Goal: Task Accomplishment & Management: Use online tool/utility

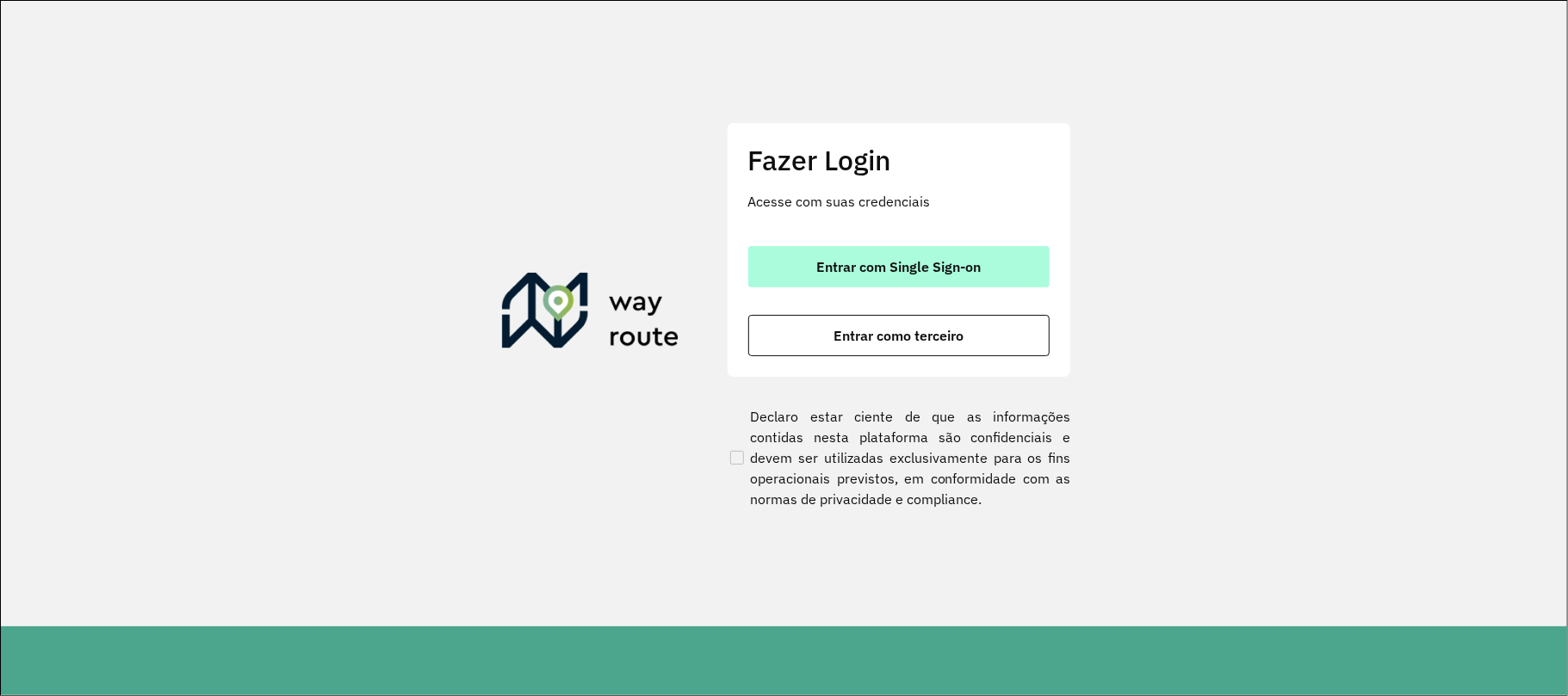
click at [831, 260] on span "Entrar com Single Sign-on" at bounding box center [898, 267] width 164 height 14
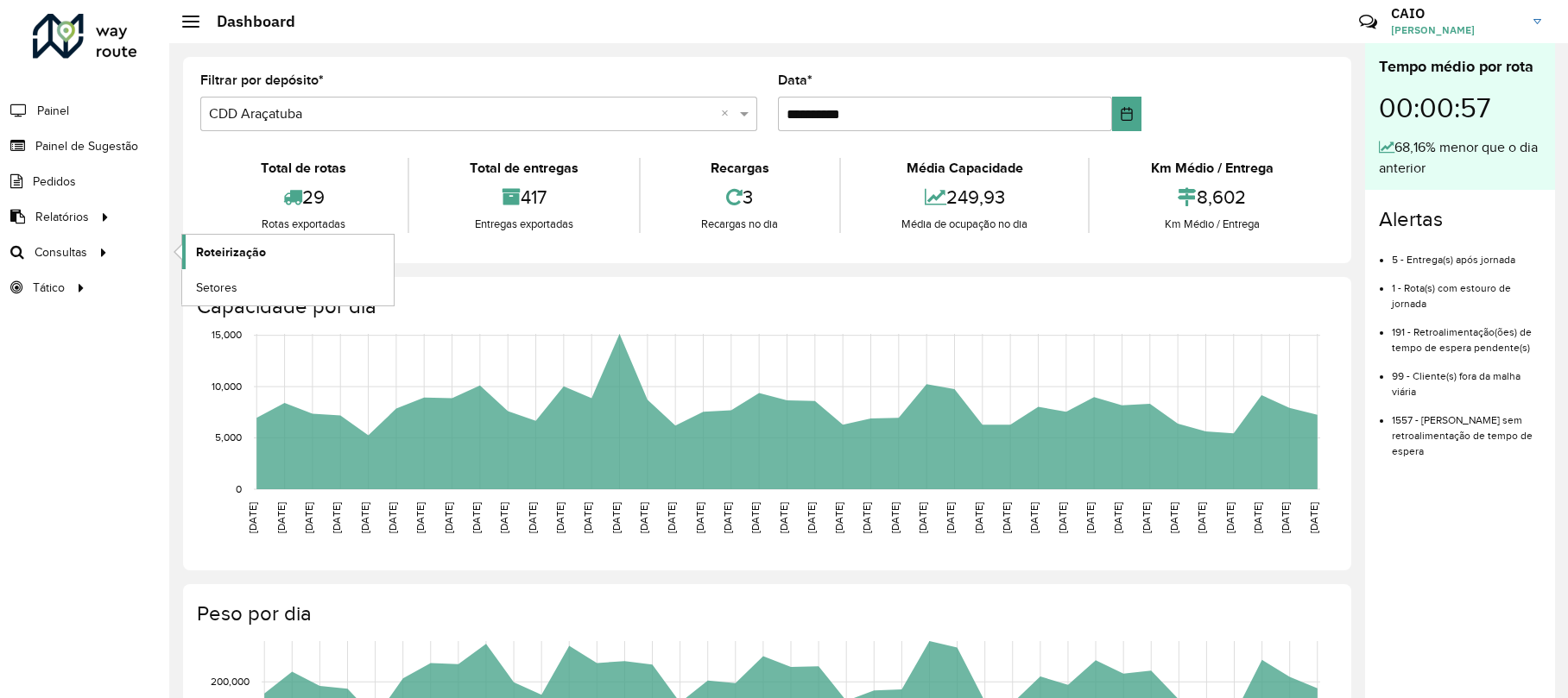
click at [221, 245] on span "Roteirização" at bounding box center [230, 252] width 70 height 18
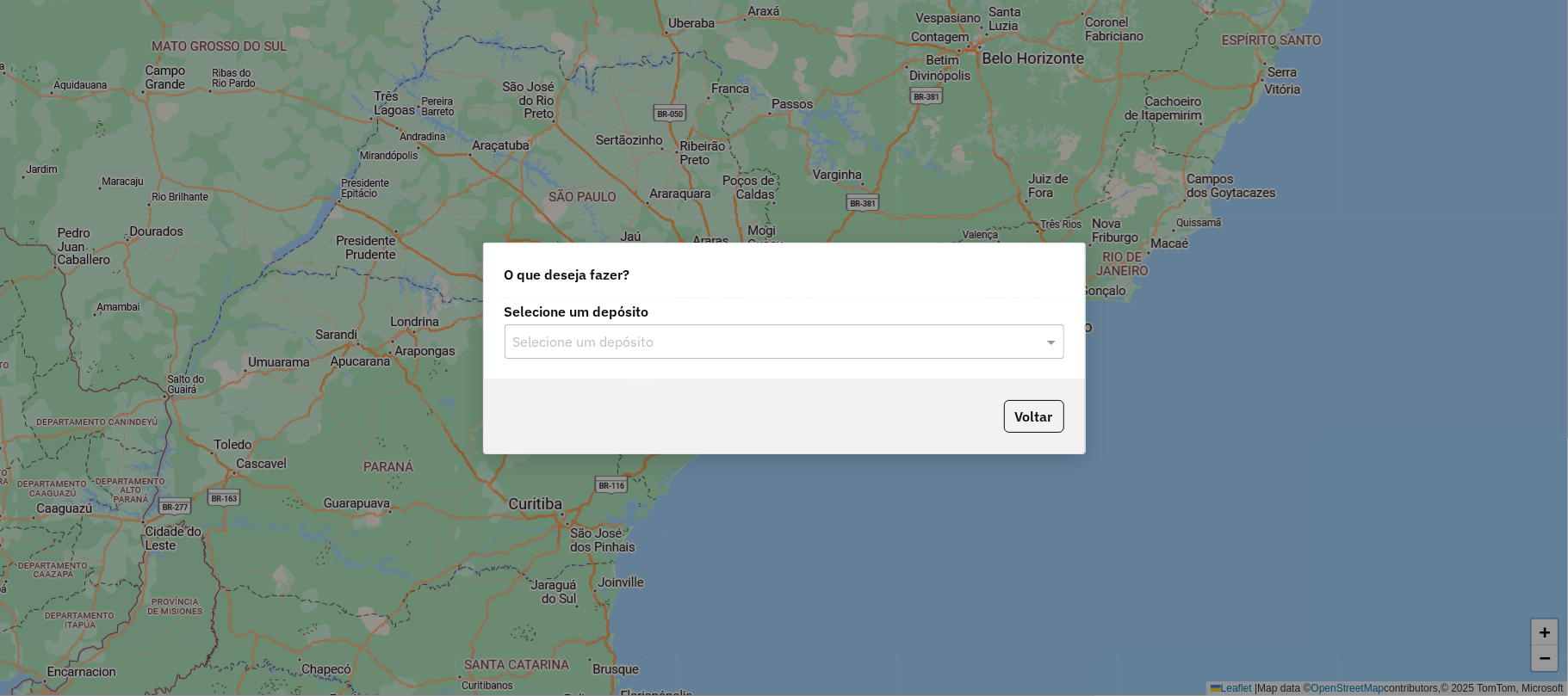
click at [631, 339] on input "text" at bounding box center [767, 343] width 508 height 21
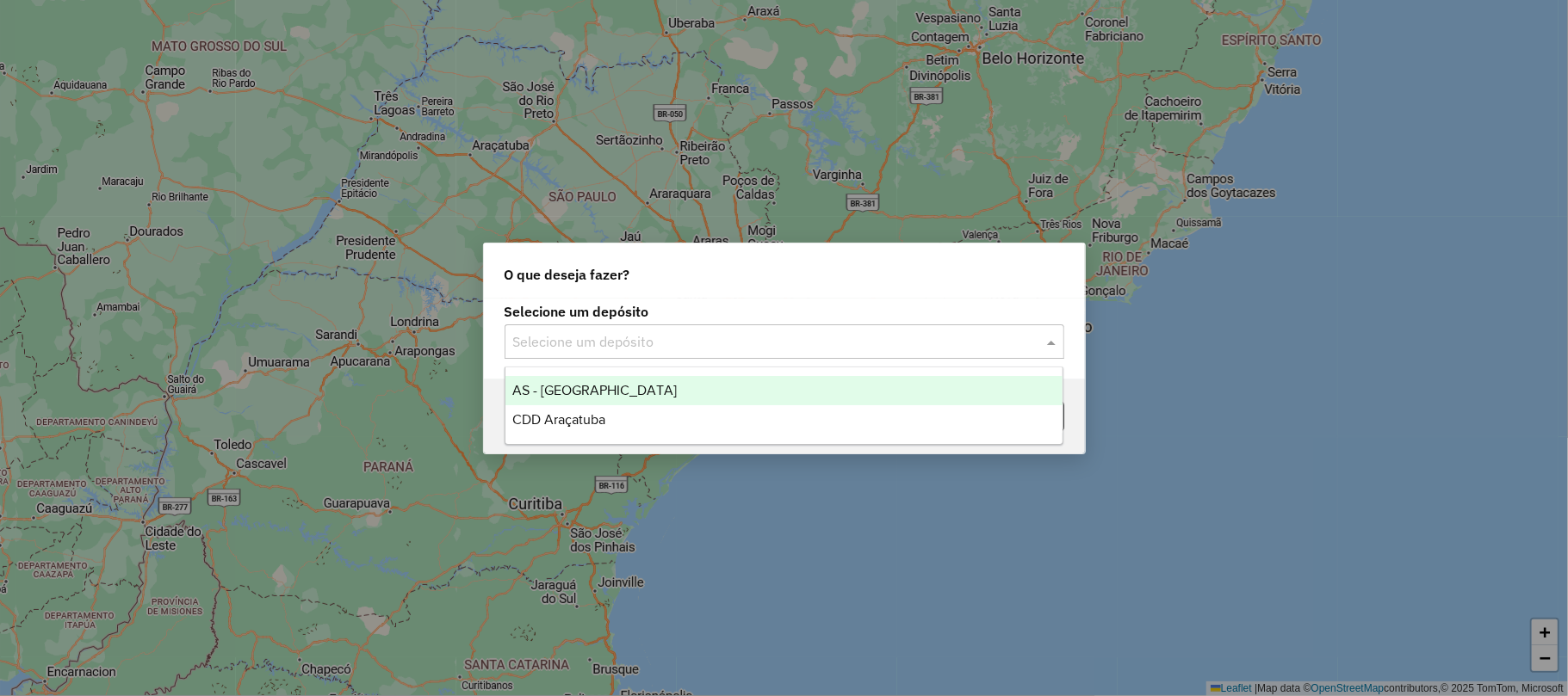
click at [637, 435] on ng-dropdown-panel "AS - Araçatuba CDD Araçatuba" at bounding box center [784, 406] width 559 height 79
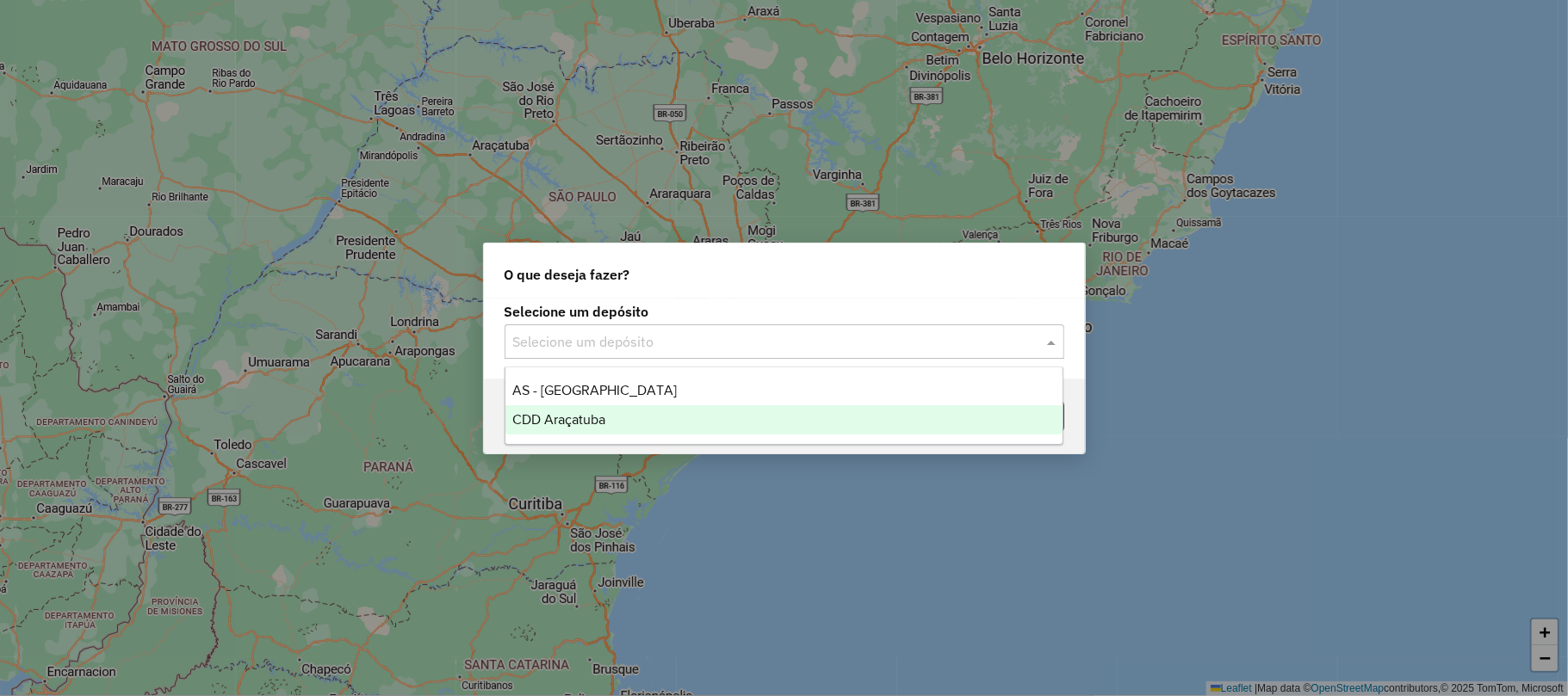
click at [632, 431] on div "CDD Araçatuba" at bounding box center [784, 420] width 557 height 29
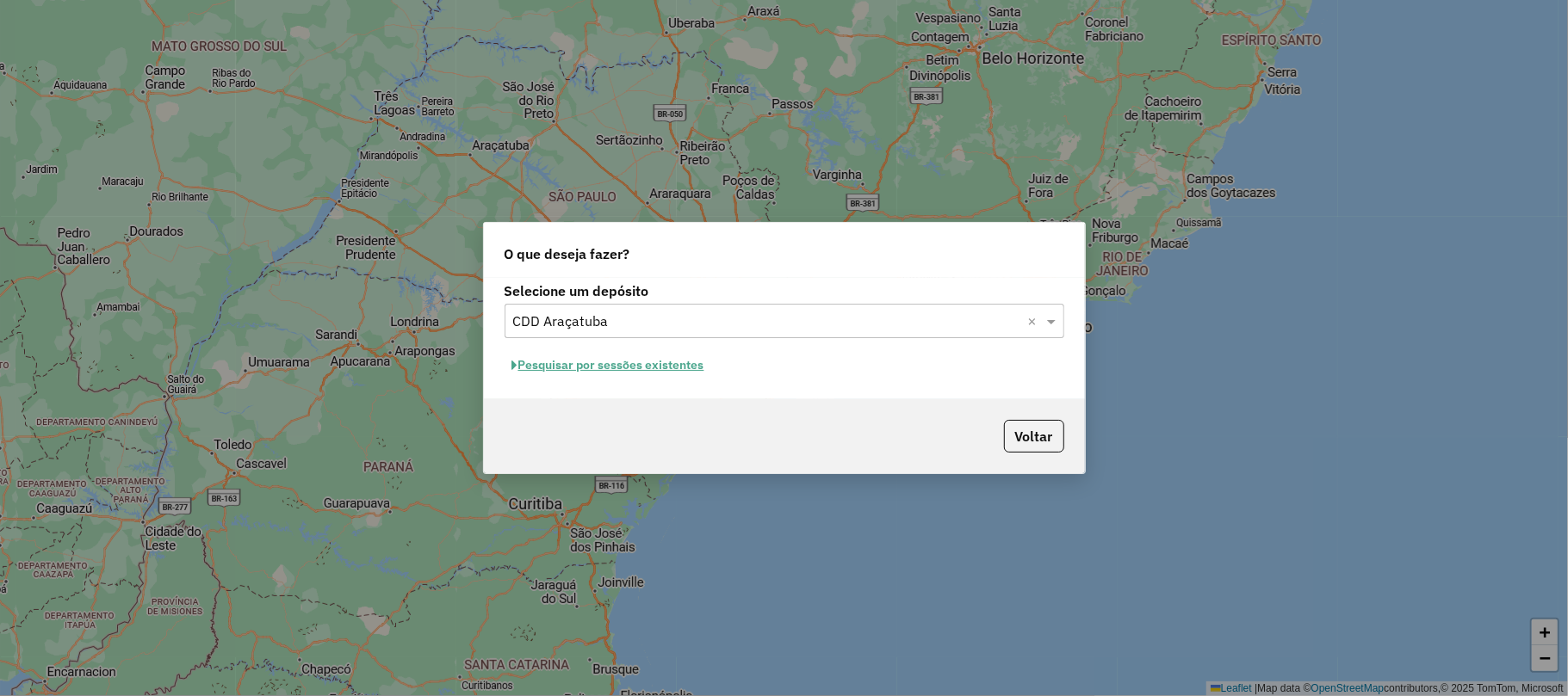
click at [611, 374] on button "Pesquisar por sessões existentes" at bounding box center [608, 365] width 207 height 27
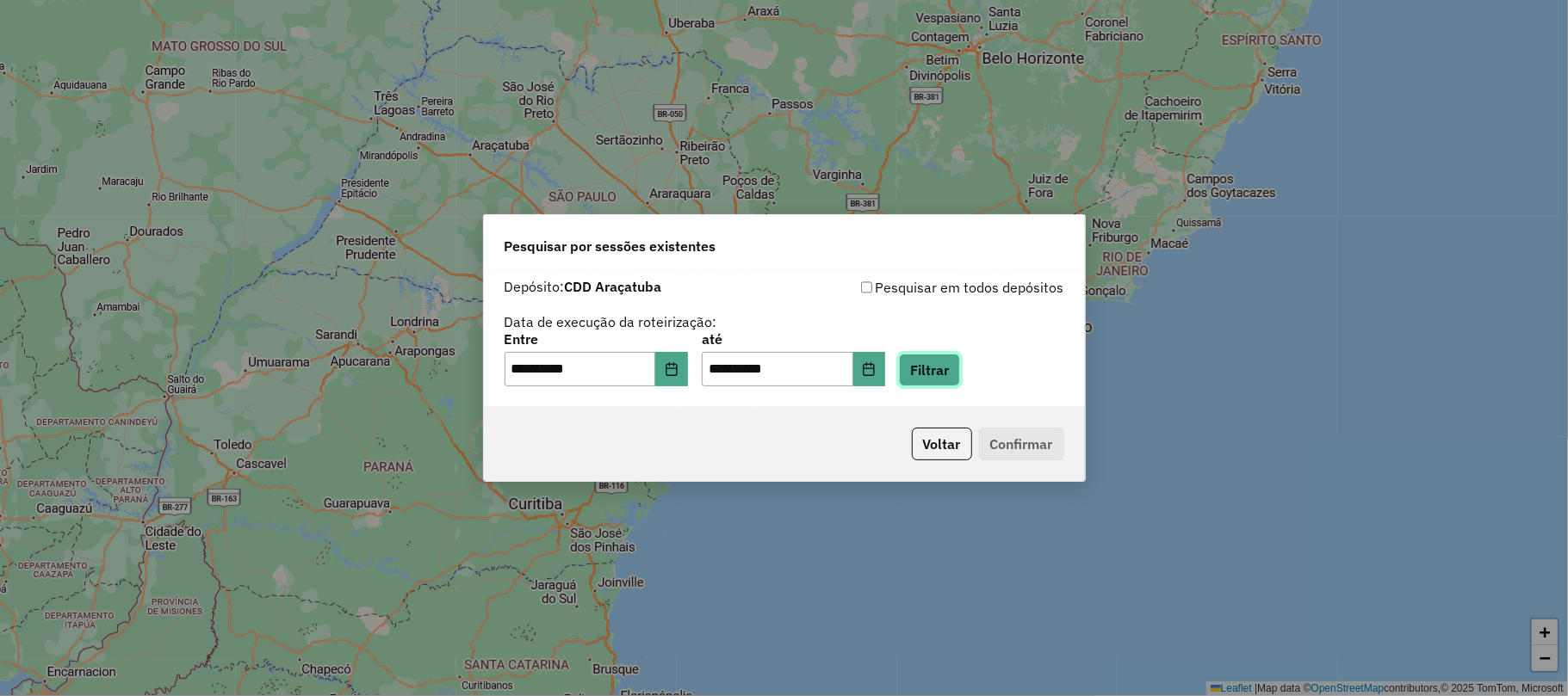
click at [960, 372] on button "Filtrar" at bounding box center [929, 370] width 61 height 33
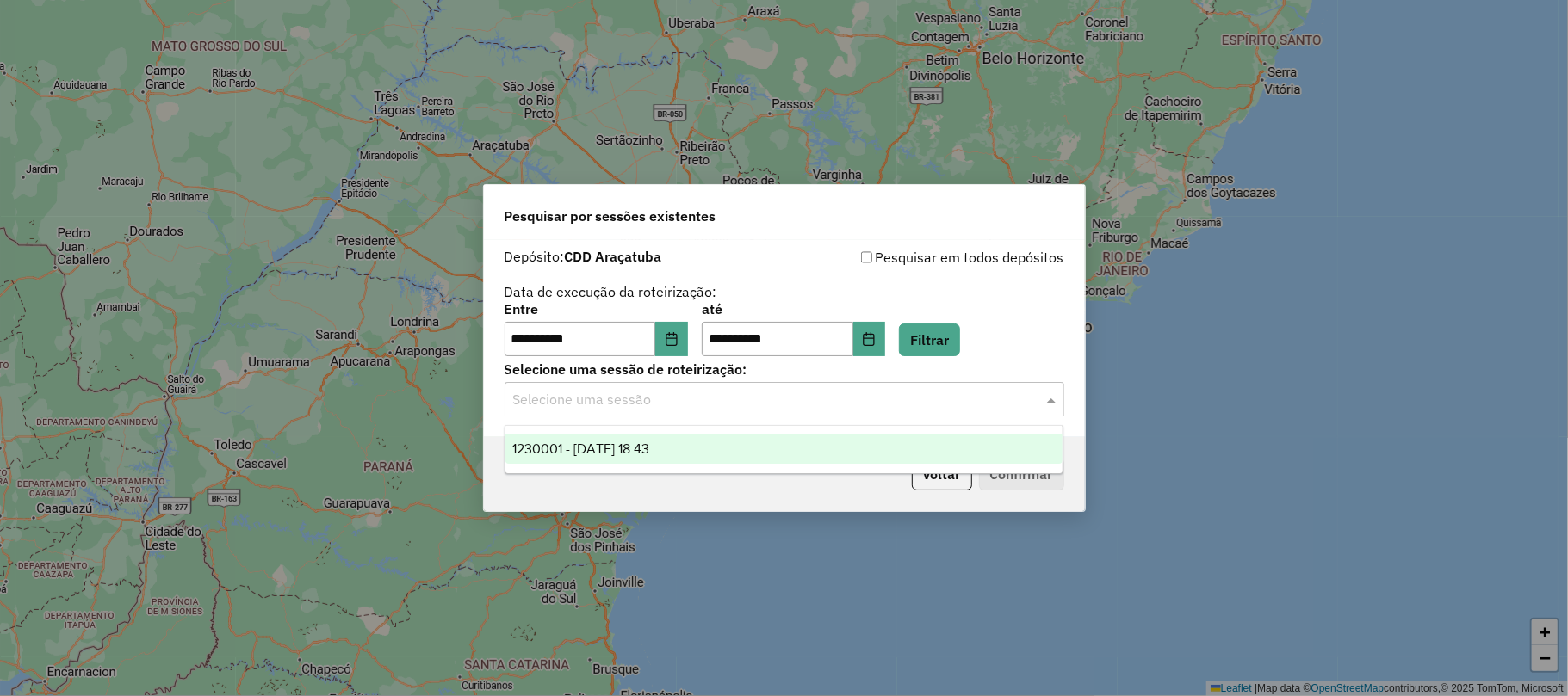
click at [919, 403] on input "text" at bounding box center [767, 400] width 508 height 21
click at [790, 458] on div "1230001 - 15/08/2025 18:43" at bounding box center [784, 449] width 557 height 29
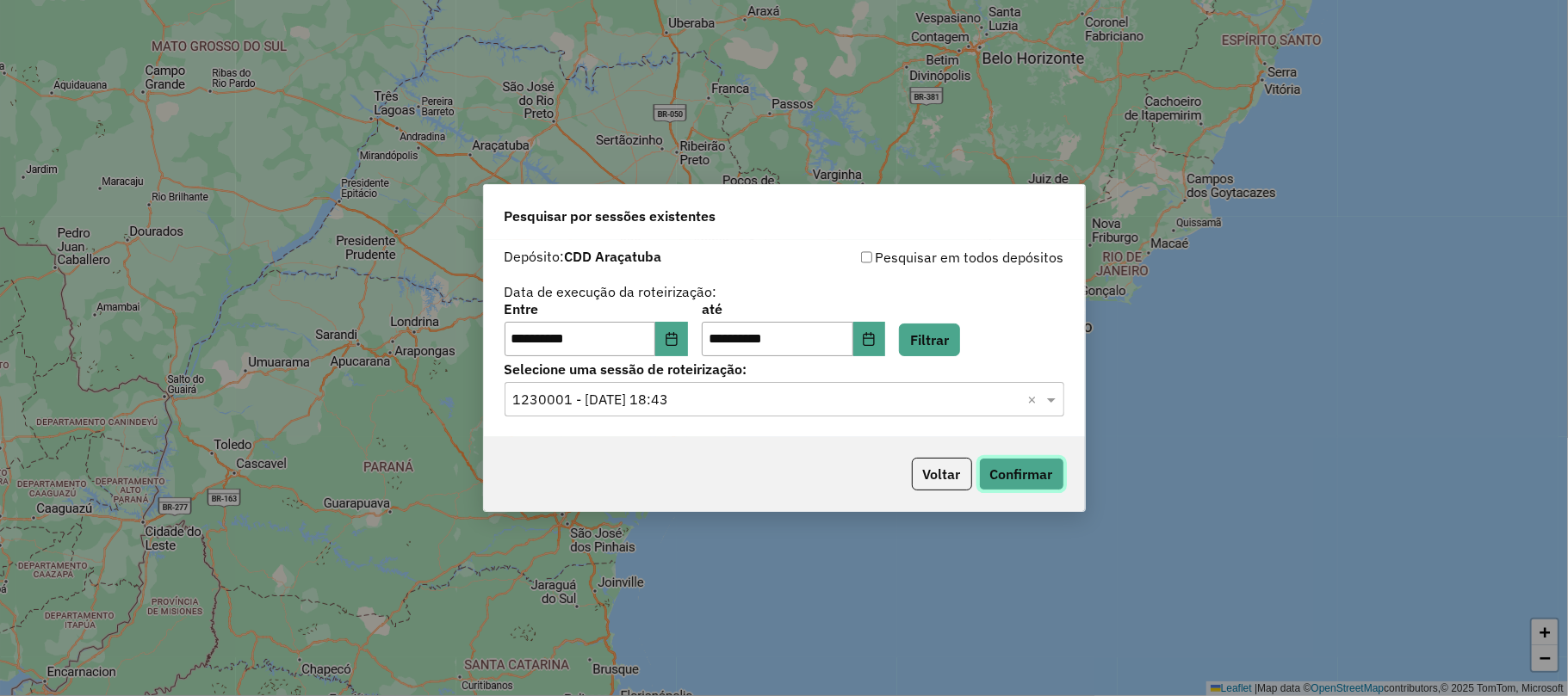
click at [1019, 463] on button "Confirmar" at bounding box center [1021, 474] width 86 height 33
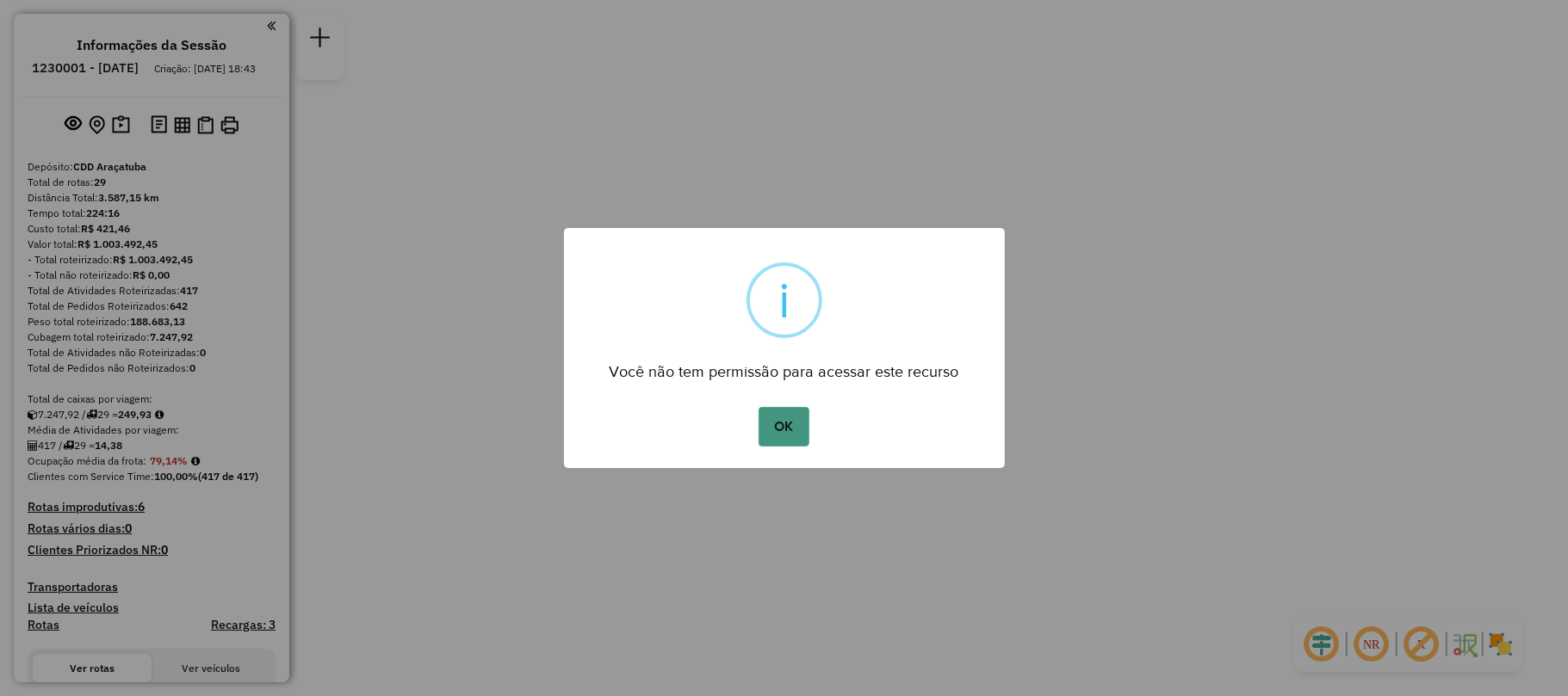
click at [772, 432] on button "OK" at bounding box center [784, 427] width 51 height 40
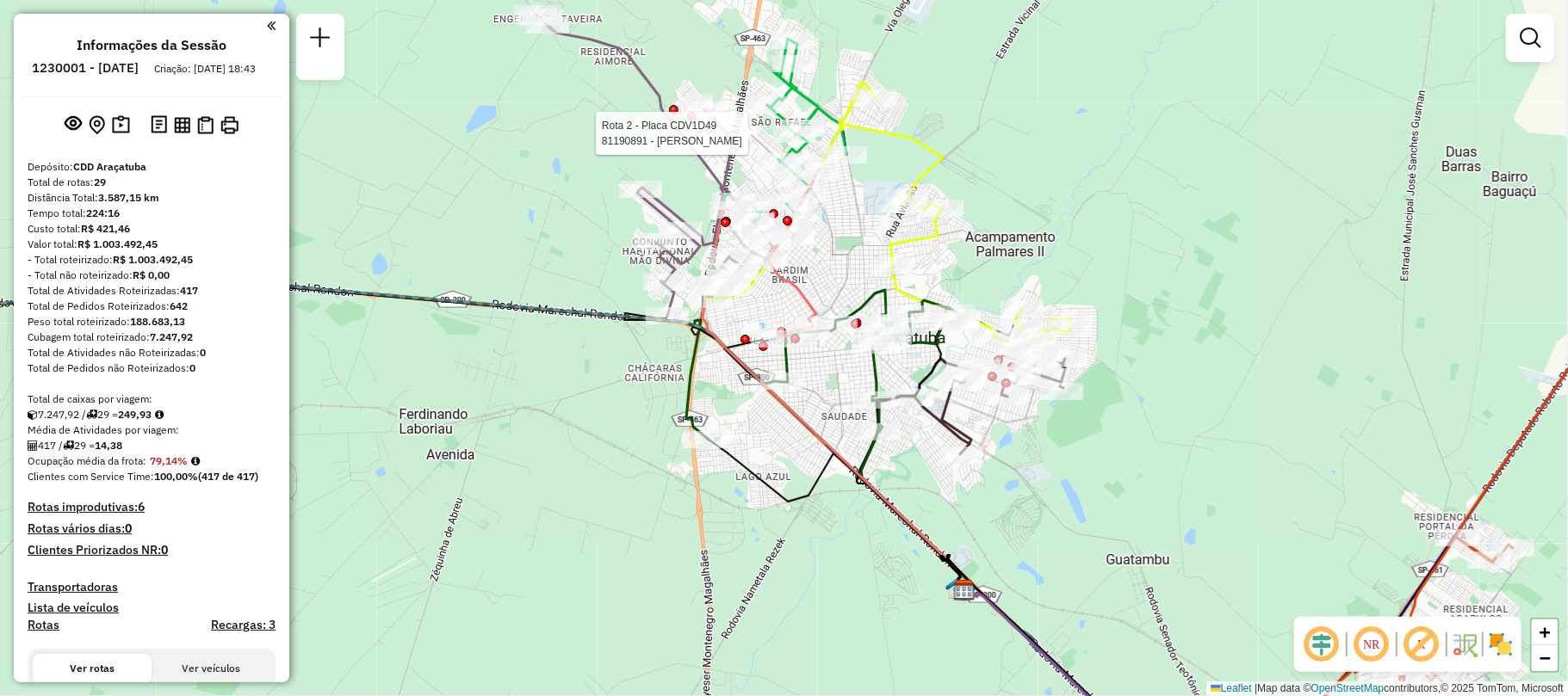
select select "**********"
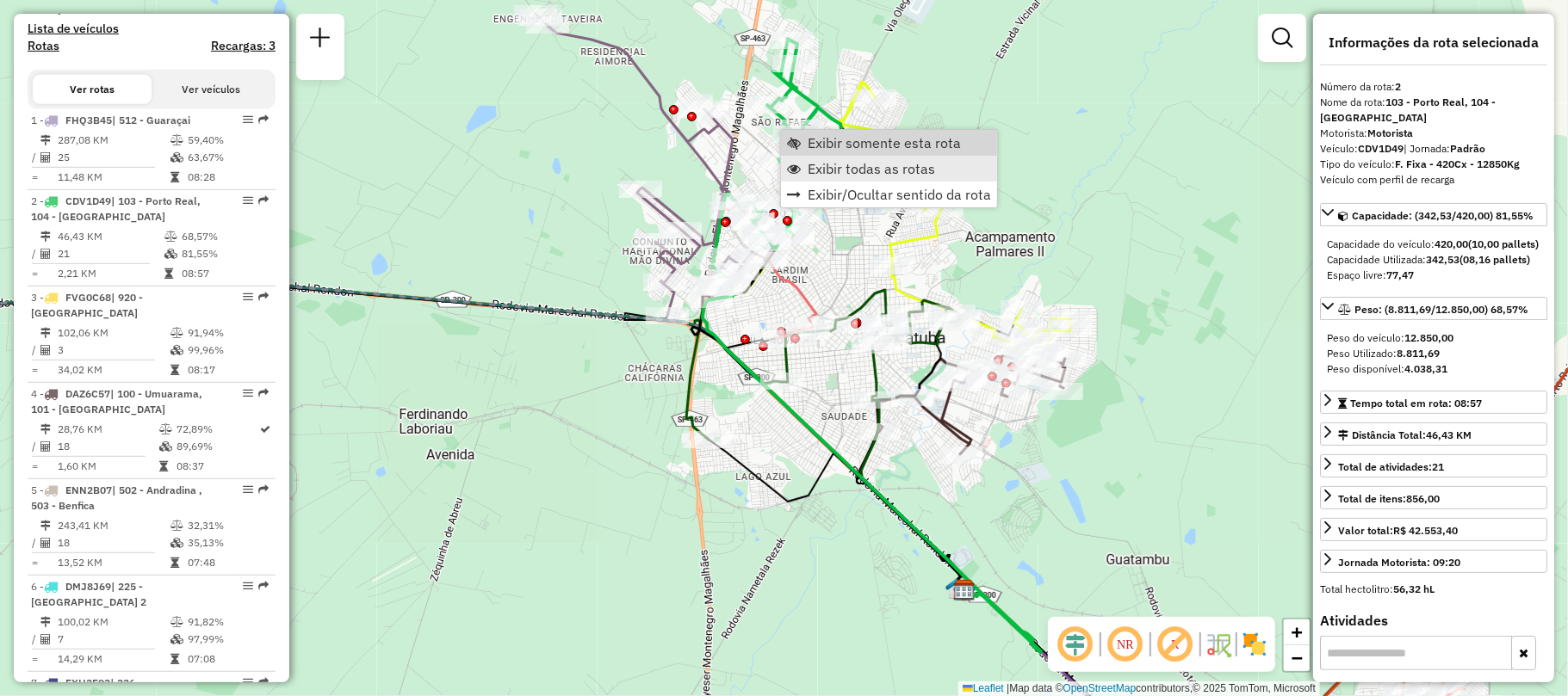
scroll to position [771, 0]
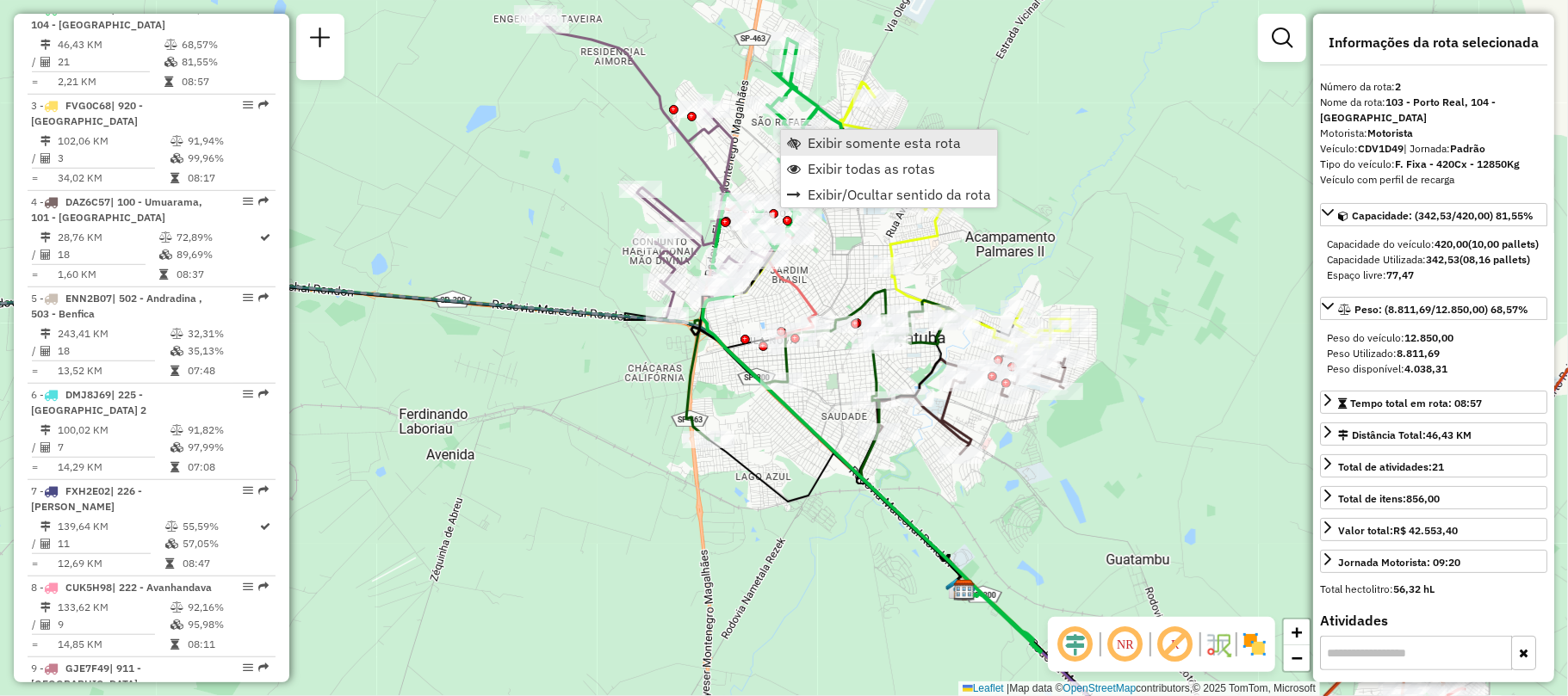
click at [846, 142] on span "Exibir somente esta rota" at bounding box center [884, 142] width 153 height 14
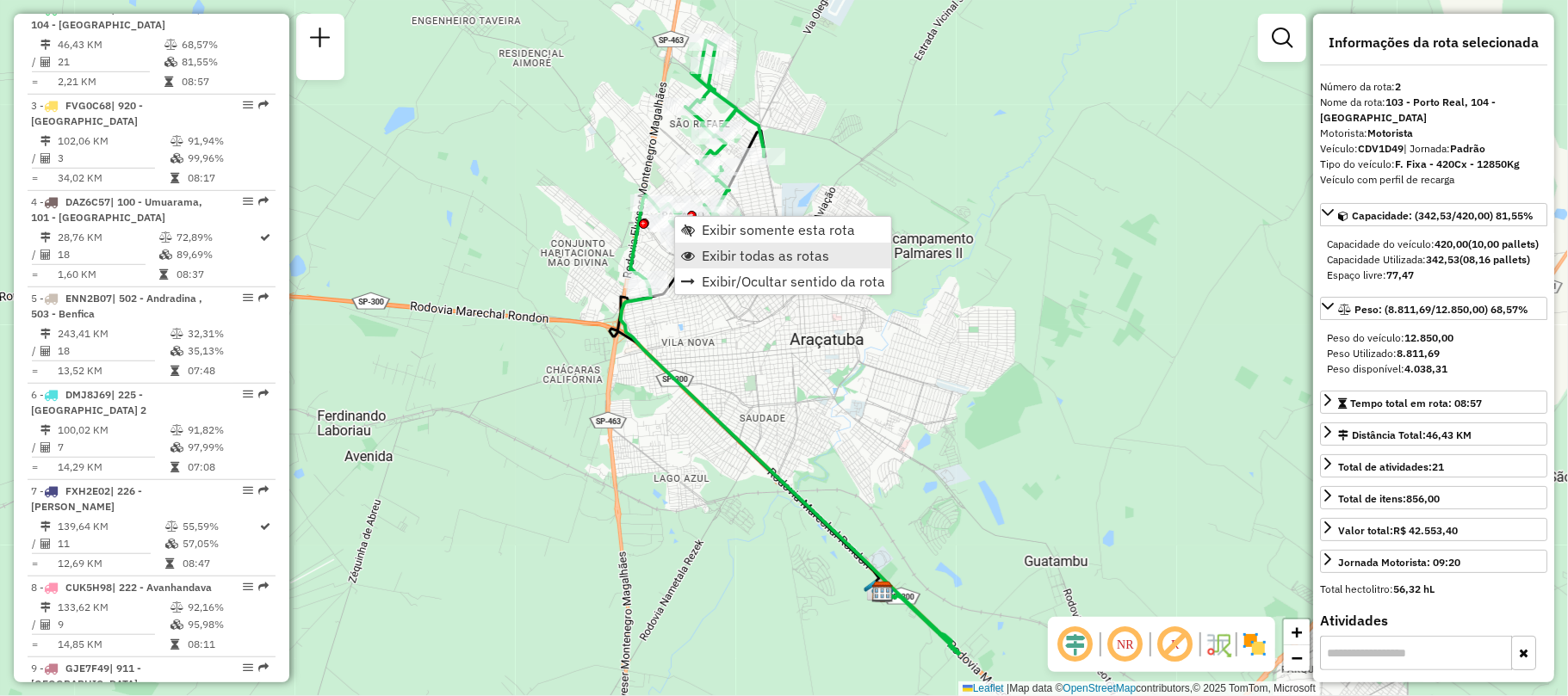
click at [733, 253] on span "Exibir todas as rotas" at bounding box center [765, 256] width 127 height 14
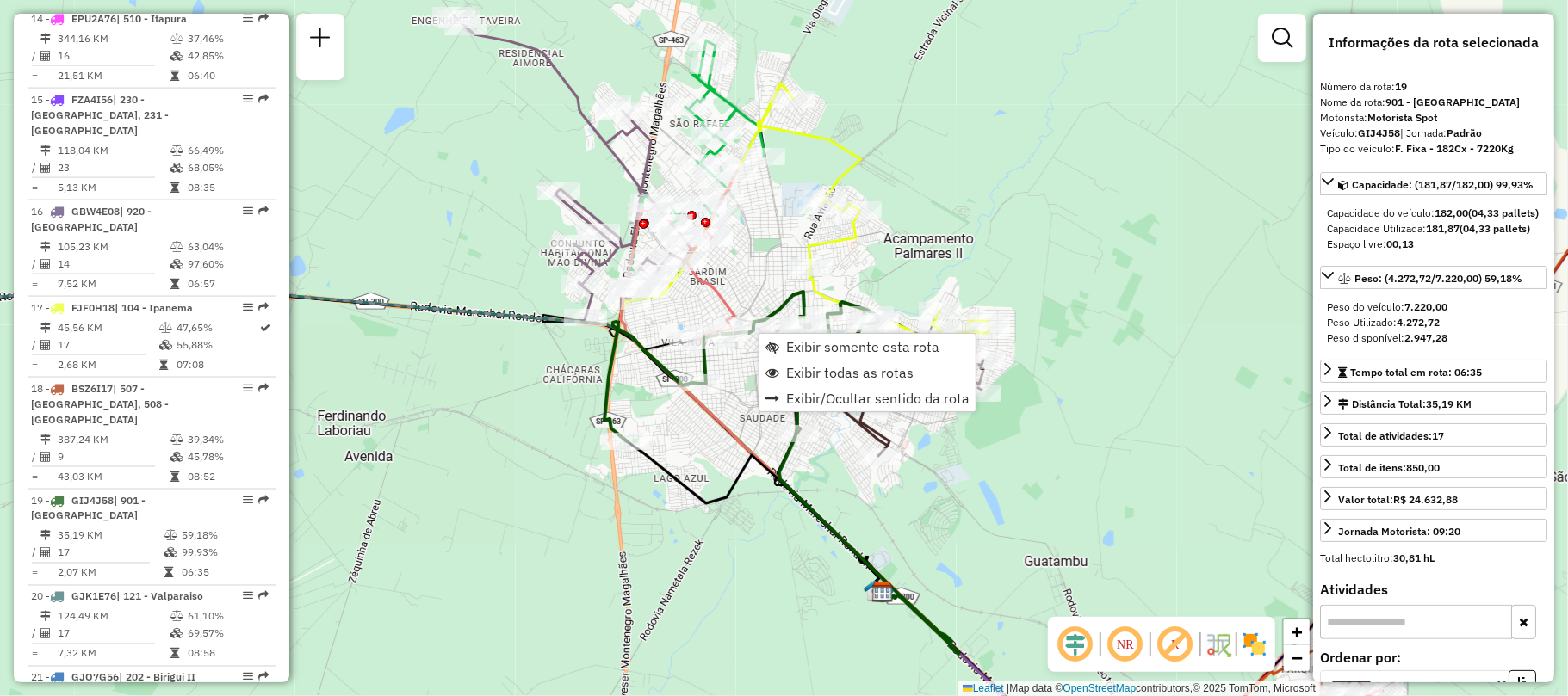
scroll to position [2321, 0]
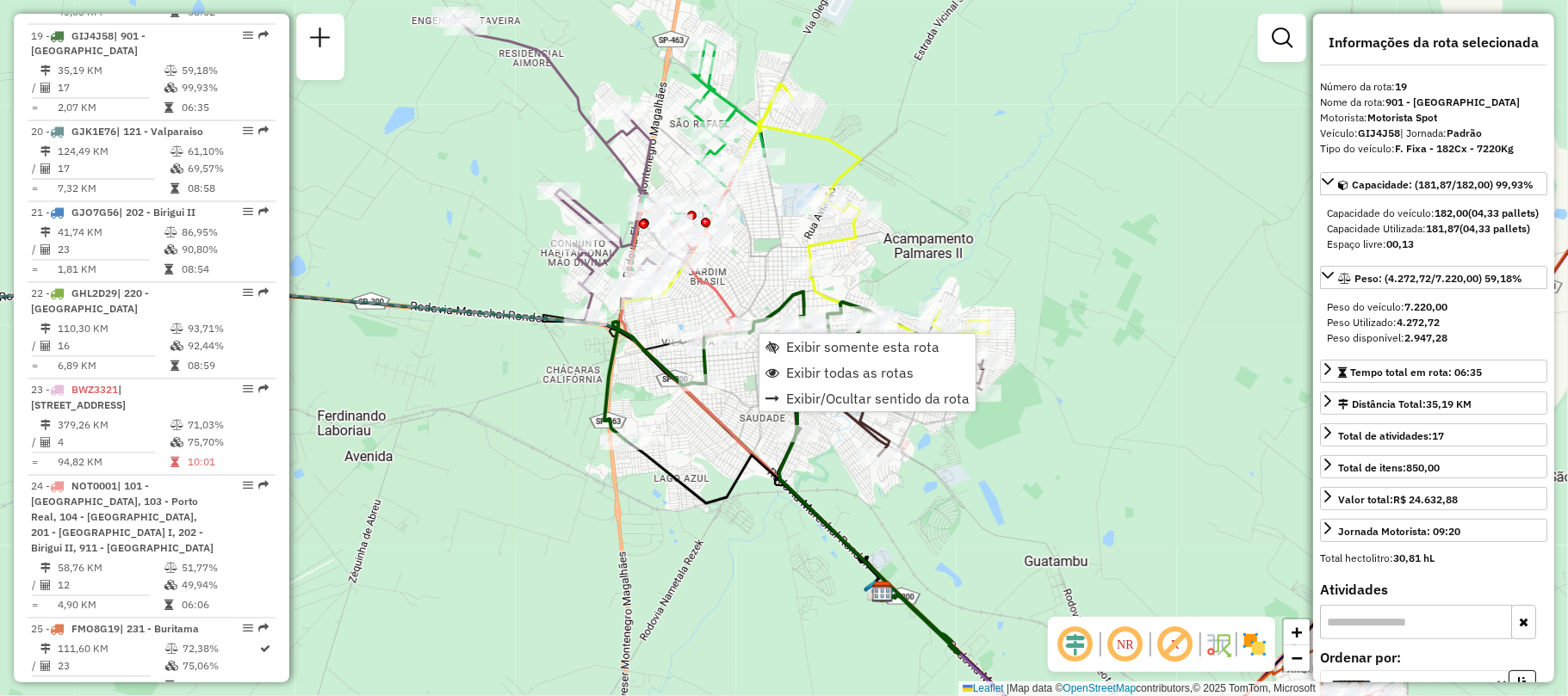
click at [1090, 313] on div "Rota 17 - Placa FJF0H18 81108385 - PAPIS BEER Rota 17 - Placa FJF0H18 81117343 …" at bounding box center [784, 348] width 1568 height 696
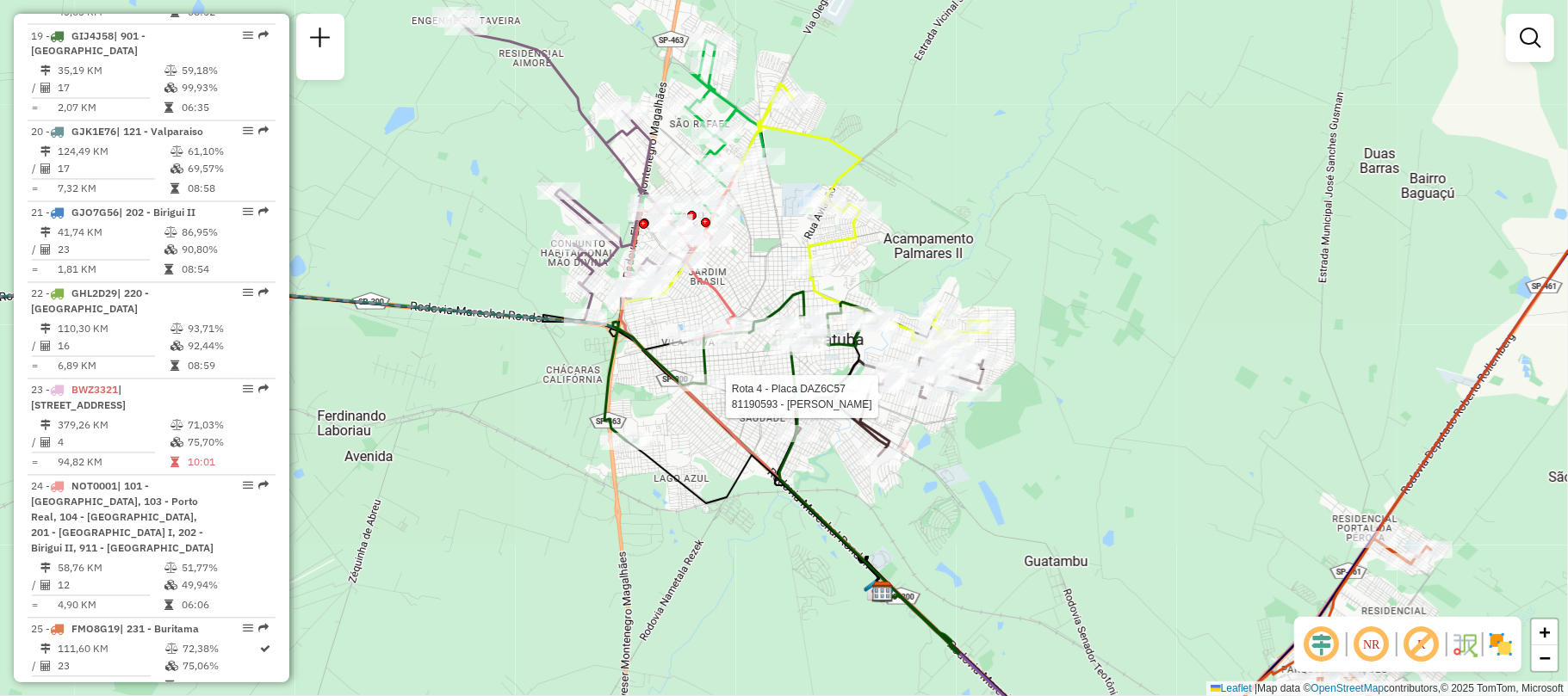
select select "**********"
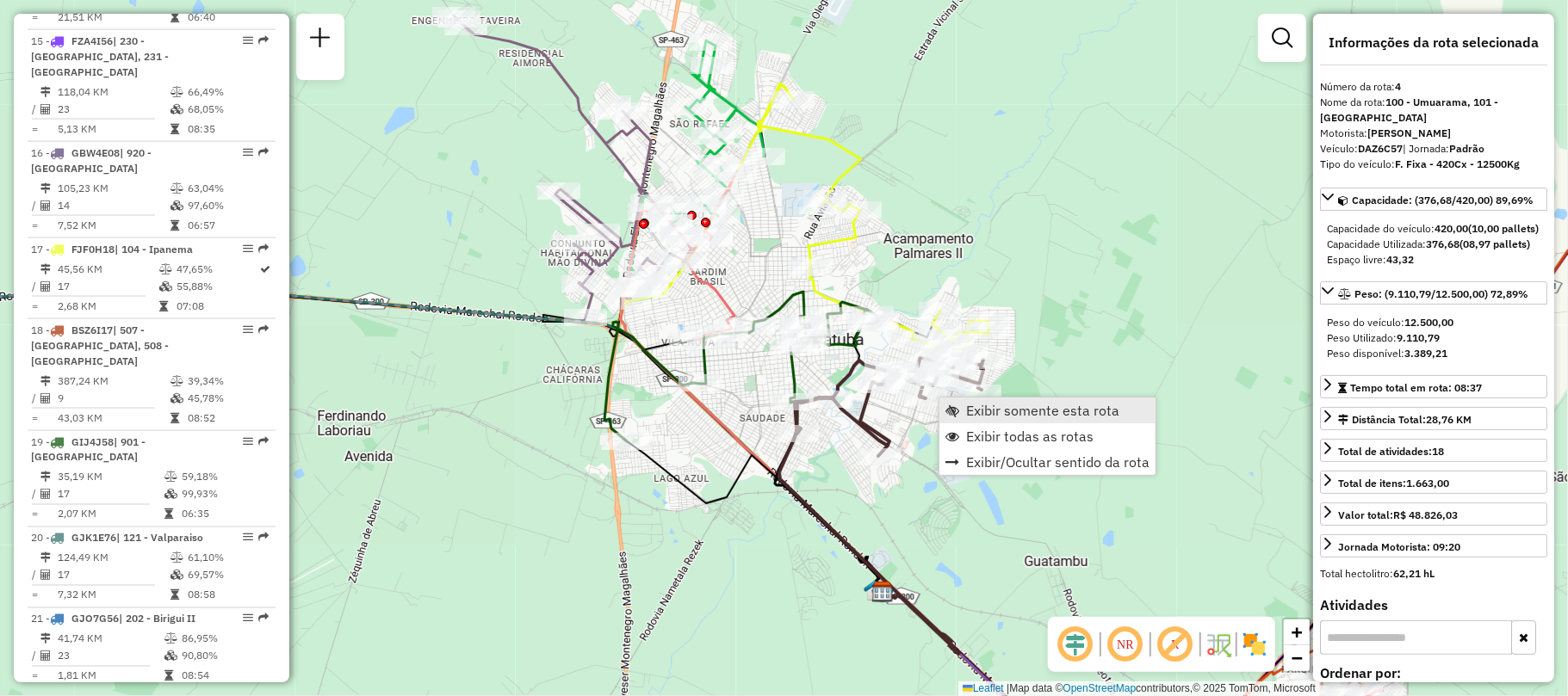
scroll to position [964, 0]
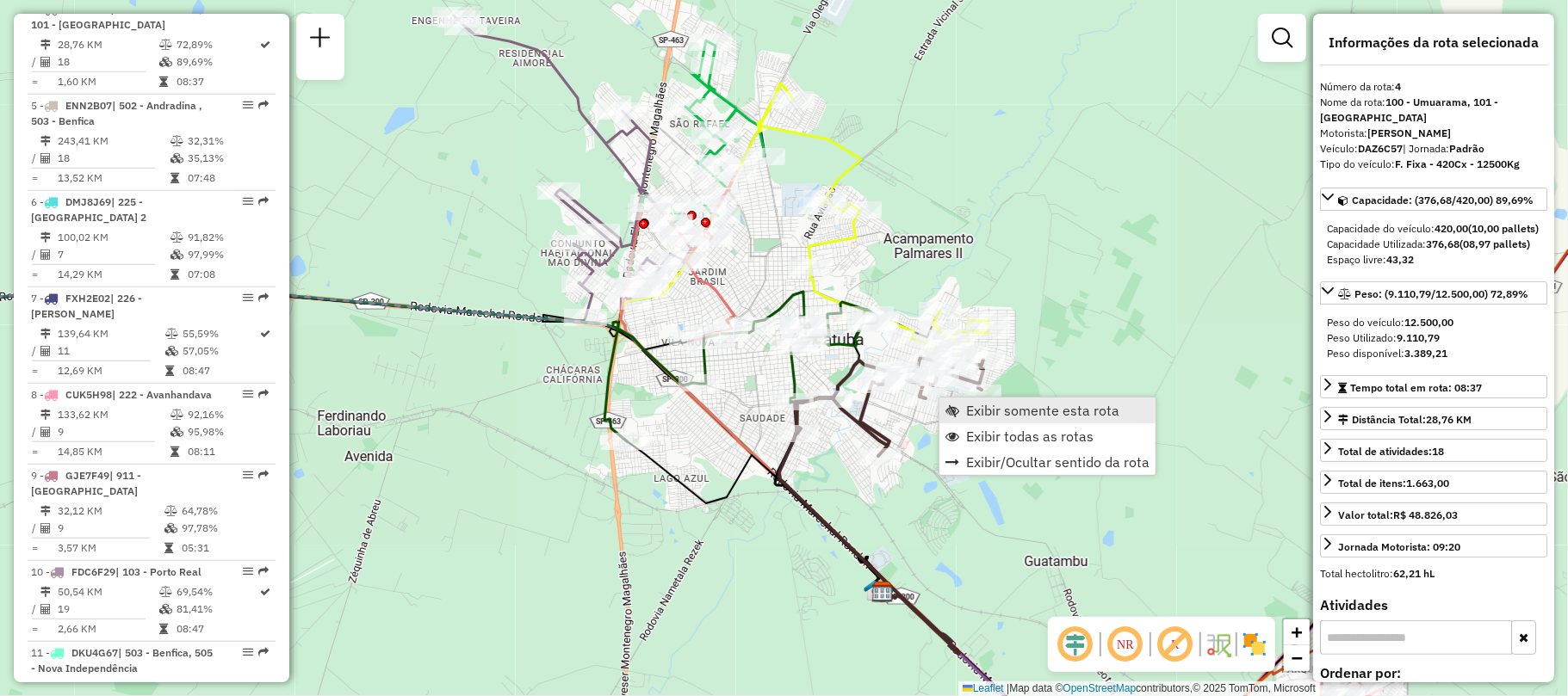
click at [992, 404] on span "Exibir somente esta rota" at bounding box center [1042, 410] width 153 height 14
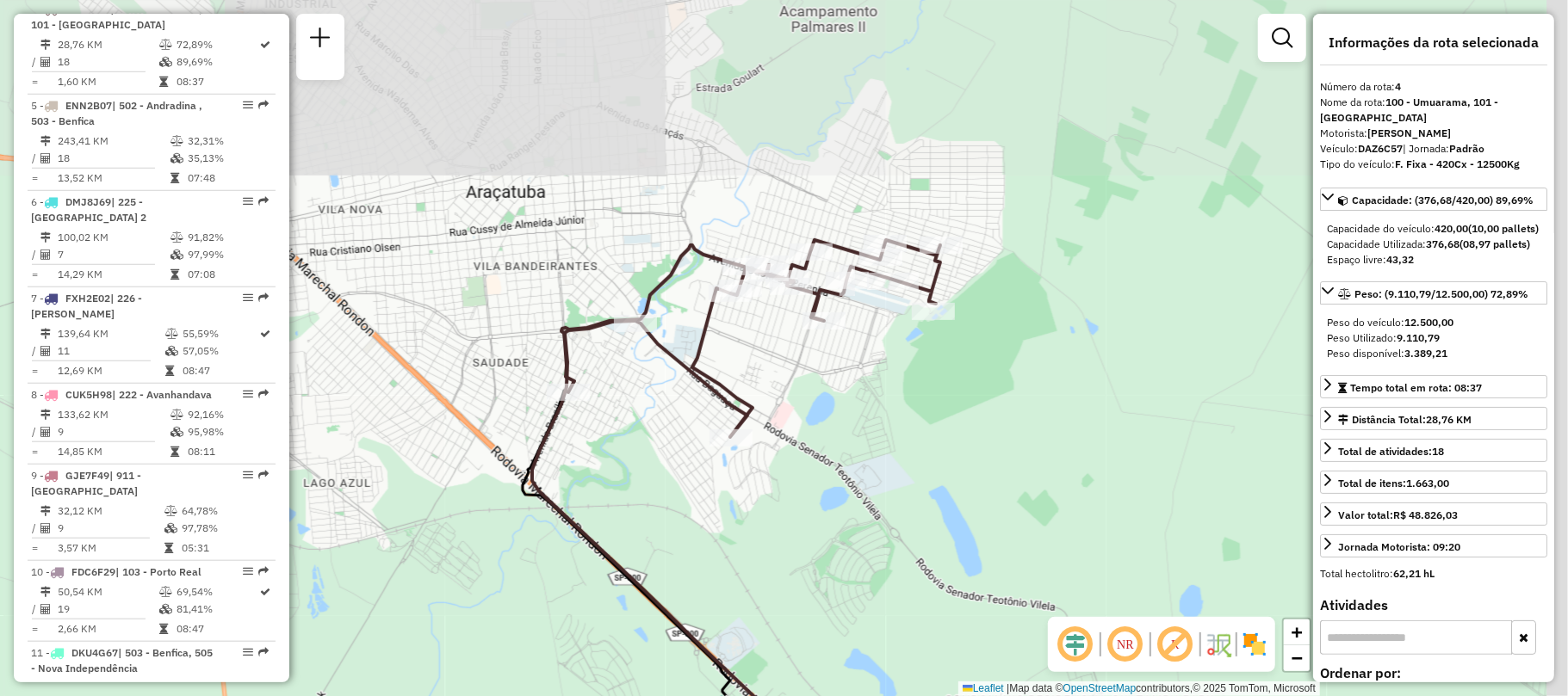
drag, startPoint x: 814, startPoint y: 266, endPoint x: 761, endPoint y: 454, distance: 195.3
click at [761, 454] on div "Janela de atendimento Grade de atendimento Capacidade Transportadoras Veículos …" at bounding box center [784, 348] width 1568 height 696
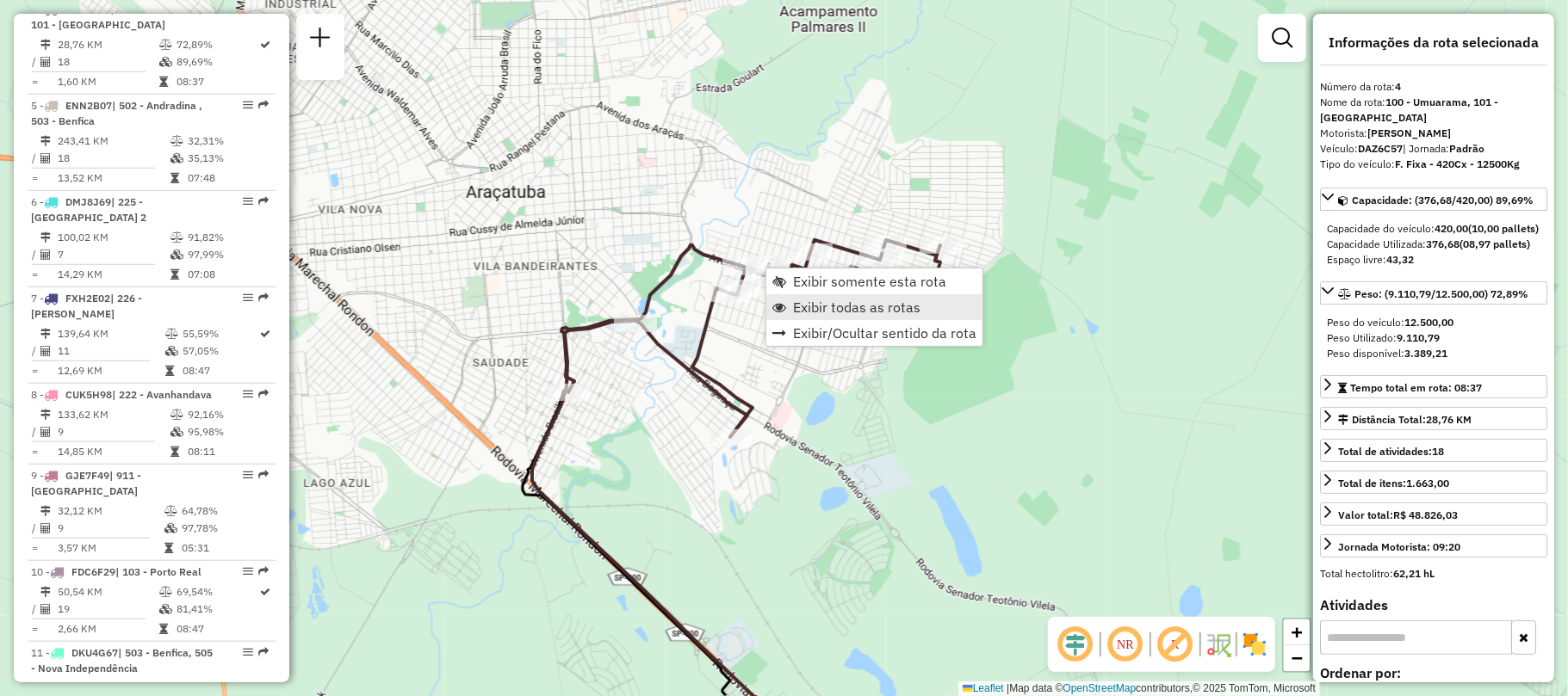
click at [848, 296] on link "Exibir todas as rotas" at bounding box center [874, 307] width 216 height 26
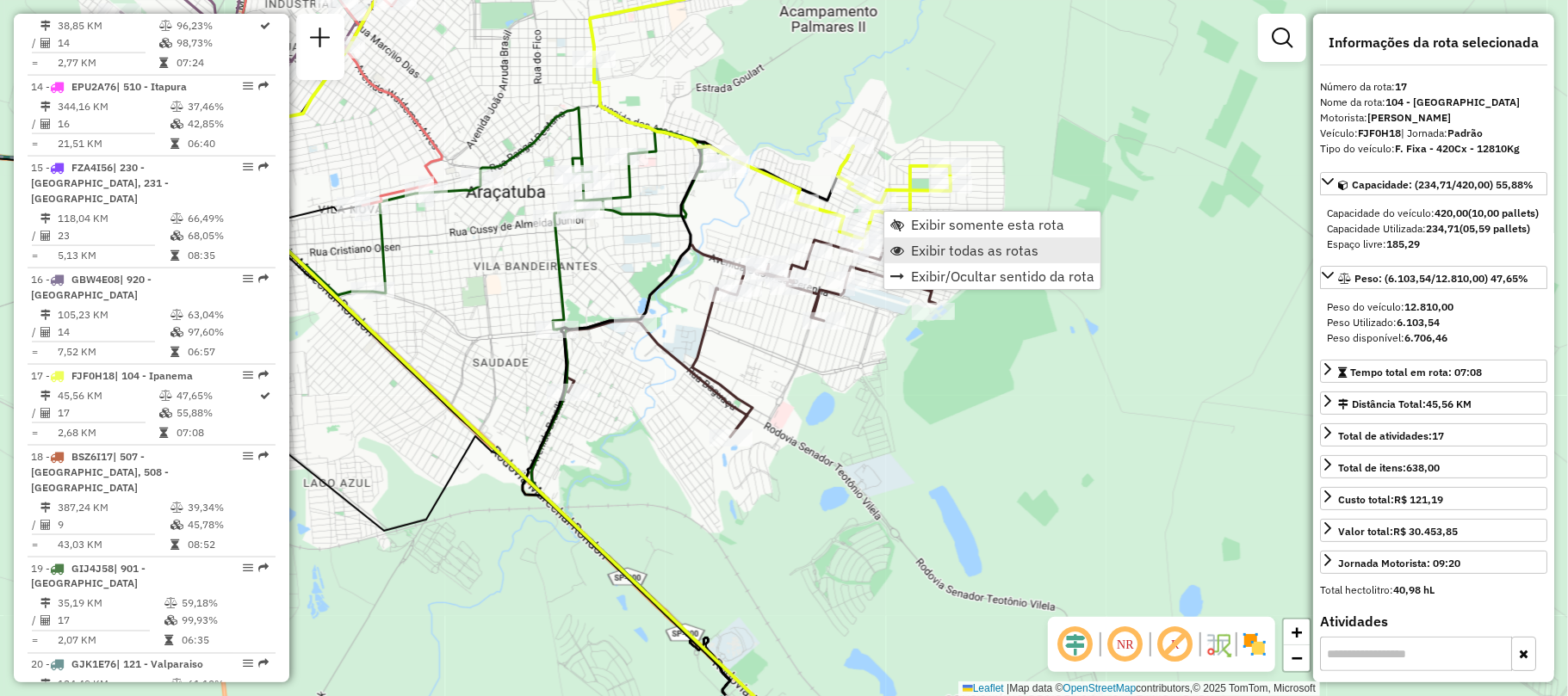
scroll to position [2142, 0]
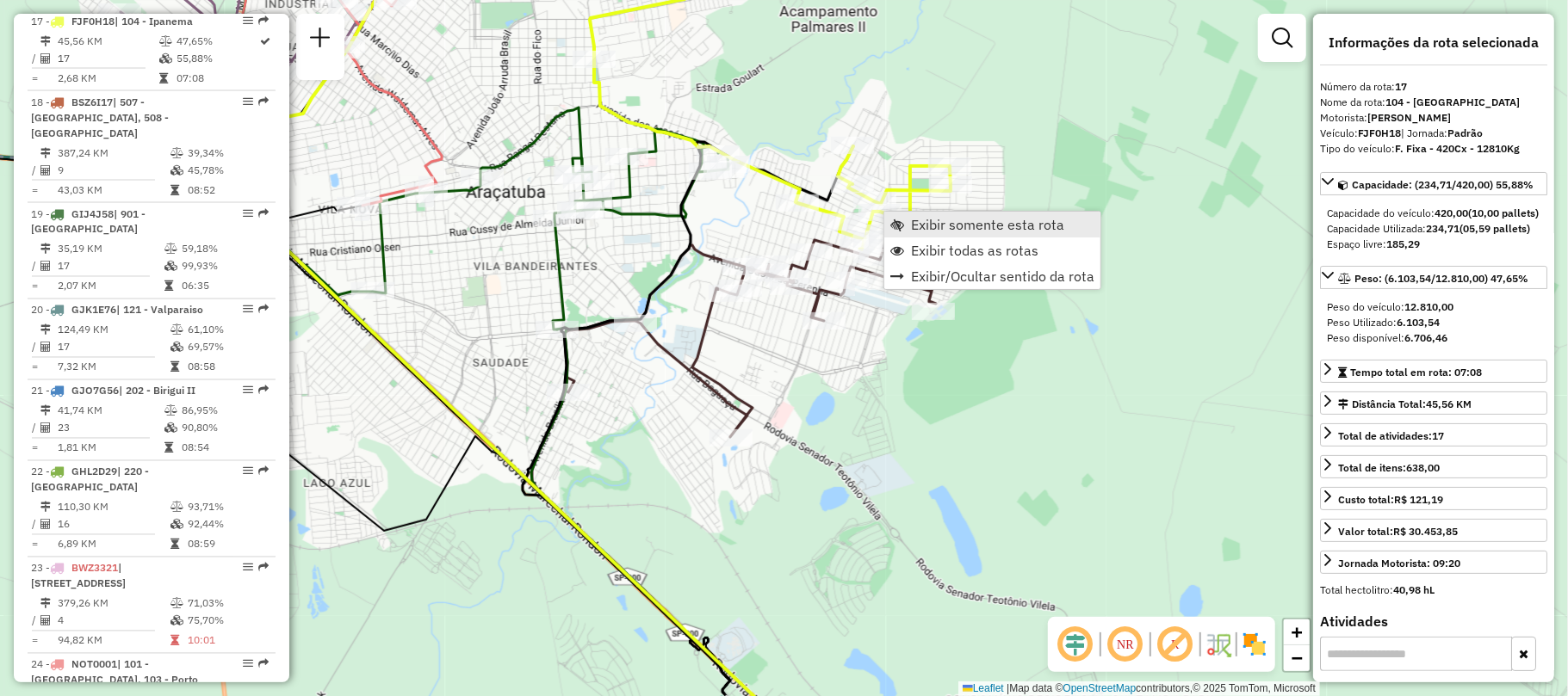
click at [917, 232] on link "Exibir somente esta rota" at bounding box center [992, 225] width 216 height 26
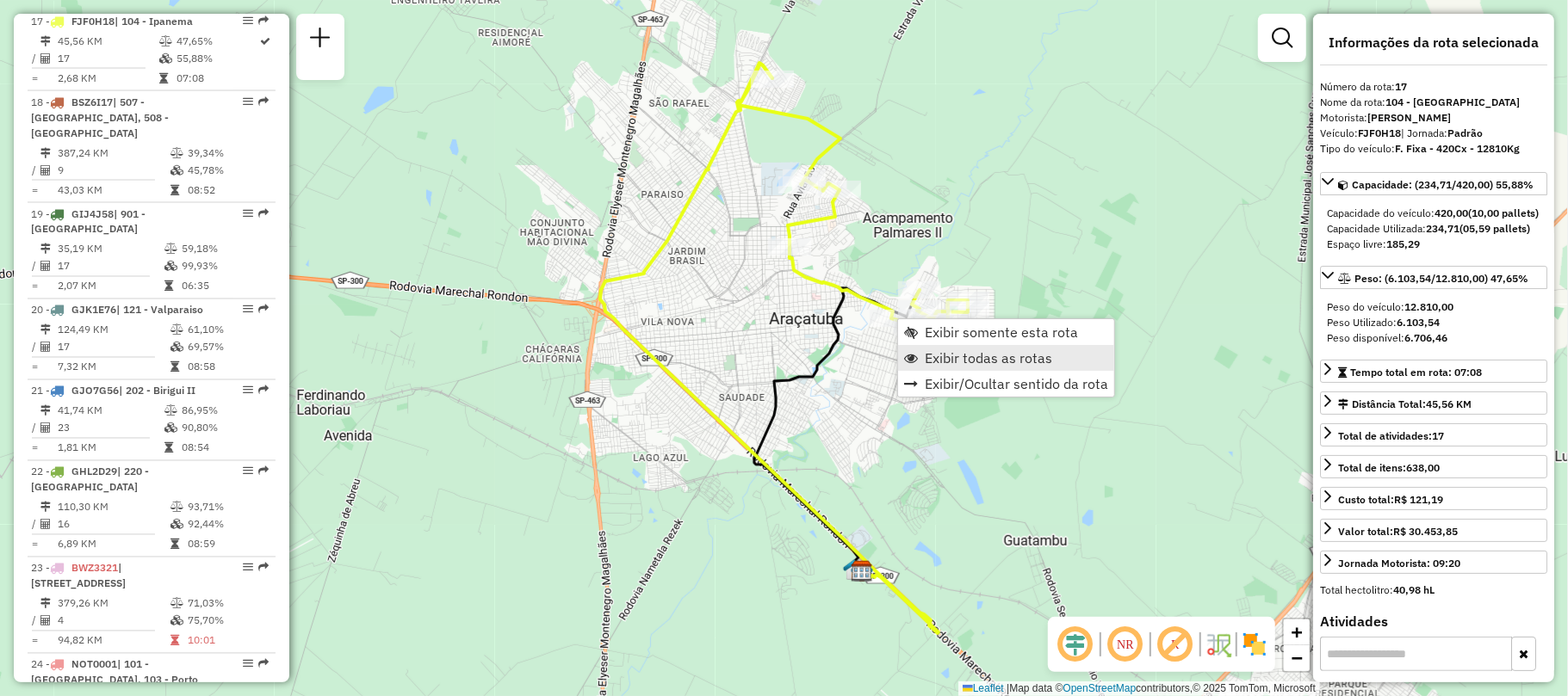
click at [965, 362] on span "Exibir todas as rotas" at bounding box center [987, 358] width 127 height 14
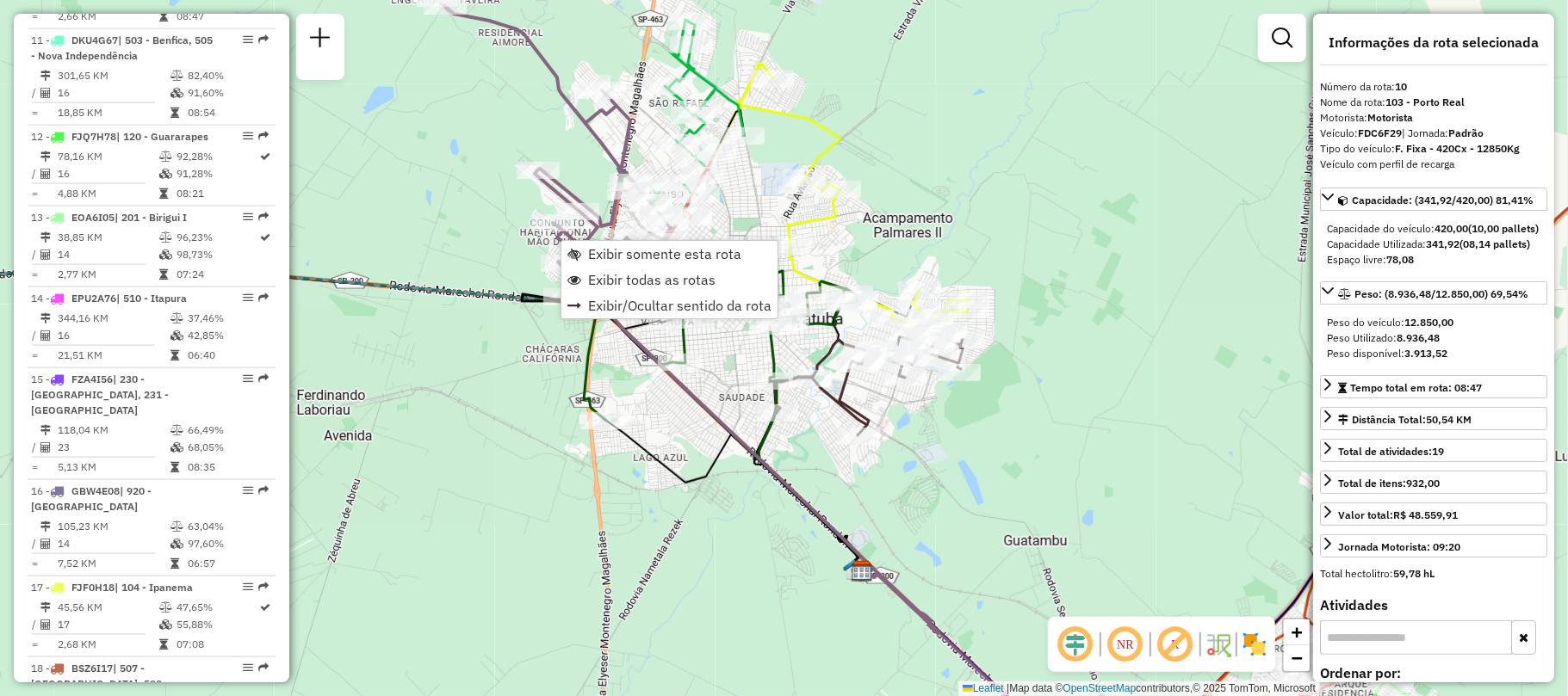
scroll to position [1513, 0]
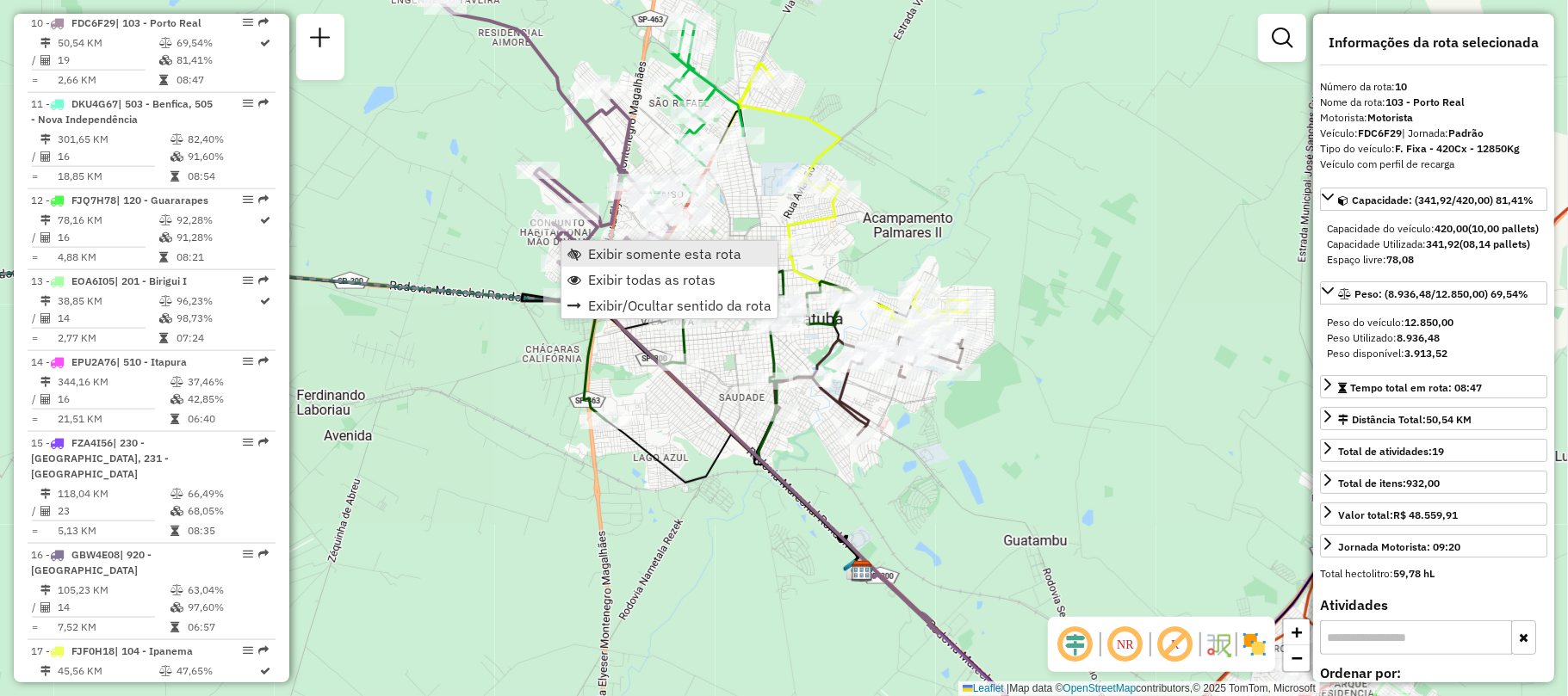
click at [679, 258] on span "Exibir somente esta rota" at bounding box center [664, 254] width 153 height 14
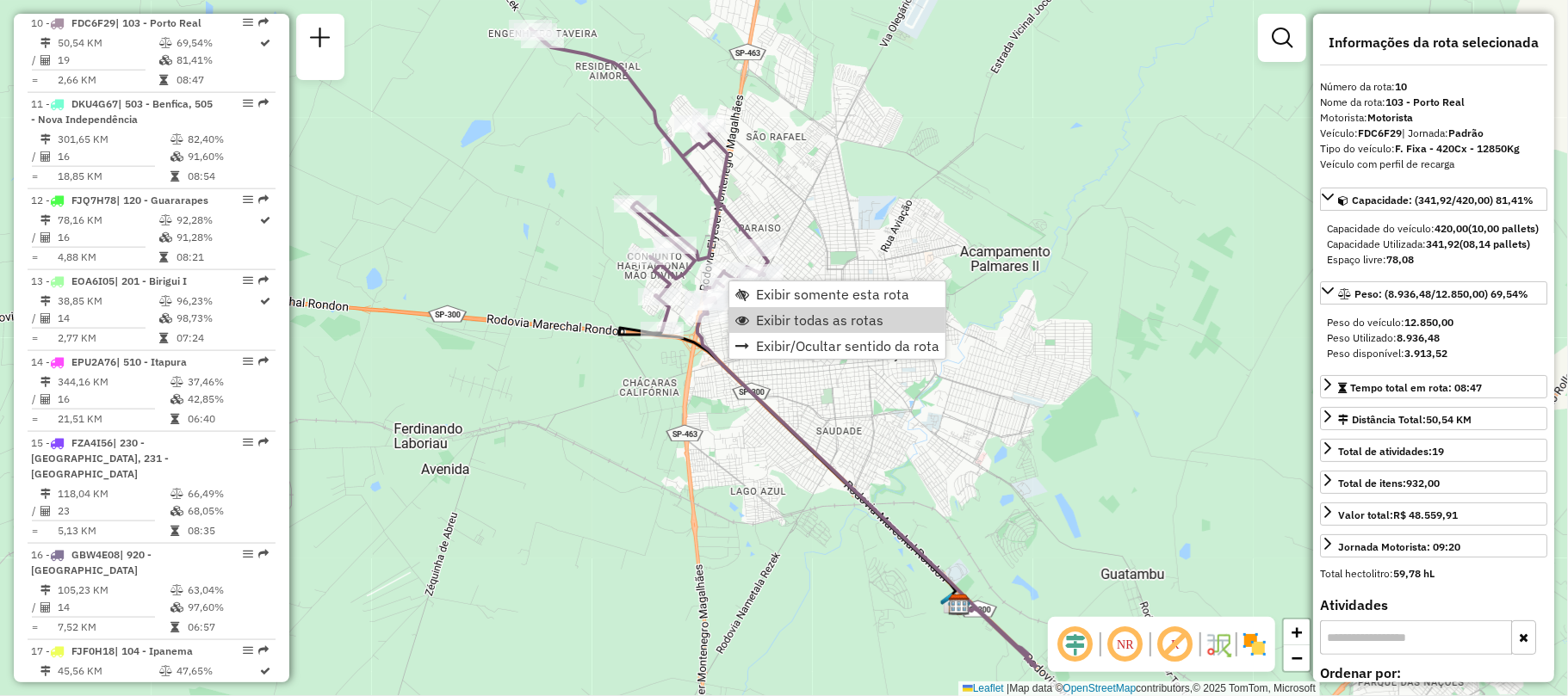
click at [1319, 478] on div "**********" at bounding box center [1433, 348] width 241 height 668
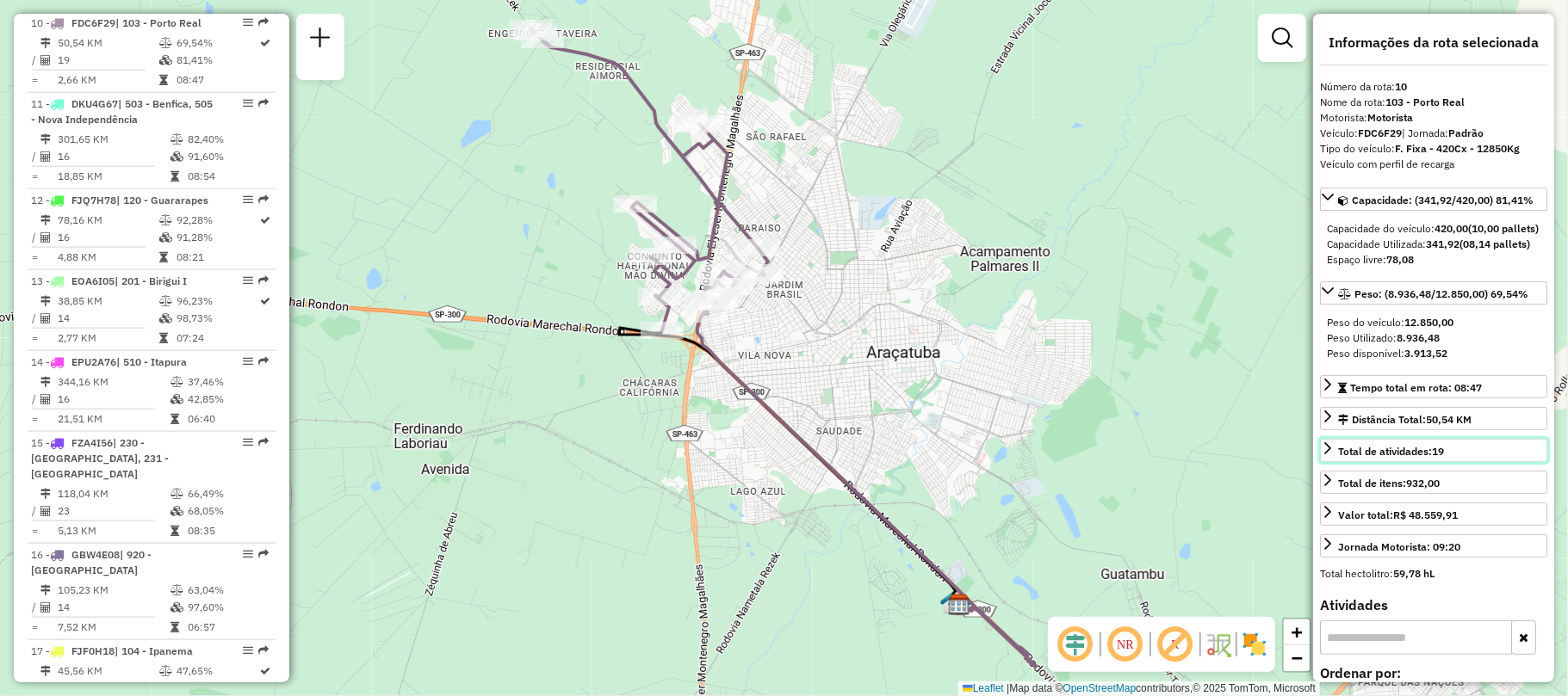
click at [1321, 455] on icon at bounding box center [1328, 448] width 14 height 14
click at [1326, 462] on link "Total de atividades: 19" at bounding box center [1433, 450] width 227 height 23
click at [758, 339] on span "Exibir todas as rotas" at bounding box center [752, 333] width 14 height 14
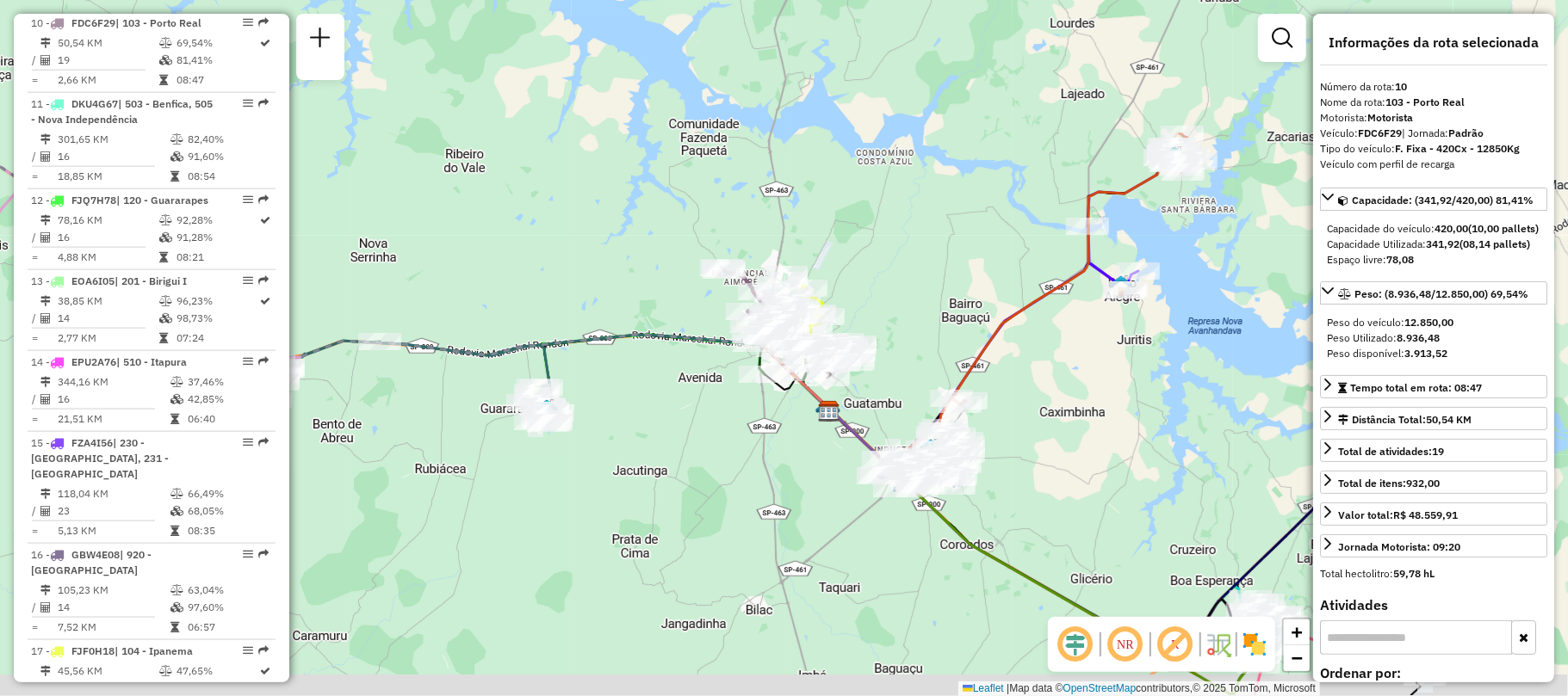
drag, startPoint x: 606, startPoint y: 431, endPoint x: 835, endPoint y: 335, distance: 248.3
click at [835, 336] on div "Janela de atendimento Grade de atendimento Capacidade Transportadoras Veículos …" at bounding box center [784, 348] width 1568 height 696
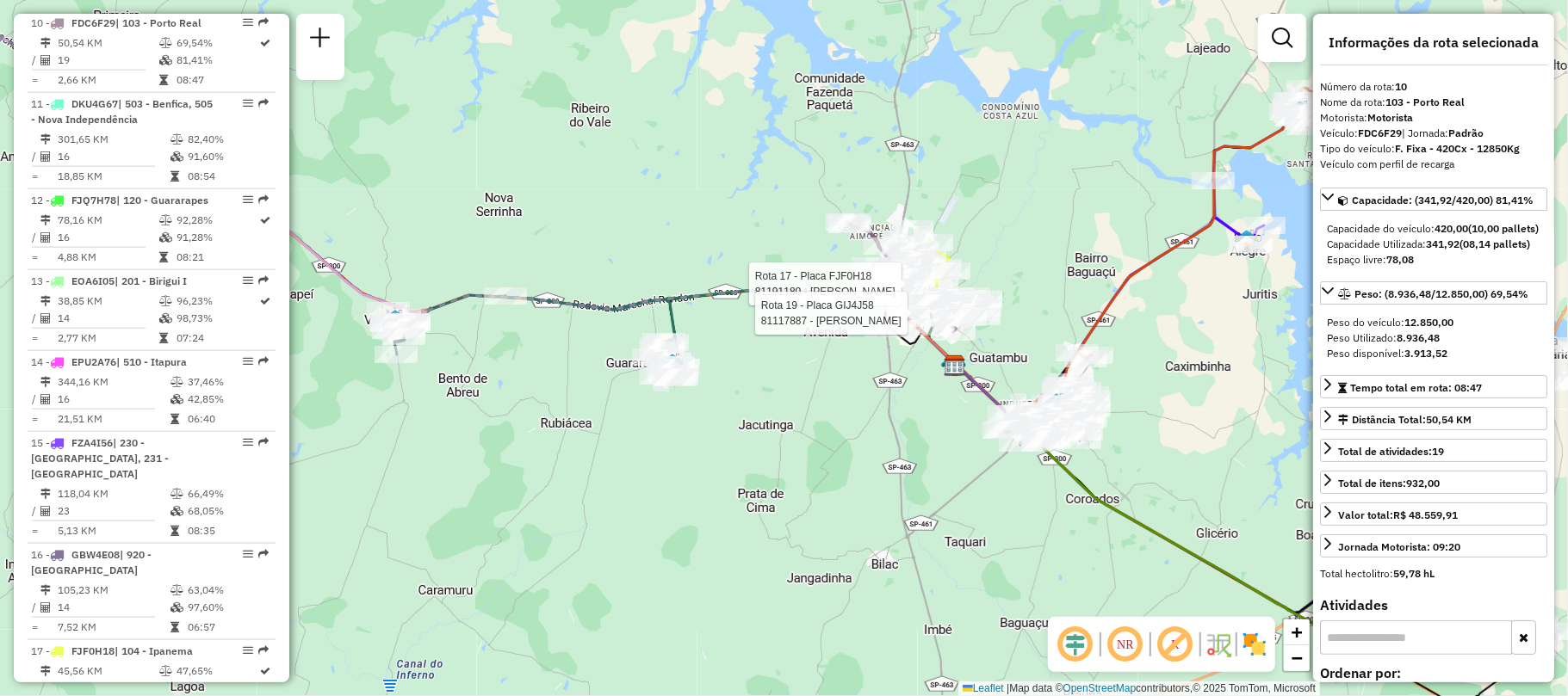
drag, startPoint x: 454, startPoint y: 346, endPoint x: 717, endPoint y: 362, distance: 263.5
click at [717, 362] on div "Rota 17 - Placa FJF0H18 81191180 - [PERSON_NAME] Rota 19 - Placa GIJ4J58 811178…" at bounding box center [784, 348] width 1568 height 696
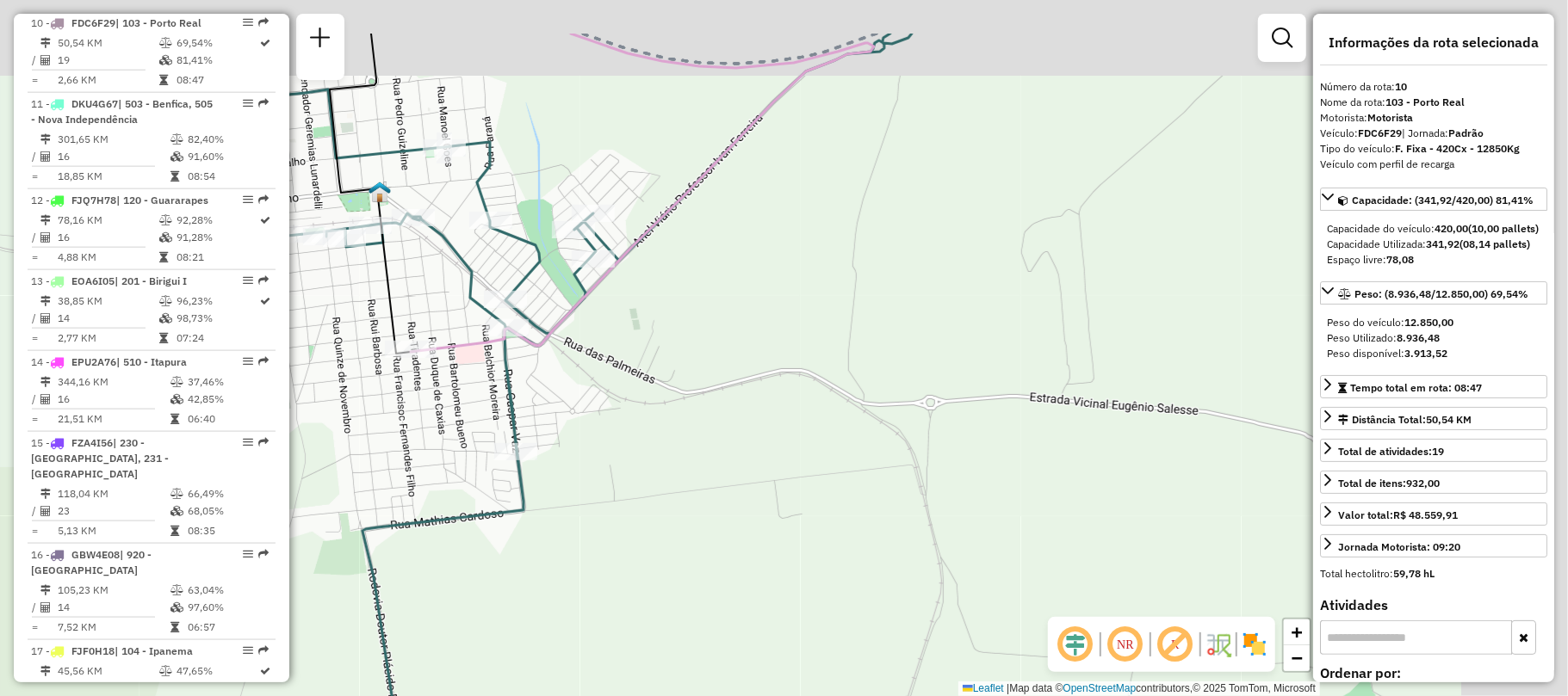
drag, startPoint x: 867, startPoint y: 308, endPoint x: 751, endPoint y: 411, distance: 155.1
click at [751, 411] on div "Rota 17 - Placa FJF0H18 81191180 - [PERSON_NAME] Rota 19 - Placa GIJ4J58 811178…" at bounding box center [784, 348] width 1568 height 696
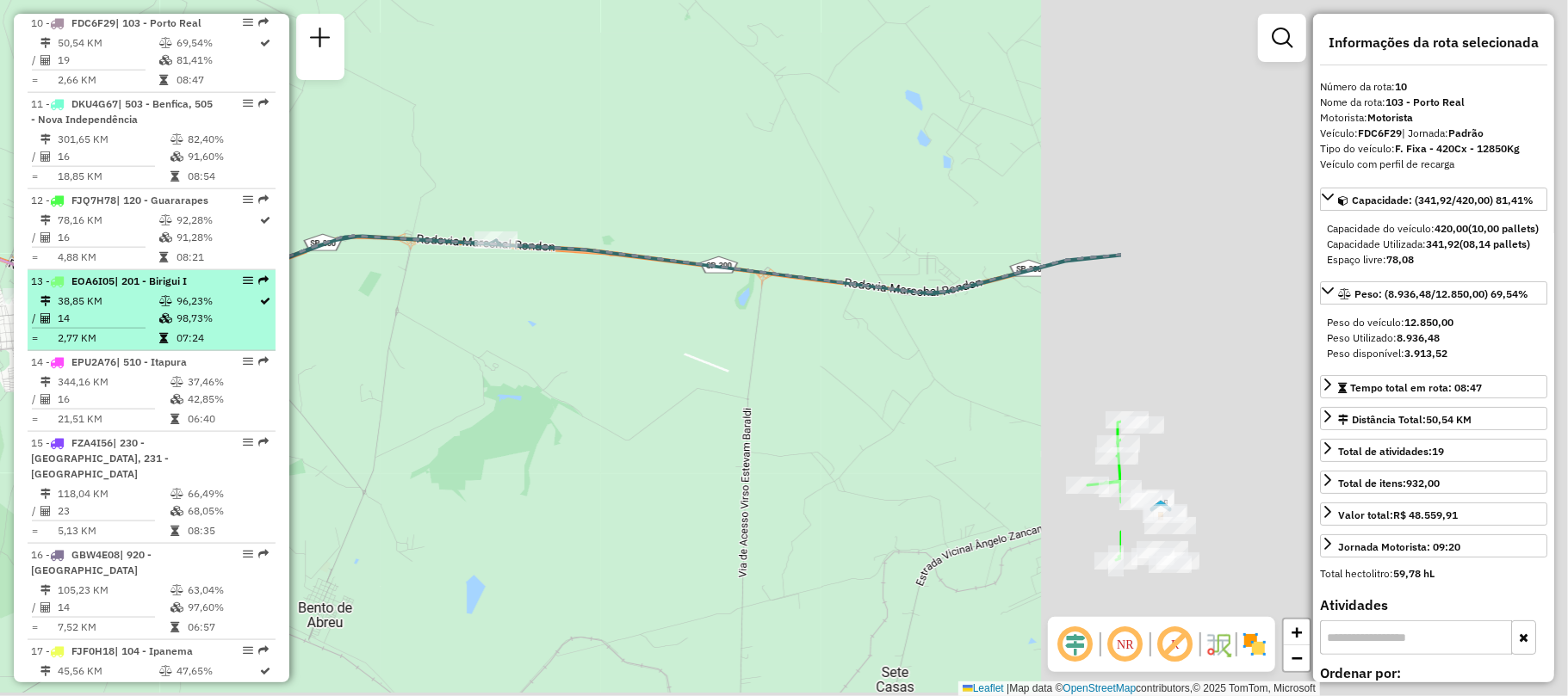
drag, startPoint x: 689, startPoint y: 390, endPoint x: 117, endPoint y: 353, distance: 573.2
click at [117, 353] on hb-router-mapa "Informações da Sessão 1230001 - [DATE] Criação: [DATE] 18:43 Depósito: CDD Araç…" at bounding box center [784, 348] width 1568 height 696
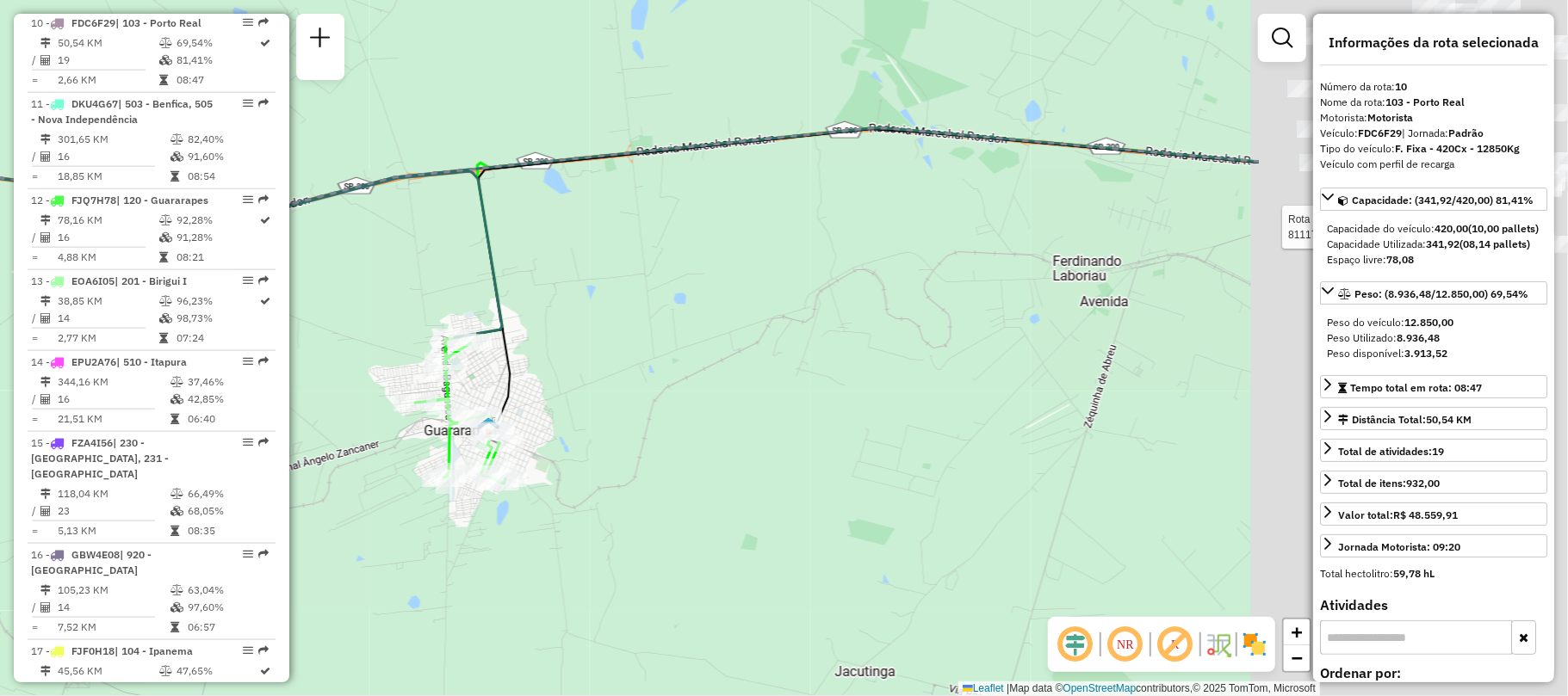
drag, startPoint x: 1189, startPoint y: 447, endPoint x: 600, endPoint y: 376, distance: 593.3
click at [638, 383] on div "Rota 17 - Placa FJF0H18 81191180 - [PERSON_NAME] Rota 19 - Placa GIJ4J58 811178…" at bounding box center [784, 348] width 1568 height 696
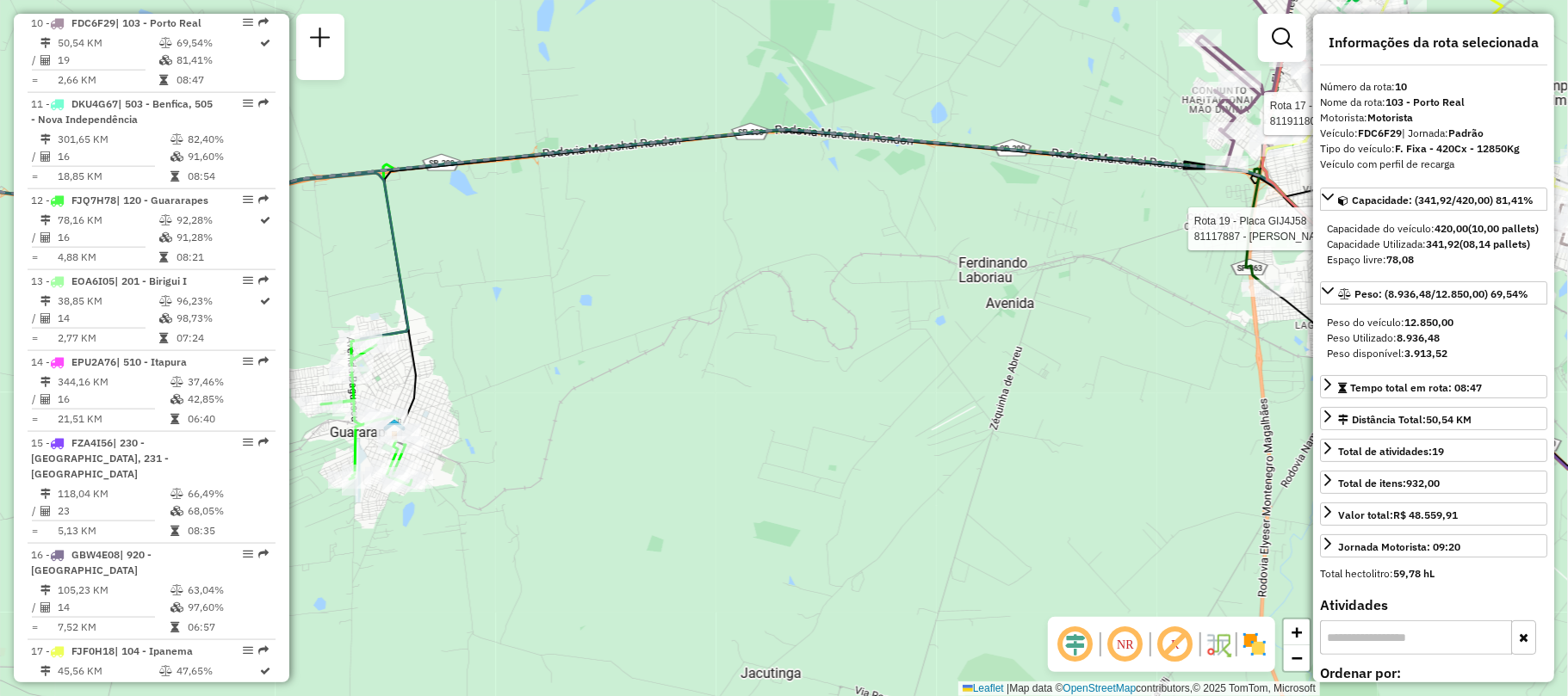
drag, startPoint x: 1010, startPoint y: 351, endPoint x: 759, endPoint y: 339, distance: 251.3
click at [759, 339] on div "Rota 17 - Placa FJF0H18 81191180 - [PERSON_NAME] Rota 19 - Placa GIJ4J58 811178…" at bounding box center [784, 348] width 1568 height 696
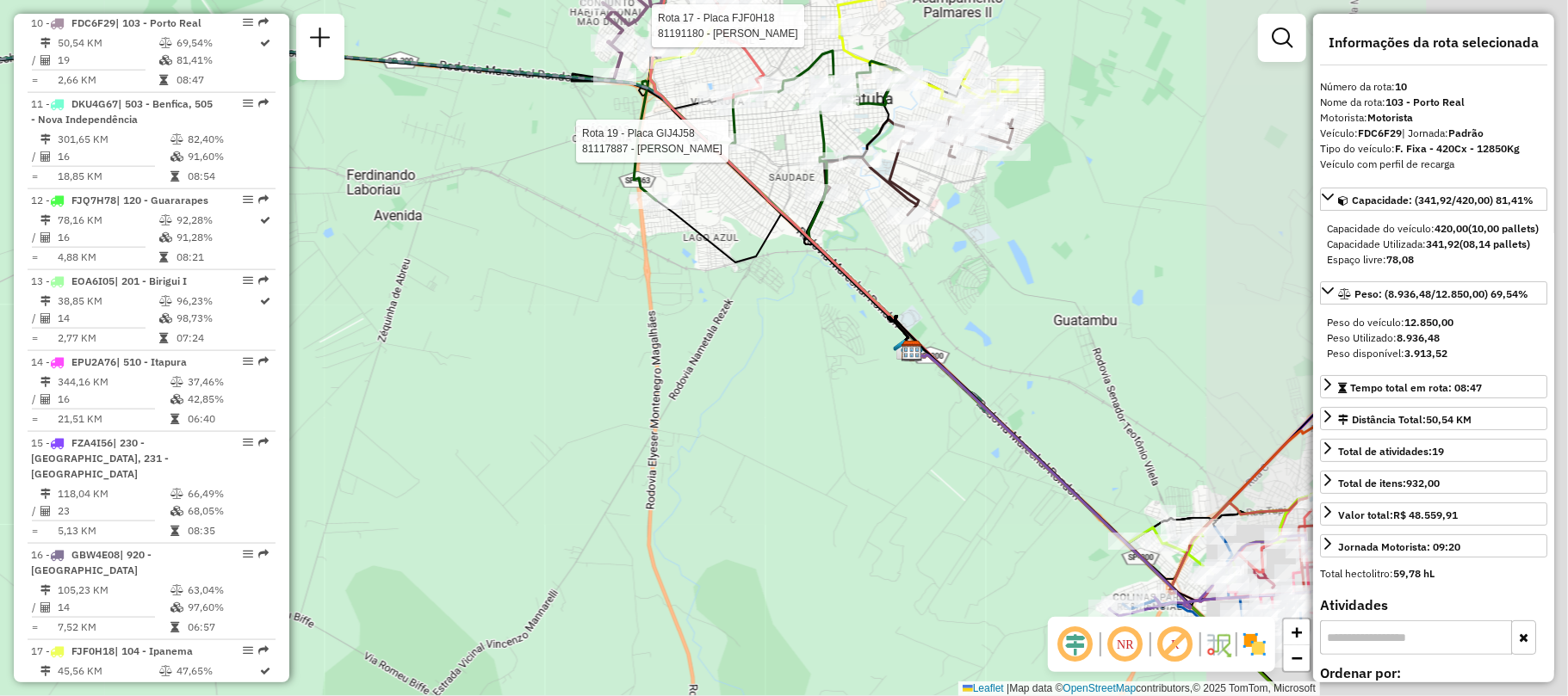
drag, startPoint x: 759, startPoint y: 339, endPoint x: 397, endPoint y: 263, distance: 369.9
click at [397, 263] on div "Rota 17 - Placa FJF0H18 81191180 - [PERSON_NAME] Rota 19 - Placa GIJ4J58 811178…" at bounding box center [784, 348] width 1568 height 696
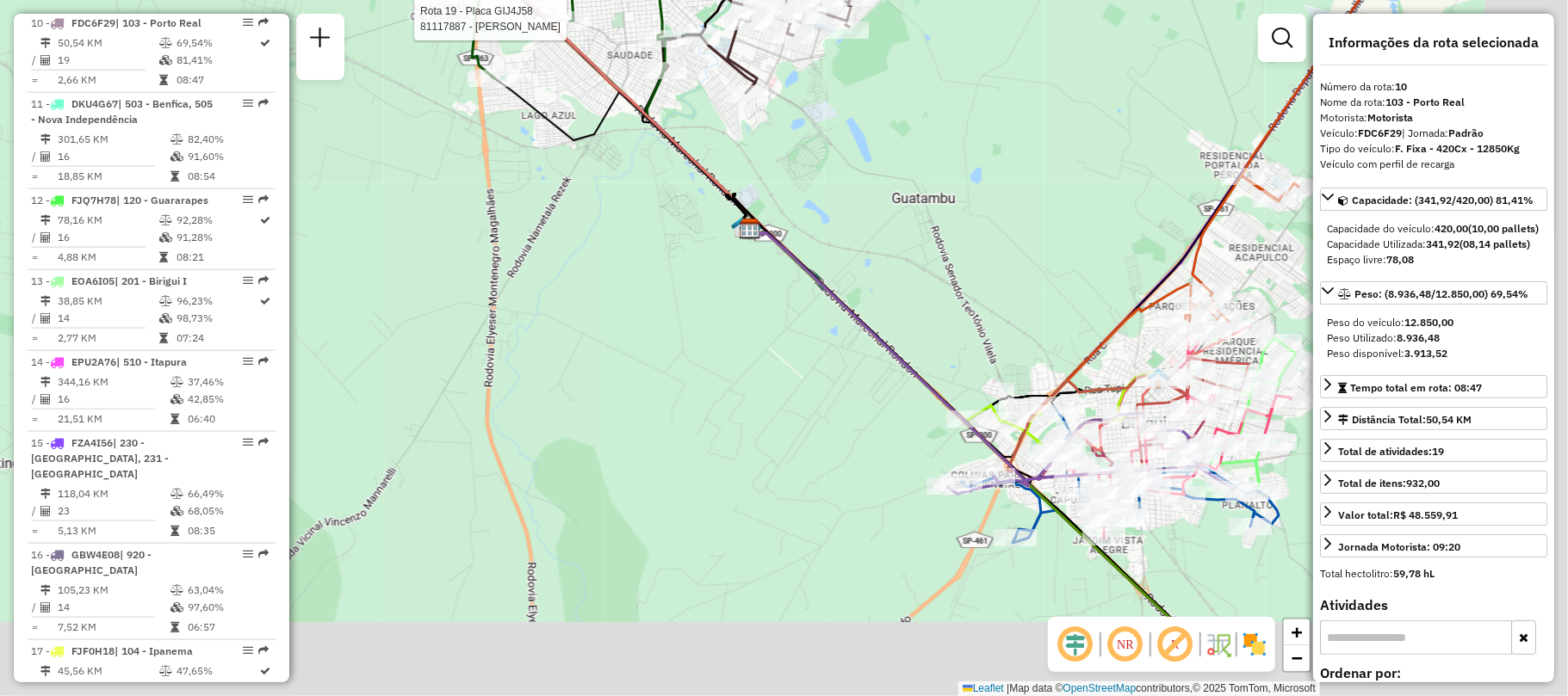
drag, startPoint x: 851, startPoint y: 407, endPoint x: 693, endPoint y: 161, distance: 292.4
click at [693, 161] on div "Rota 17 - Placa FJF0H18 81191180 - [PERSON_NAME] Rota 19 - Placa GIJ4J58 811178…" at bounding box center [784, 348] width 1568 height 696
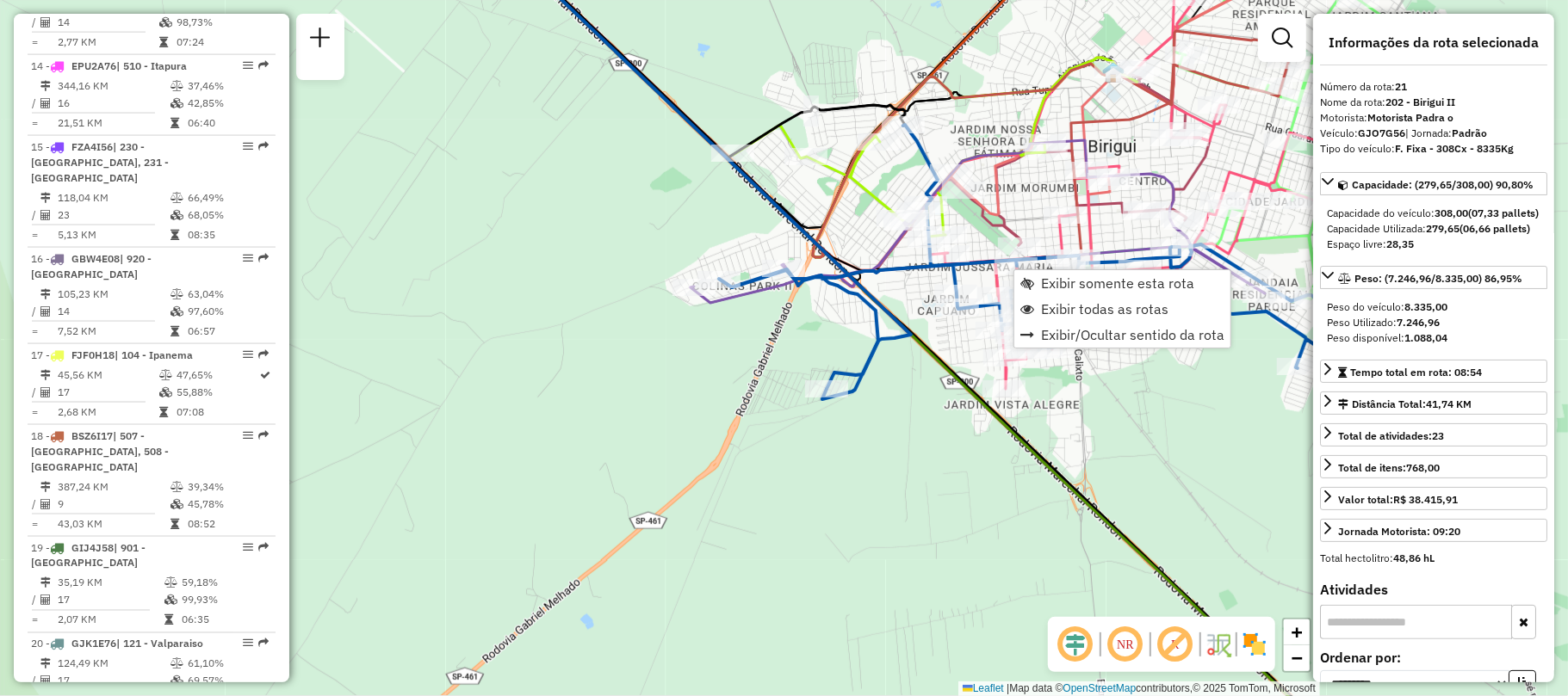
scroll to position [2499, 0]
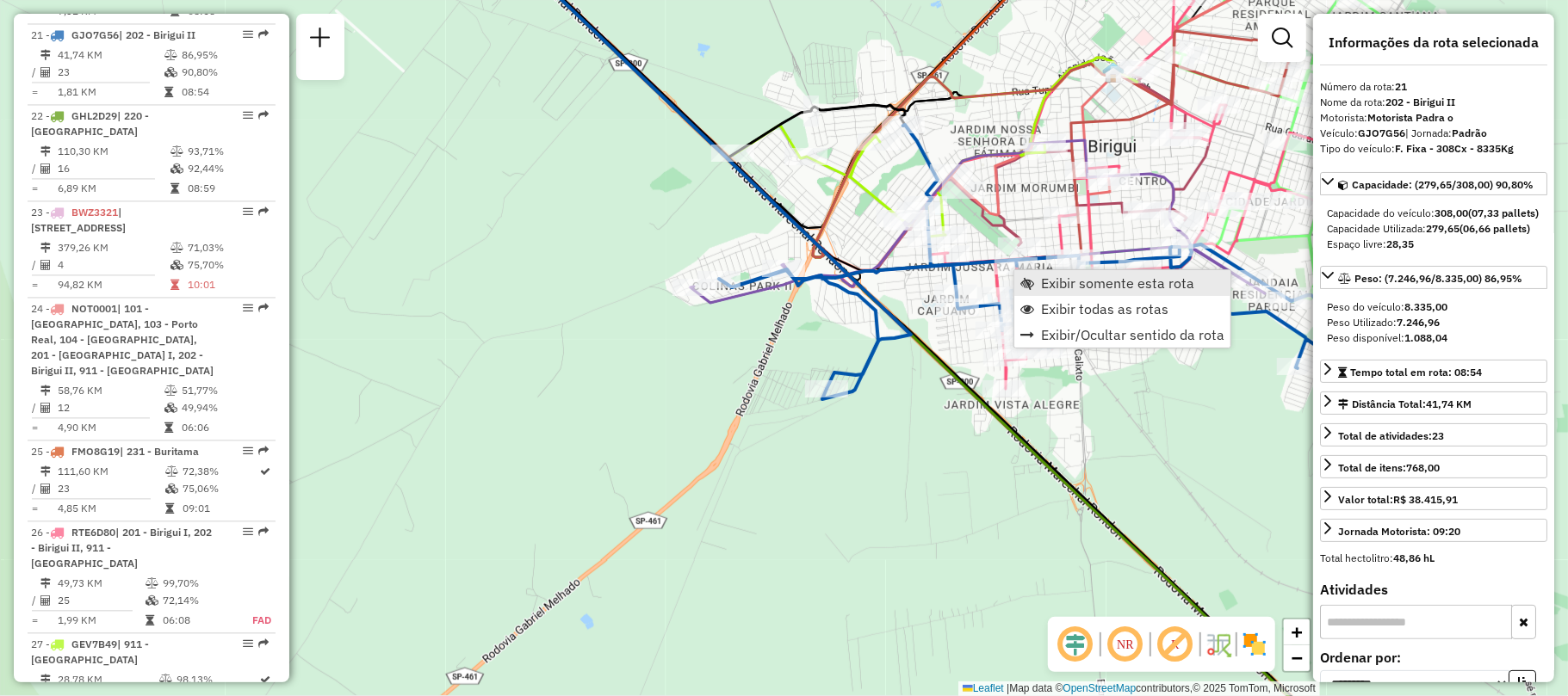
click at [1025, 275] on link "Exibir somente esta rota" at bounding box center [1122, 283] width 216 height 26
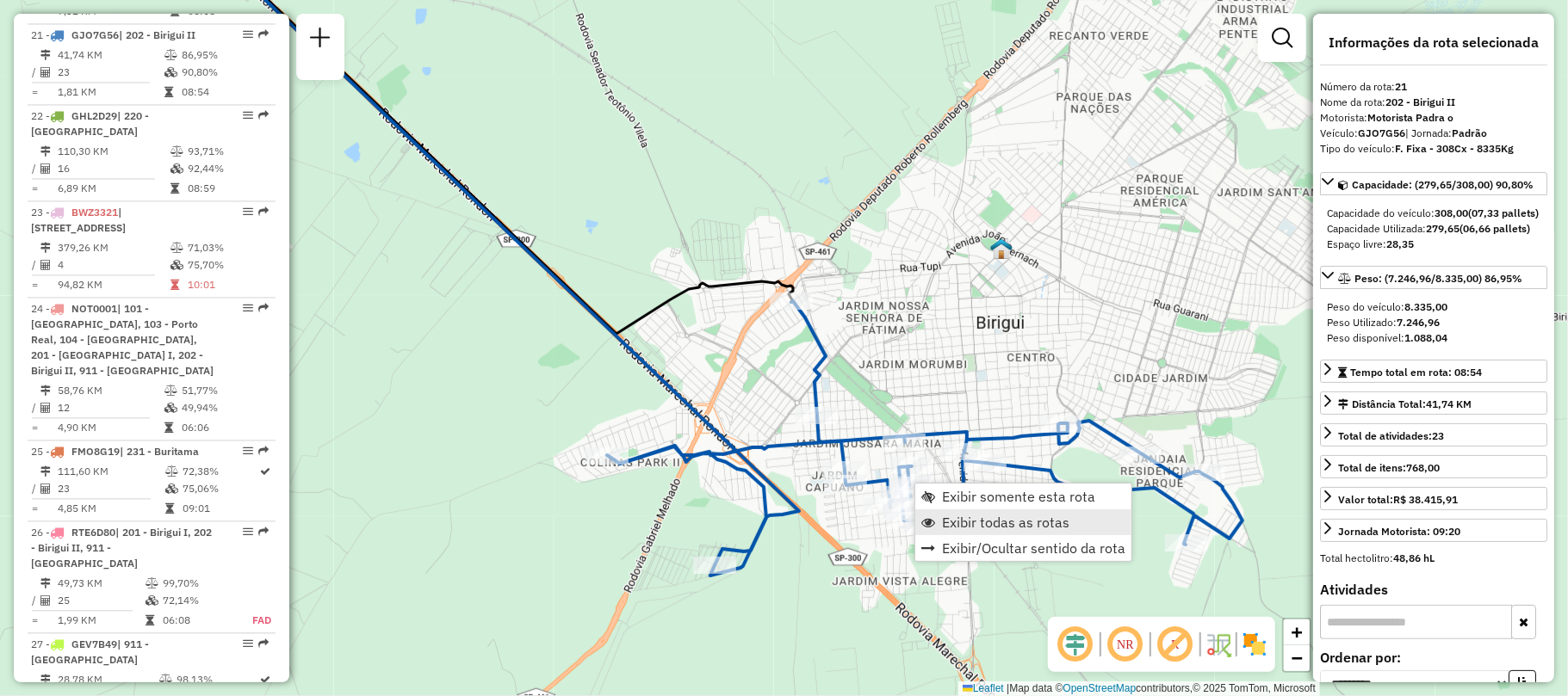
click at [1025, 523] on span "Exibir todas as rotas" at bounding box center [1005, 522] width 127 height 14
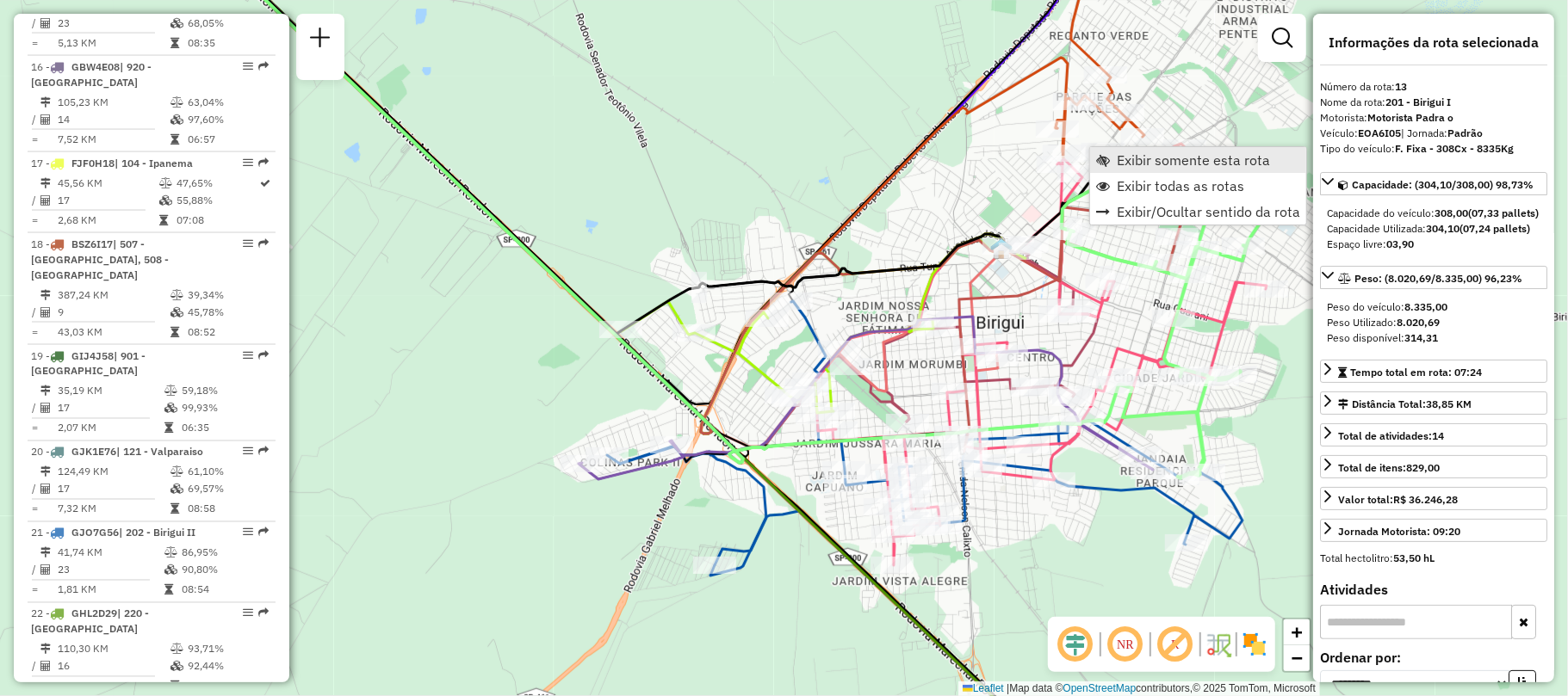
scroll to position [1787, 0]
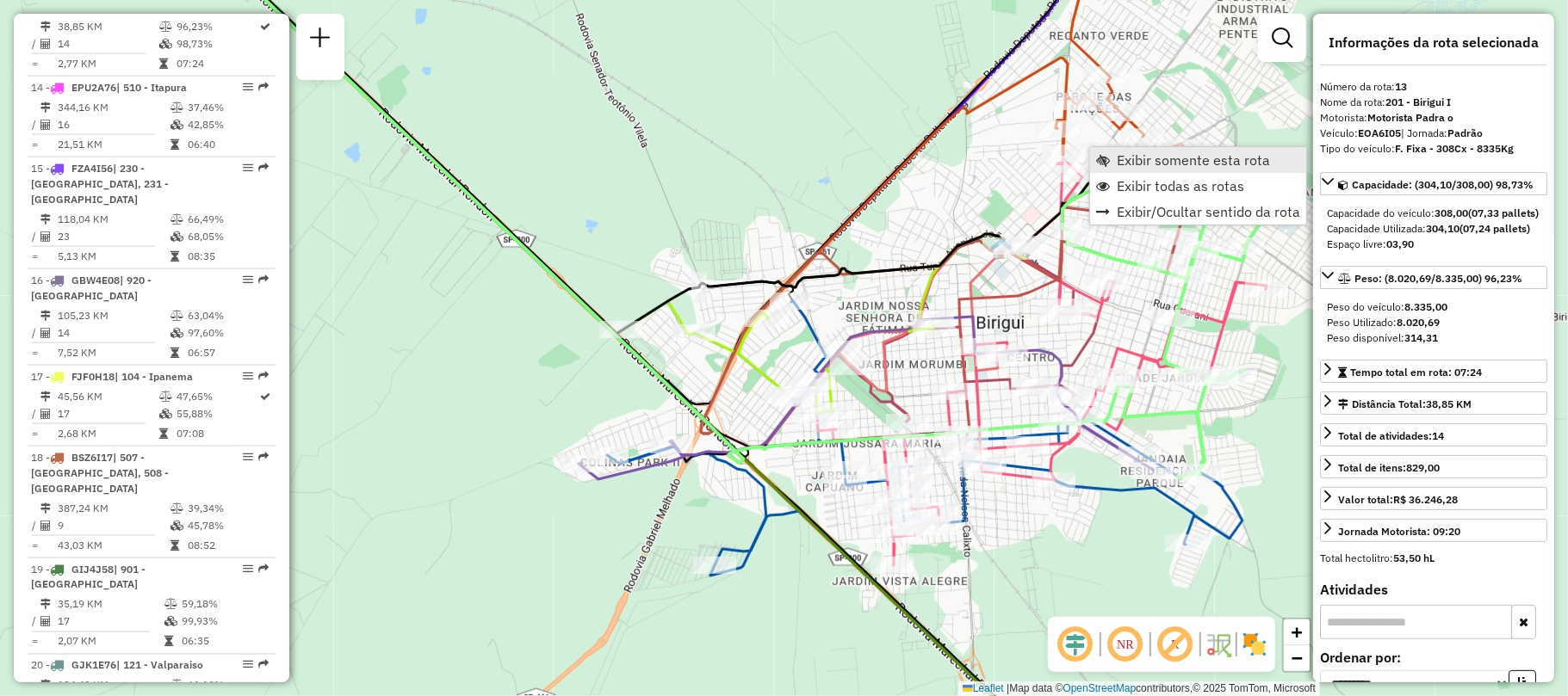
click at [1120, 162] on span "Exibir somente esta rota" at bounding box center [1193, 160] width 153 height 14
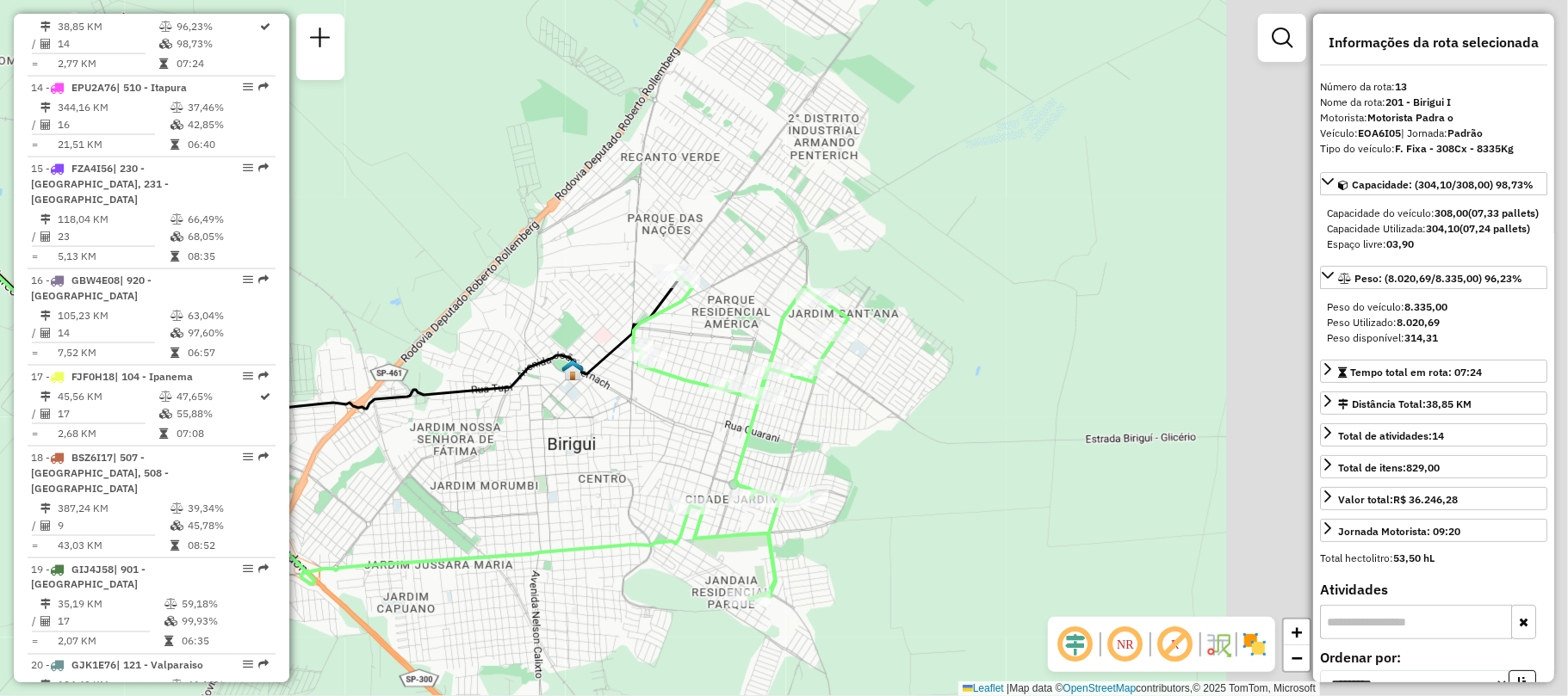
drag, startPoint x: 1058, startPoint y: 211, endPoint x: 537, endPoint y: 160, distance: 523.5
click at [537, 160] on div "Janela de atendimento Grade de atendimento Capacidade Transportadoras Veículos …" at bounding box center [784, 348] width 1568 height 696
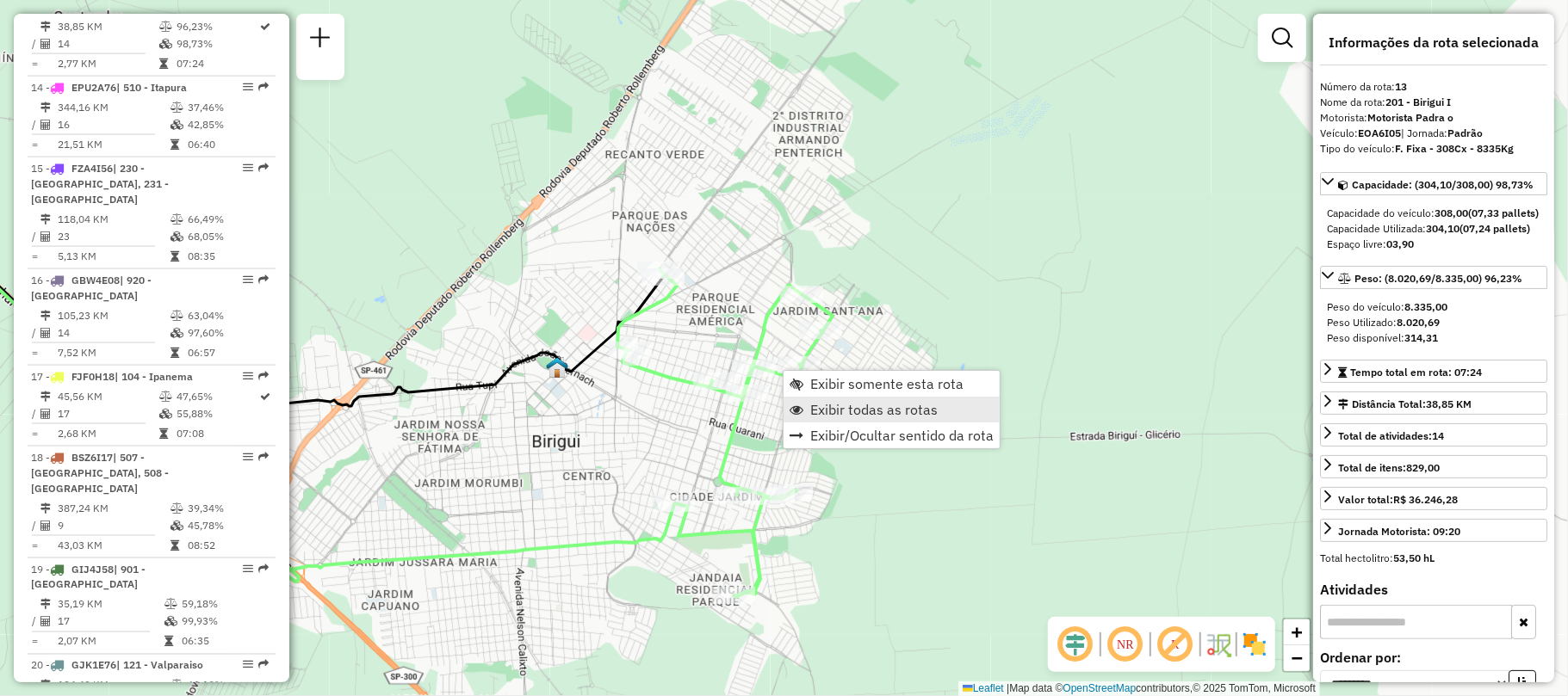
click at [930, 406] on span "Exibir todas as rotas" at bounding box center [873, 409] width 127 height 14
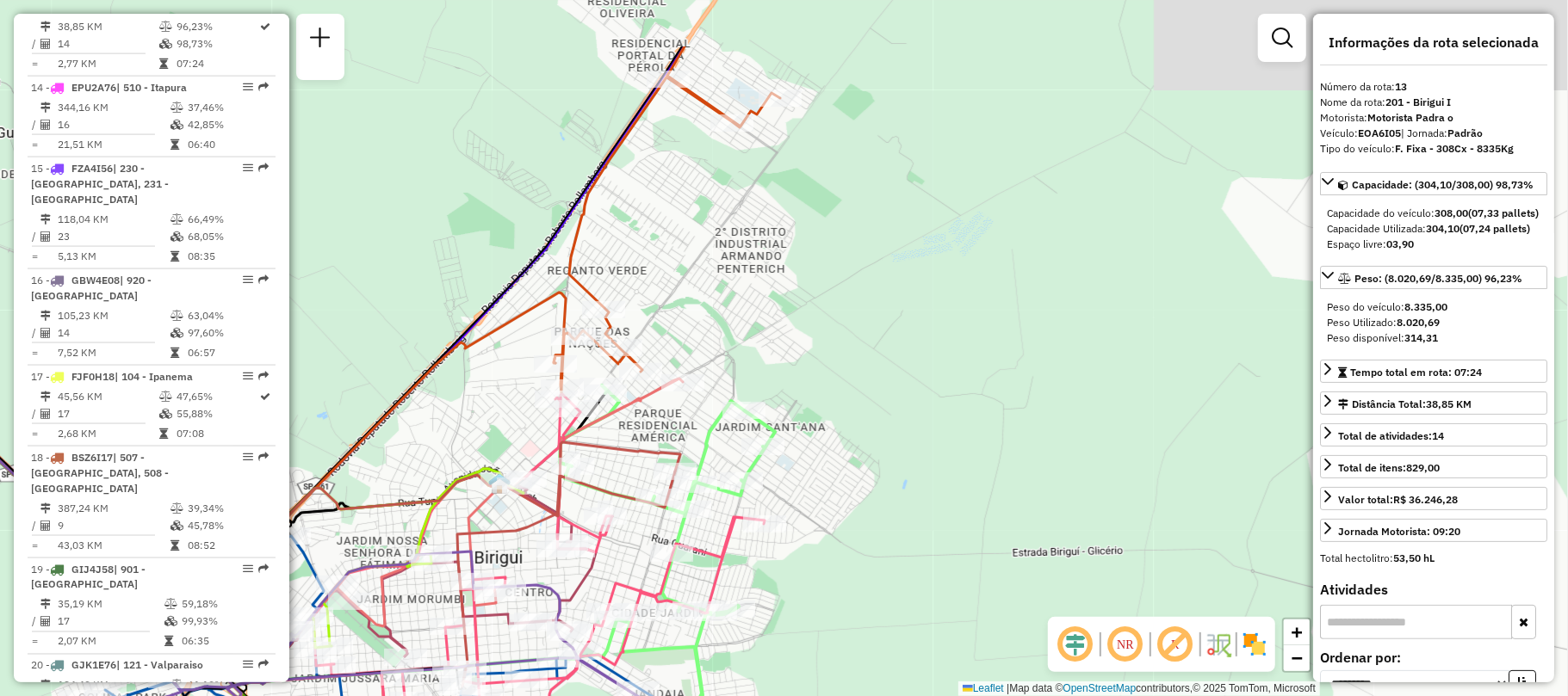
drag, startPoint x: 869, startPoint y: 301, endPoint x: 818, endPoint y: 445, distance: 152.8
click at [818, 445] on div "Janela de atendimento Grade de atendimento Capacidade Transportadoras Veículos …" at bounding box center [784, 348] width 1568 height 696
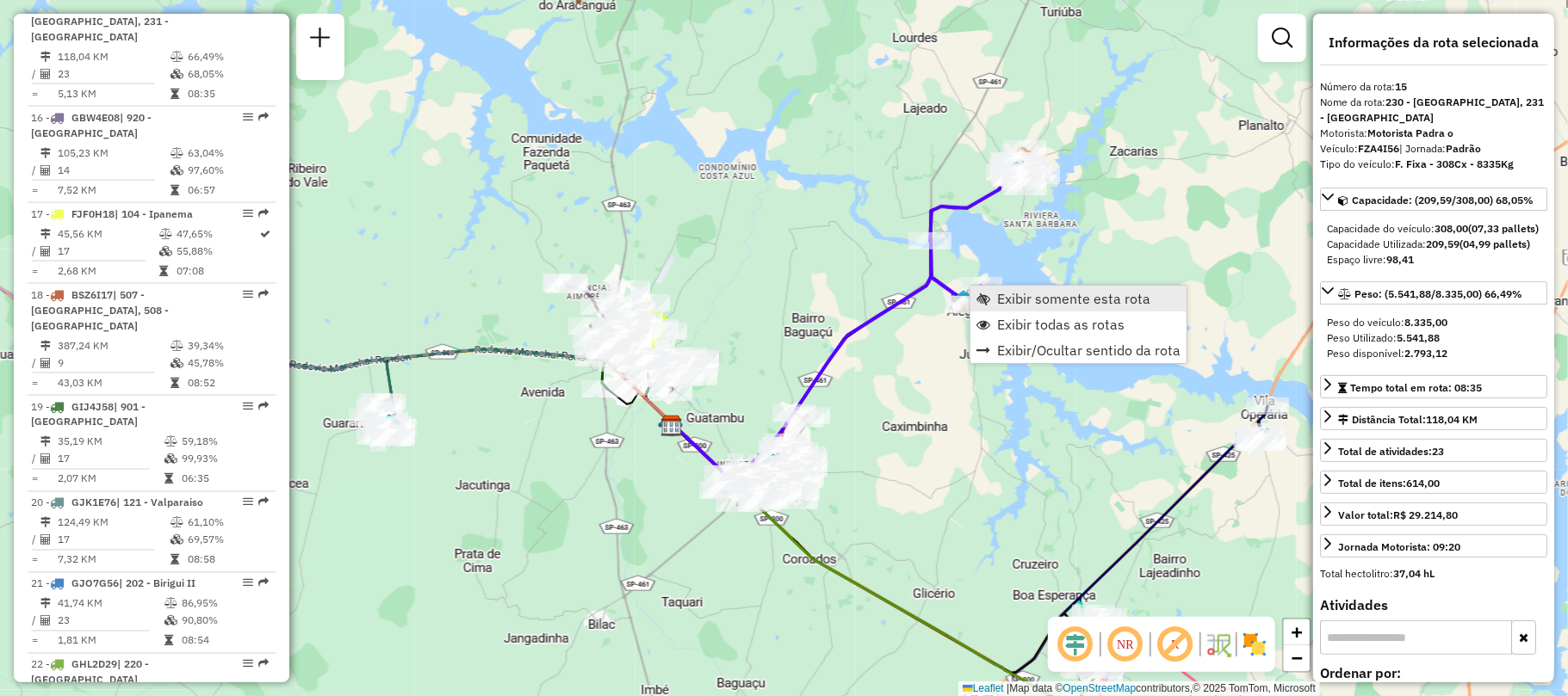
scroll to position [1950, 0]
click at [999, 318] on span "Exibir todas as rotas" at bounding box center [1060, 325] width 127 height 14
click at [1006, 291] on span "Exibir somente esta rota" at bounding box center [1081, 291] width 153 height 14
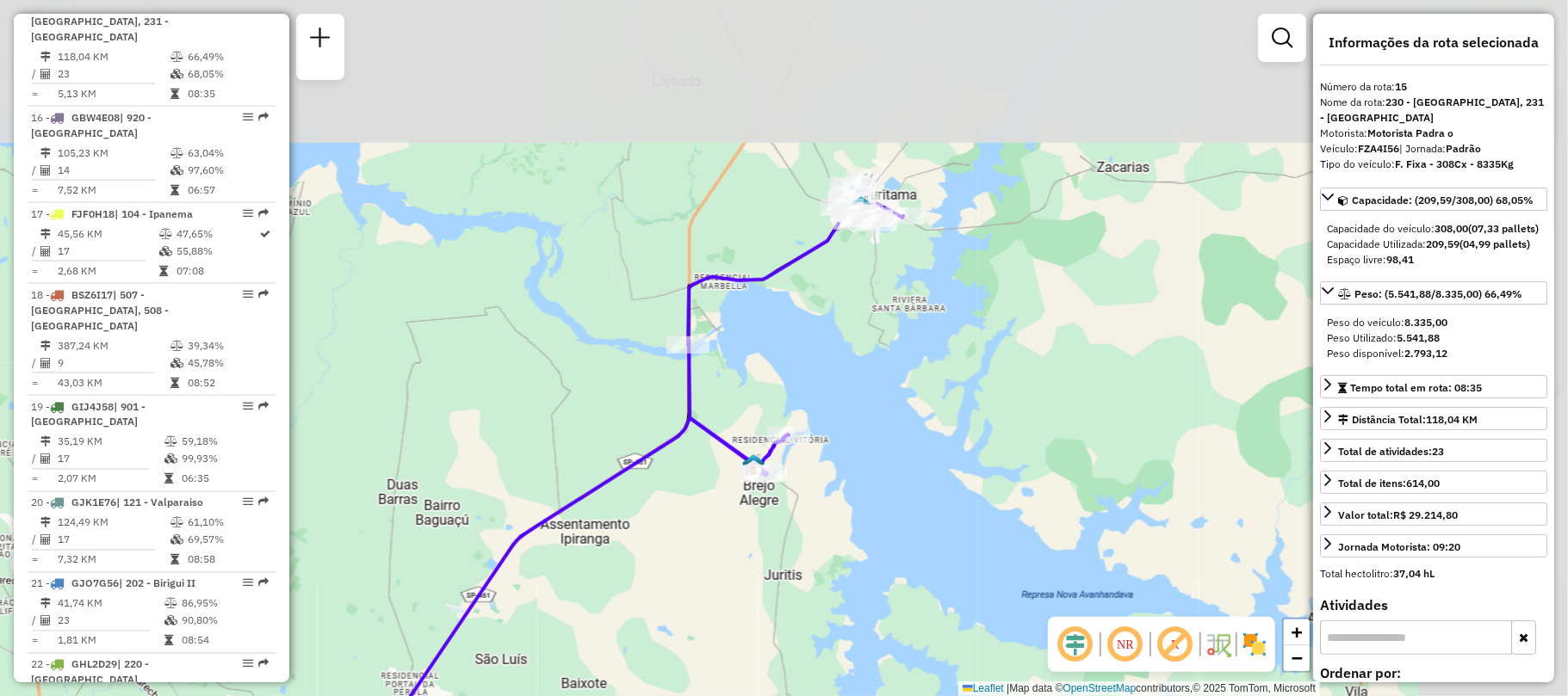
drag, startPoint x: 1000, startPoint y: 260, endPoint x: 746, endPoint y: 434, distance: 307.9
click at [746, 434] on div "Janela de atendimento Grade de atendimento Capacidade Transportadoras Veículos …" at bounding box center [784, 348] width 1568 height 696
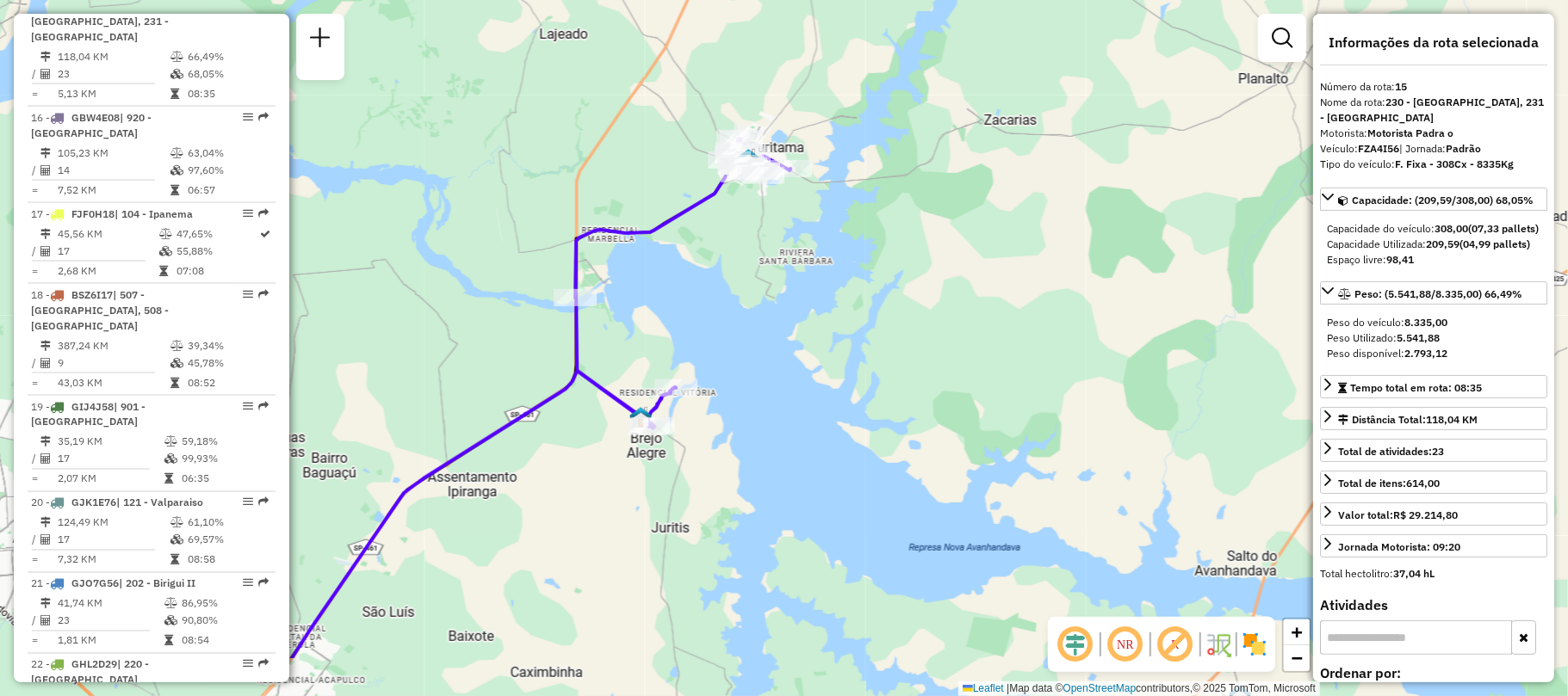
drag, startPoint x: 725, startPoint y: 393, endPoint x: 720, endPoint y: 283, distance: 110.1
click at [720, 283] on div "Janela de atendimento Grade de atendimento Capacidade Transportadoras Veículos …" at bounding box center [784, 348] width 1568 height 696
drag, startPoint x: 717, startPoint y: 360, endPoint x: 727, endPoint y: 282, distance: 78.6
click at [727, 282] on div "Janela de atendimento Grade de atendimento Capacidade Transportadoras Veículos …" at bounding box center [784, 348] width 1568 height 696
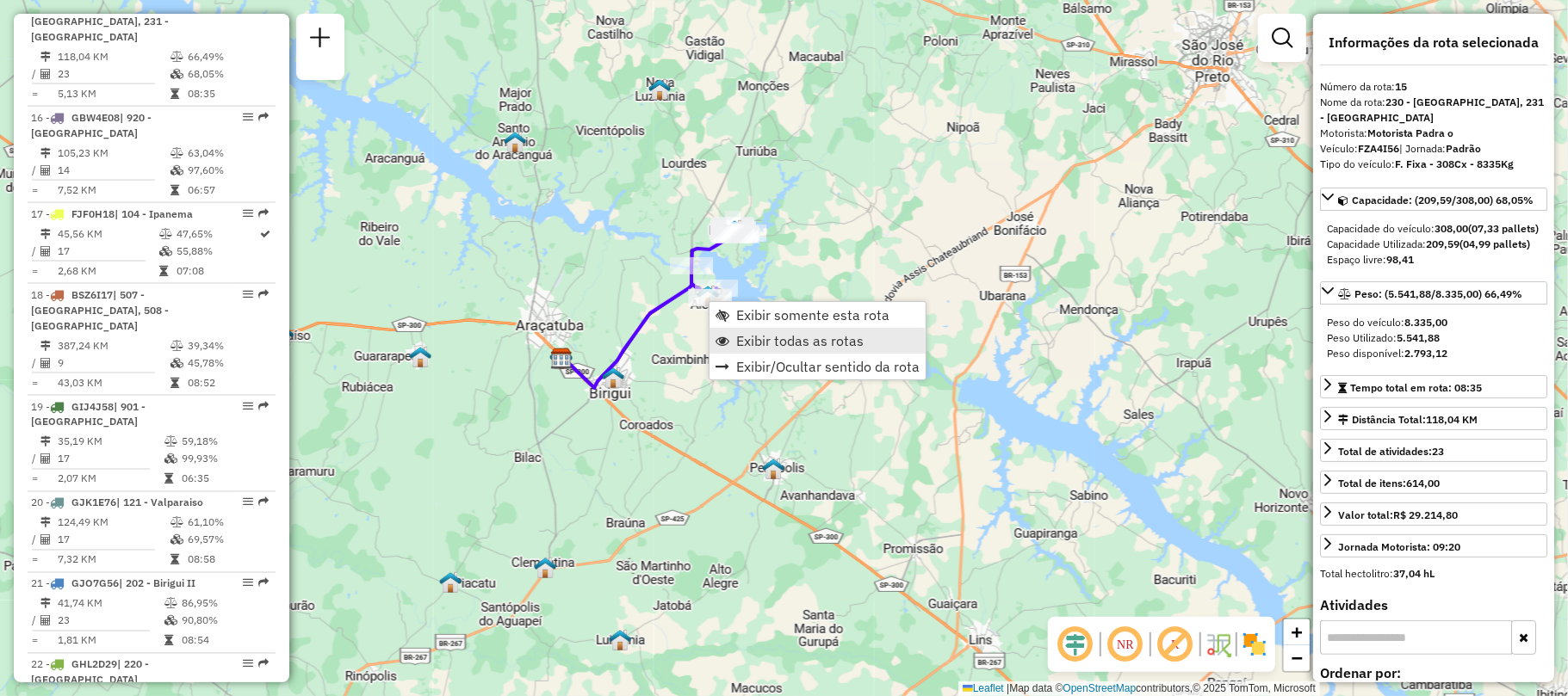
click at [790, 335] on span "Exibir todas as rotas" at bounding box center [799, 341] width 127 height 14
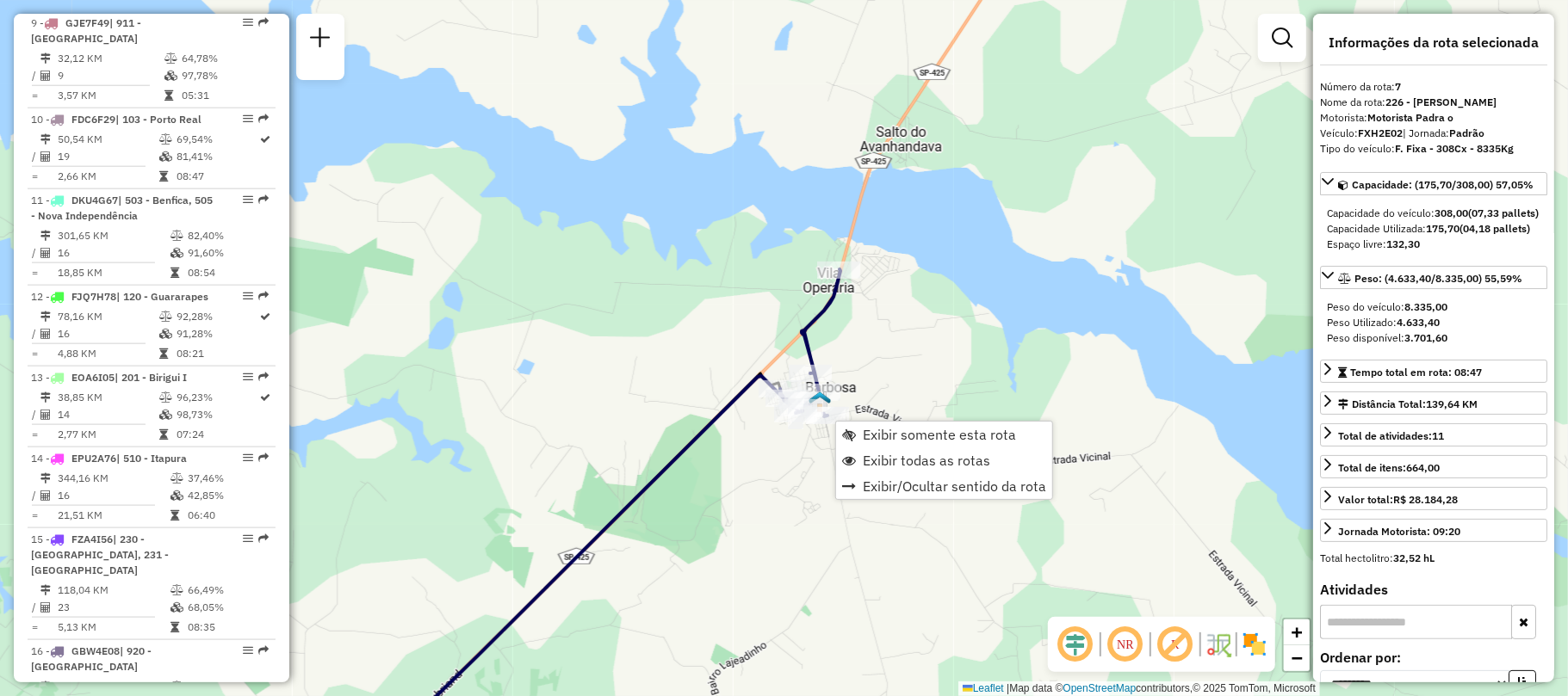
scroll to position [1237, 0]
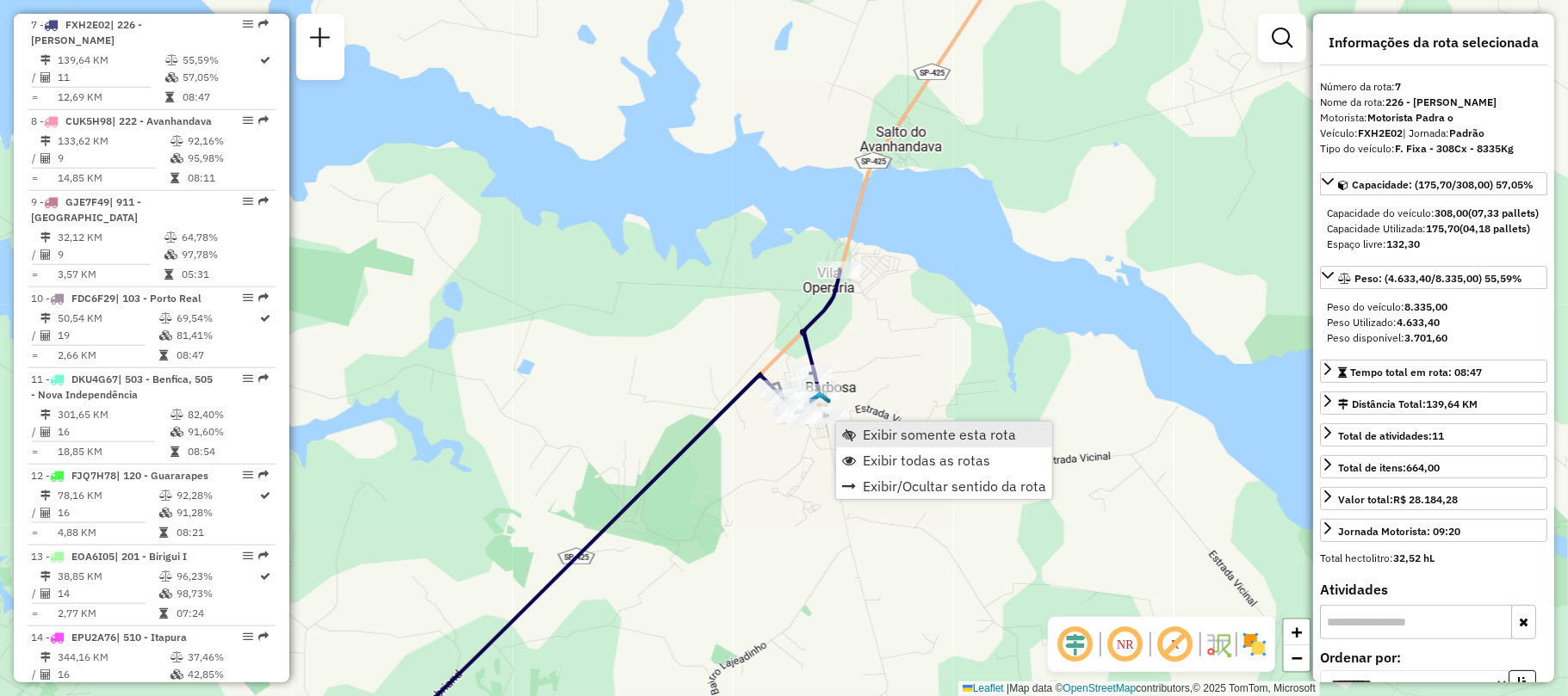
click at [1023, 437] on link "Exibir somente esta rota" at bounding box center [944, 434] width 216 height 26
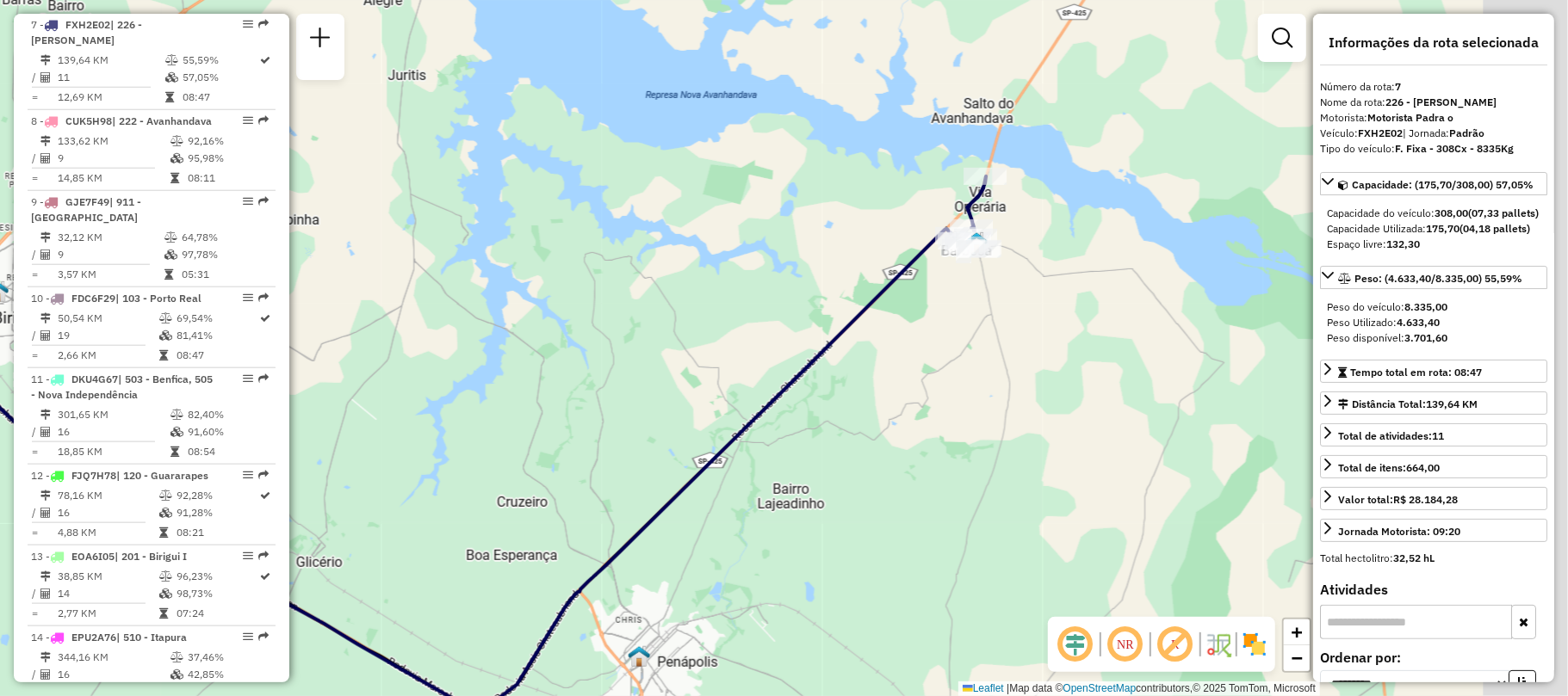
drag, startPoint x: 968, startPoint y: 410, endPoint x: 569, endPoint y: 513, distance: 412.1
click at [569, 513] on div "Janela de atendimento Grade de atendimento Capacidade Transportadoras Veículos …" at bounding box center [784, 348] width 1568 height 696
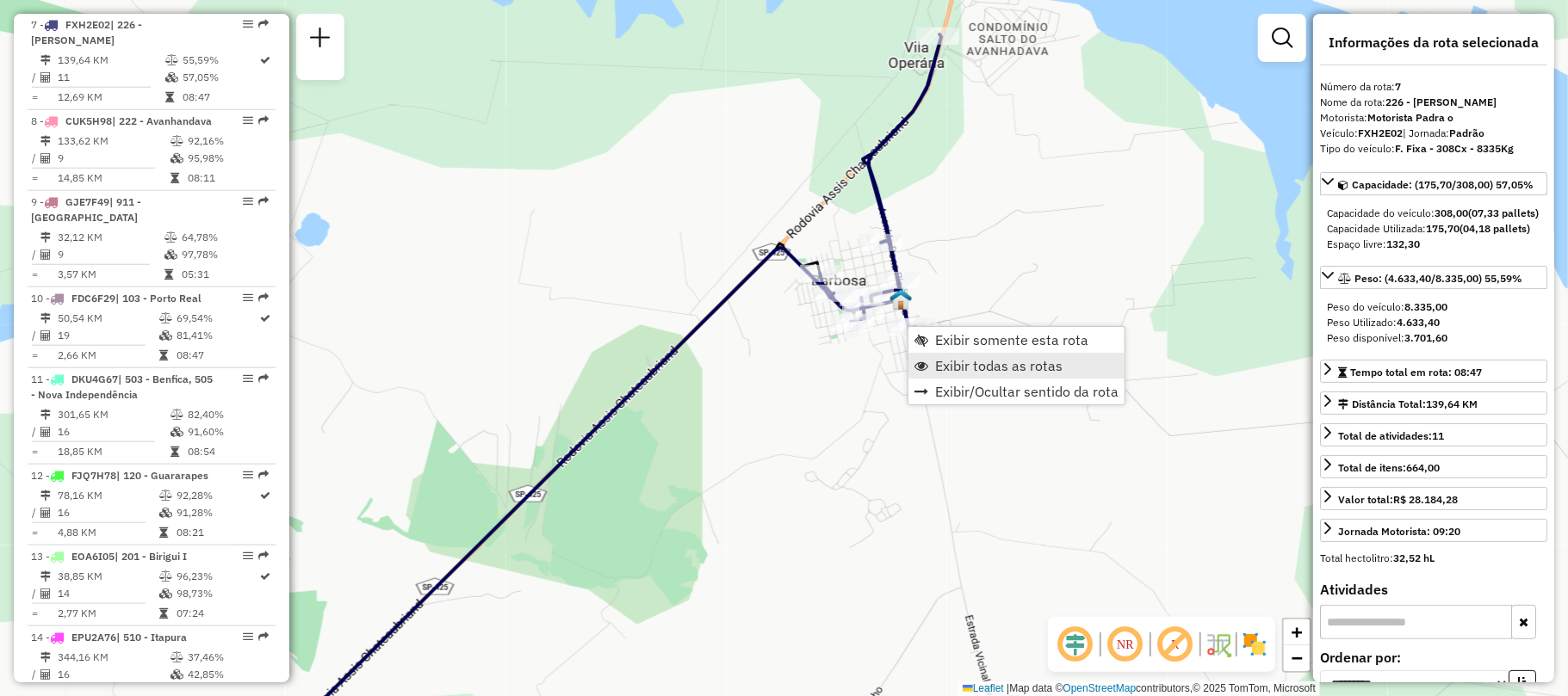
click at [988, 367] on span "Exibir todas as rotas" at bounding box center [998, 366] width 127 height 14
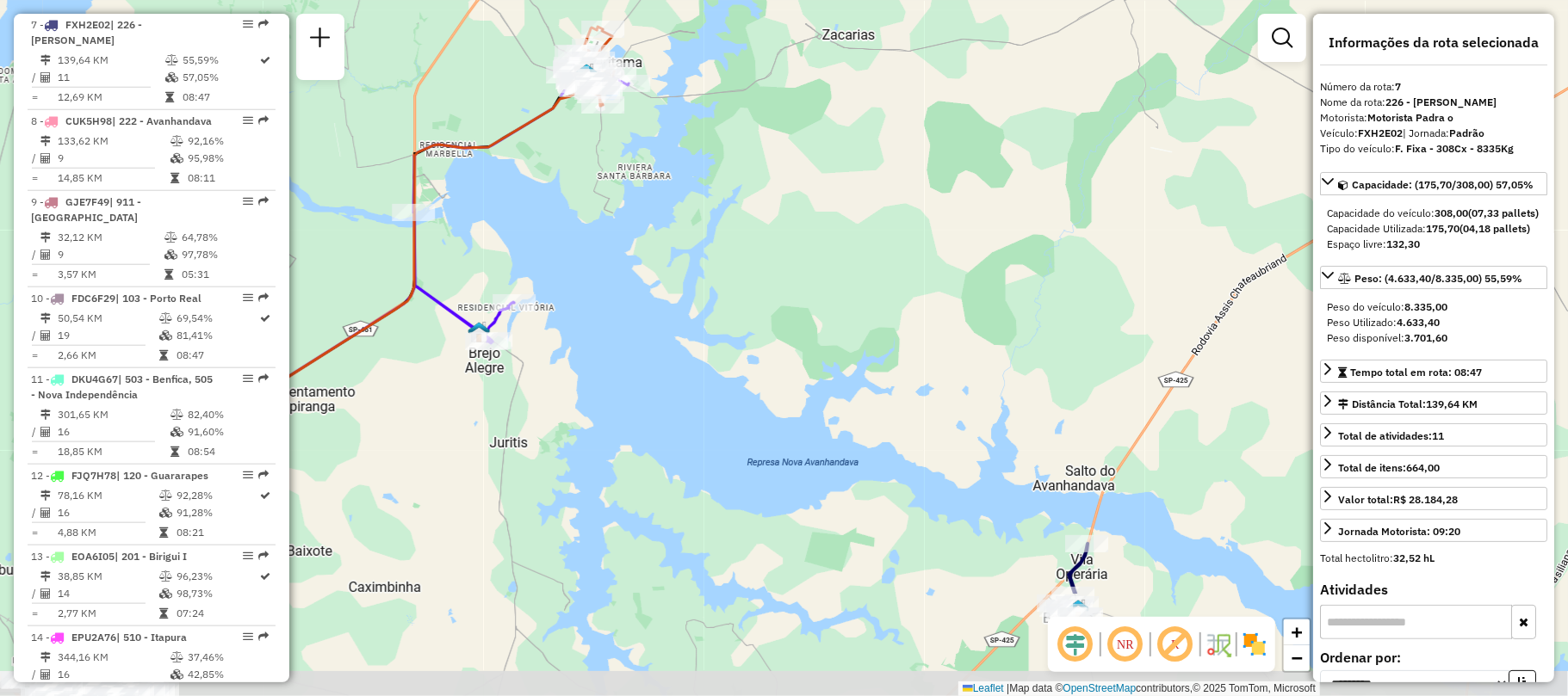
drag, startPoint x: 735, startPoint y: 392, endPoint x: 597, endPoint y: 220, distance: 220.5
click at [597, 220] on div "Janela de atendimento Grade de atendimento Capacidade Transportadoras Veículos …" at bounding box center [784, 348] width 1568 height 696
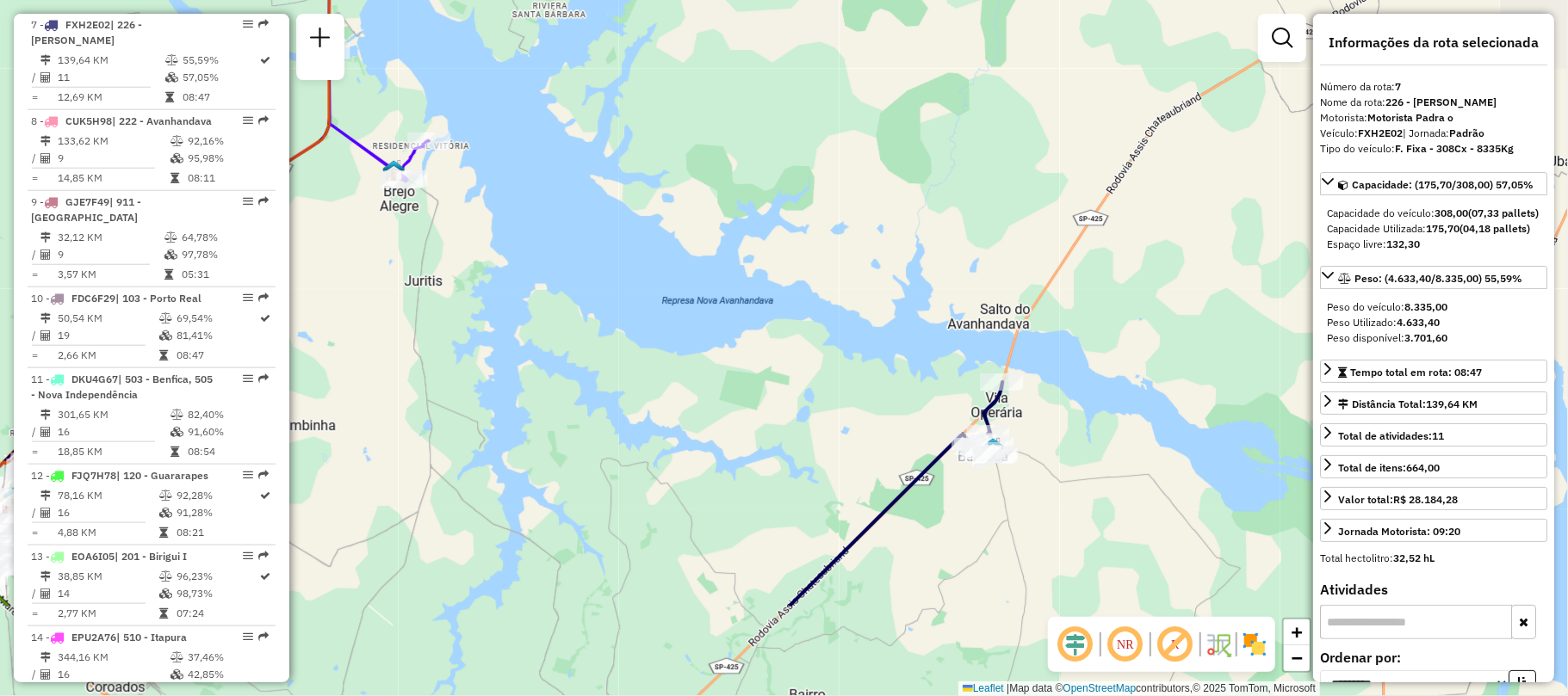
drag, startPoint x: 807, startPoint y: 336, endPoint x: 724, endPoint y: 118, distance: 233.3
click at [724, 118] on div "Janela de atendimento Grade de atendimento Capacidade Transportadoras Veículos …" at bounding box center [784, 348] width 1568 height 696
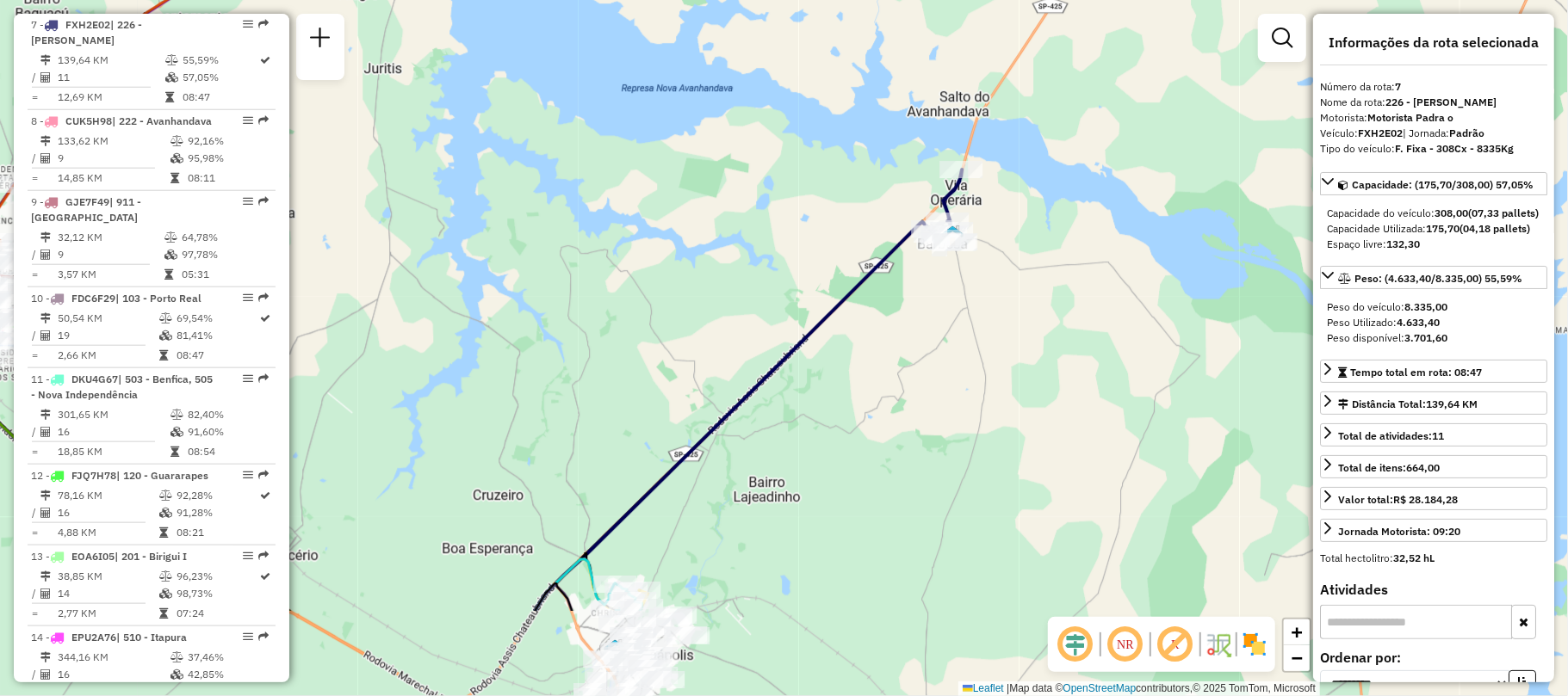
drag, startPoint x: 778, startPoint y: 275, endPoint x: 739, endPoint y: 121, distance: 158.9
click at [739, 121] on div "Janela de atendimento Grade de atendimento Capacidade Transportadoras Veículos …" at bounding box center [784, 348] width 1568 height 696
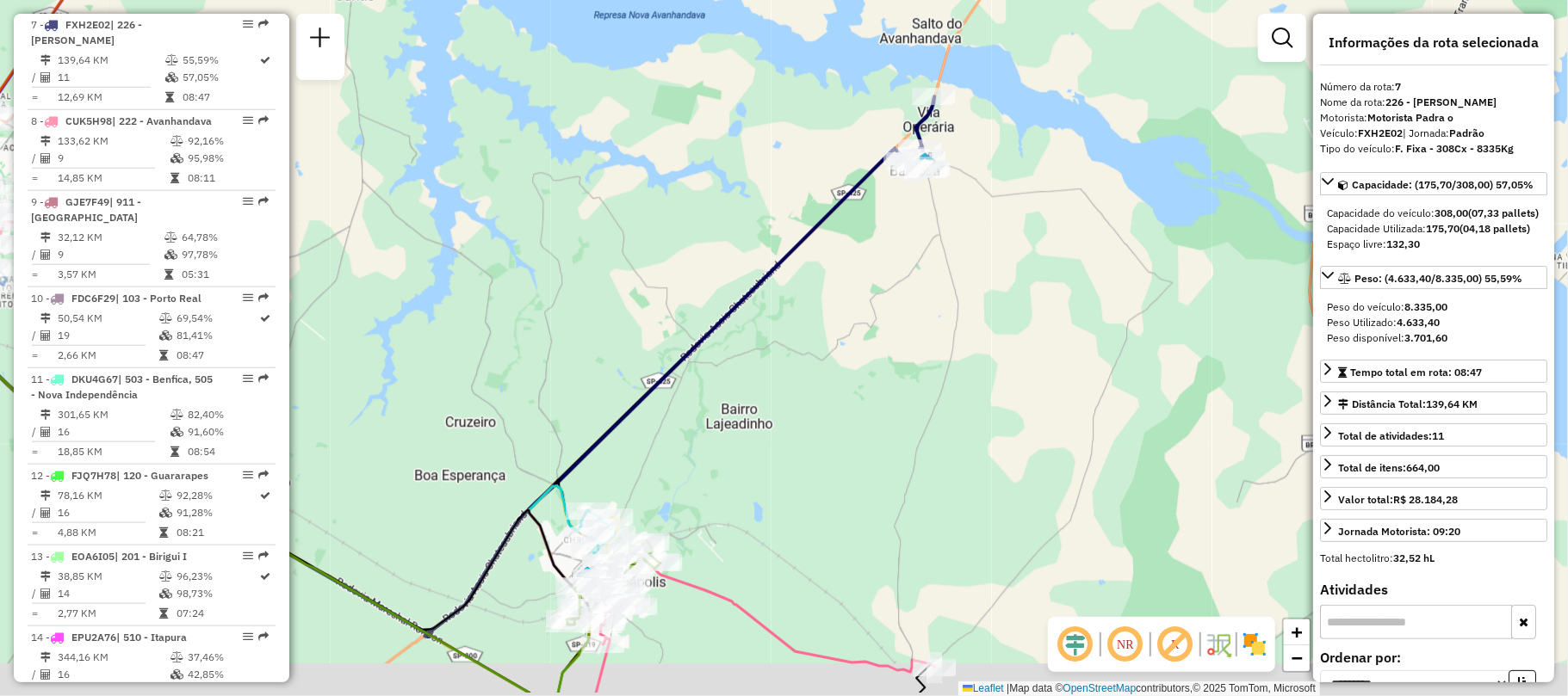
drag, startPoint x: 769, startPoint y: 239, endPoint x: 752, endPoint y: 213, distance: 31.1
click at [738, 131] on div "Janela de atendimento Grade de atendimento Capacidade Transportadoras Veículos …" at bounding box center [784, 348] width 1568 height 696
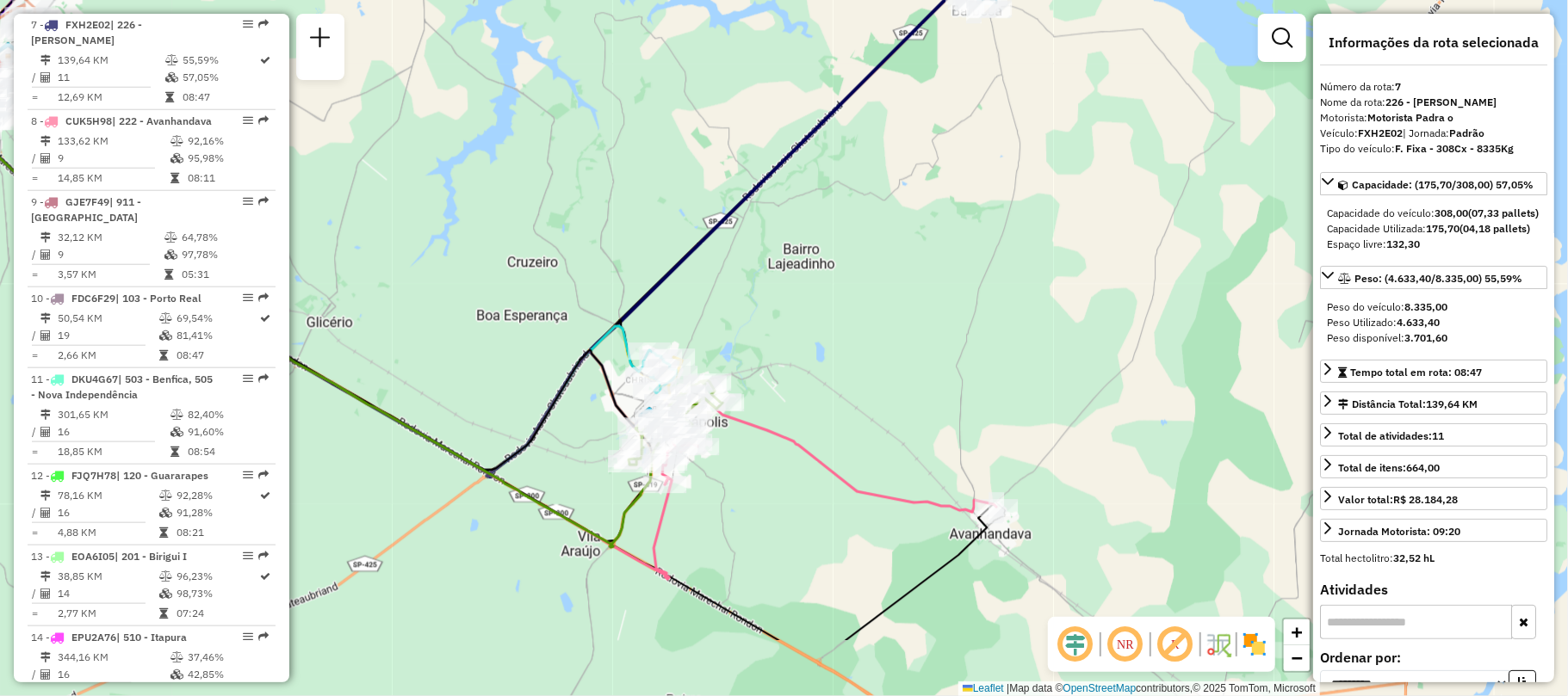
drag, startPoint x: 761, startPoint y: 433, endPoint x: 827, endPoint y: 308, distance: 141.4
click at [827, 308] on div "Janela de atendimento Grade de atendimento Capacidade Transportadoras Veículos …" at bounding box center [784, 348] width 1568 height 696
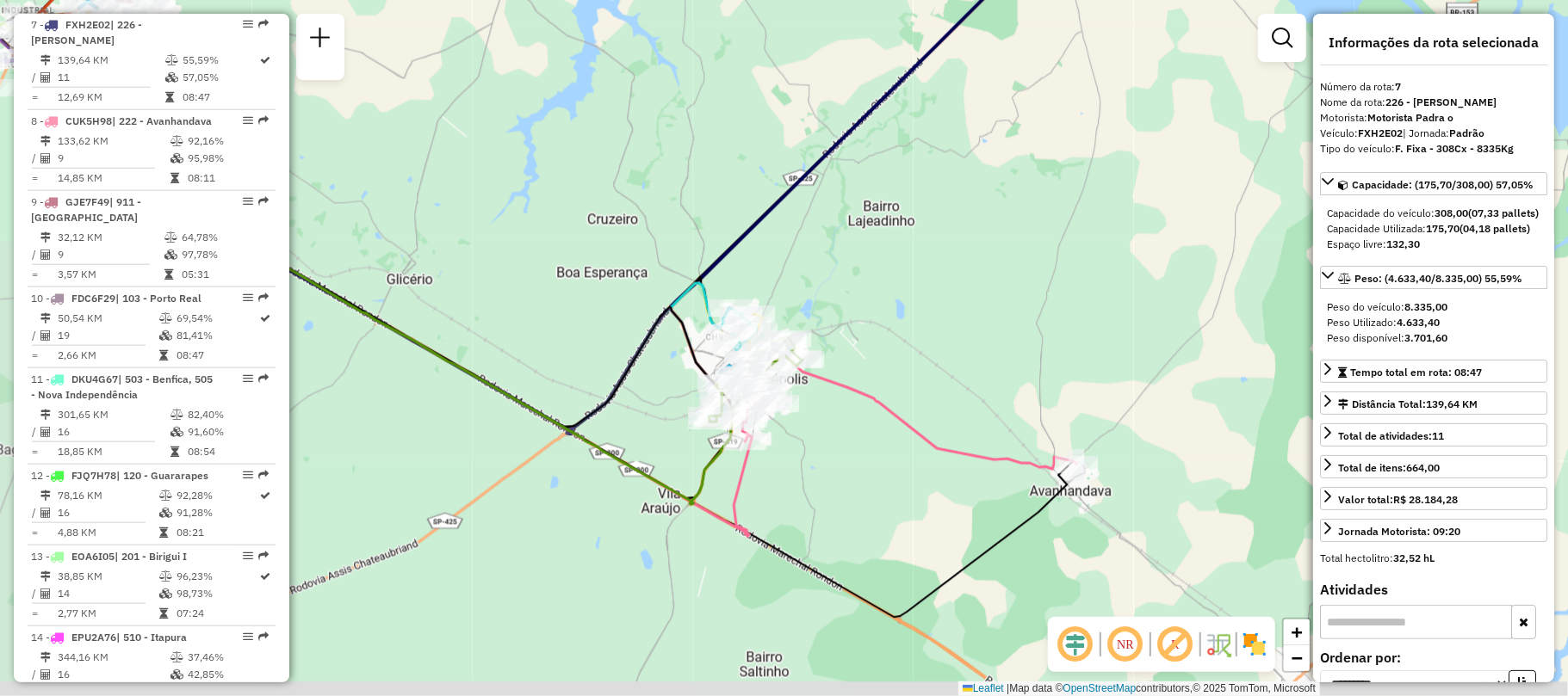
drag, startPoint x: 807, startPoint y: 350, endPoint x: 886, endPoint y: 307, distance: 89.9
click at [886, 307] on div "Janela de atendimento Grade de atendimento Capacidade Transportadoras Veículos …" at bounding box center [784, 348] width 1568 height 696
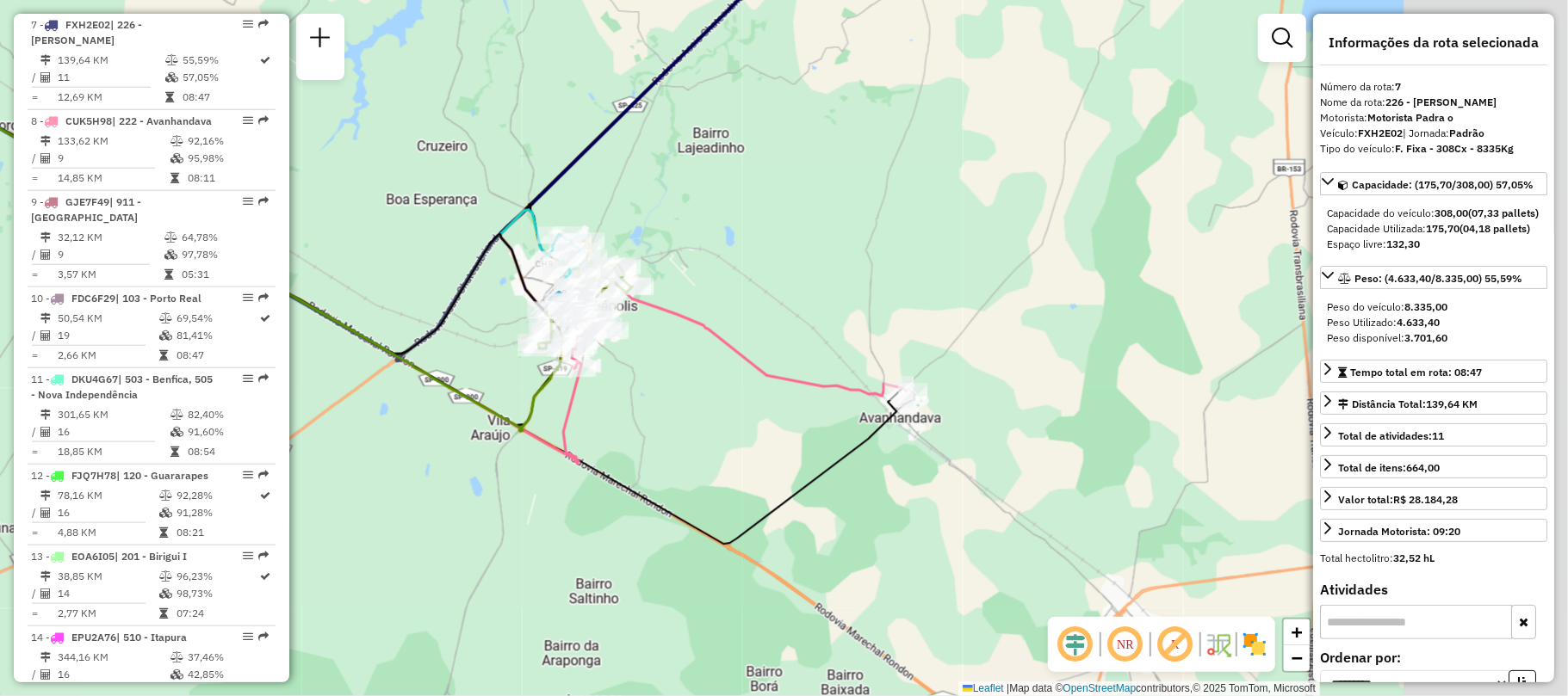
drag, startPoint x: 899, startPoint y: 463, endPoint x: 727, endPoint y: 382, distance: 190.1
click at [727, 382] on div "Janela de atendimento Grade de atendimento Capacidade Transportadoras Veículos …" at bounding box center [784, 348] width 1568 height 696
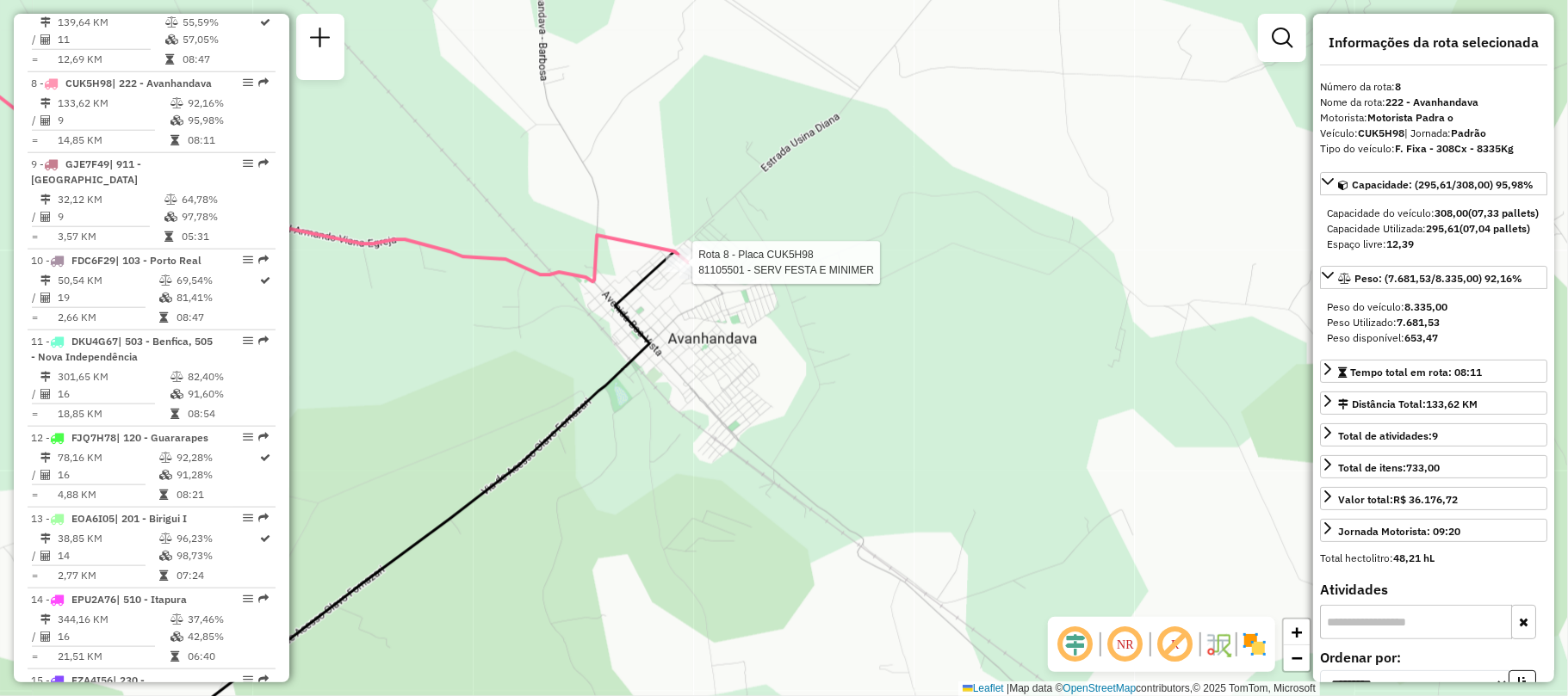
scroll to position [1320, 0]
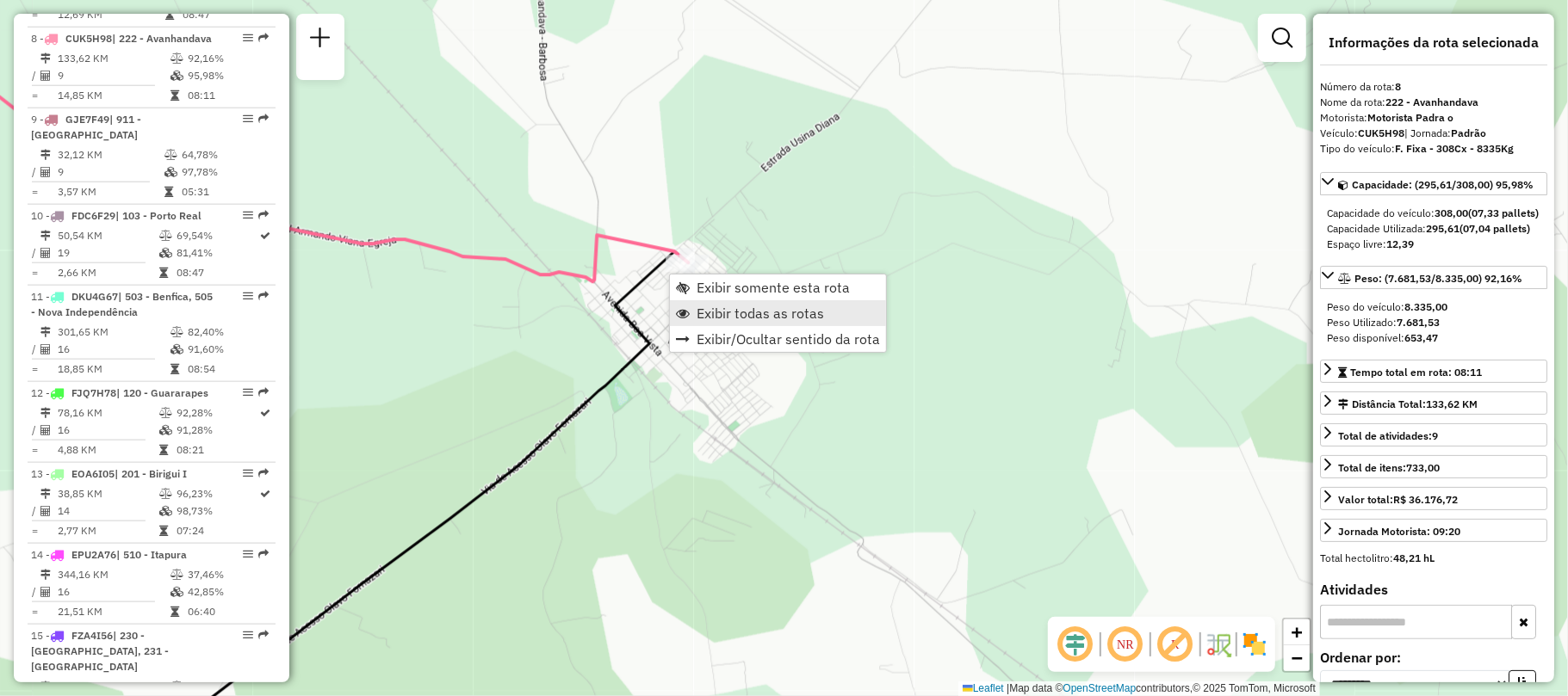
click at [697, 307] on span "Exibir todas as rotas" at bounding box center [759, 313] width 127 height 14
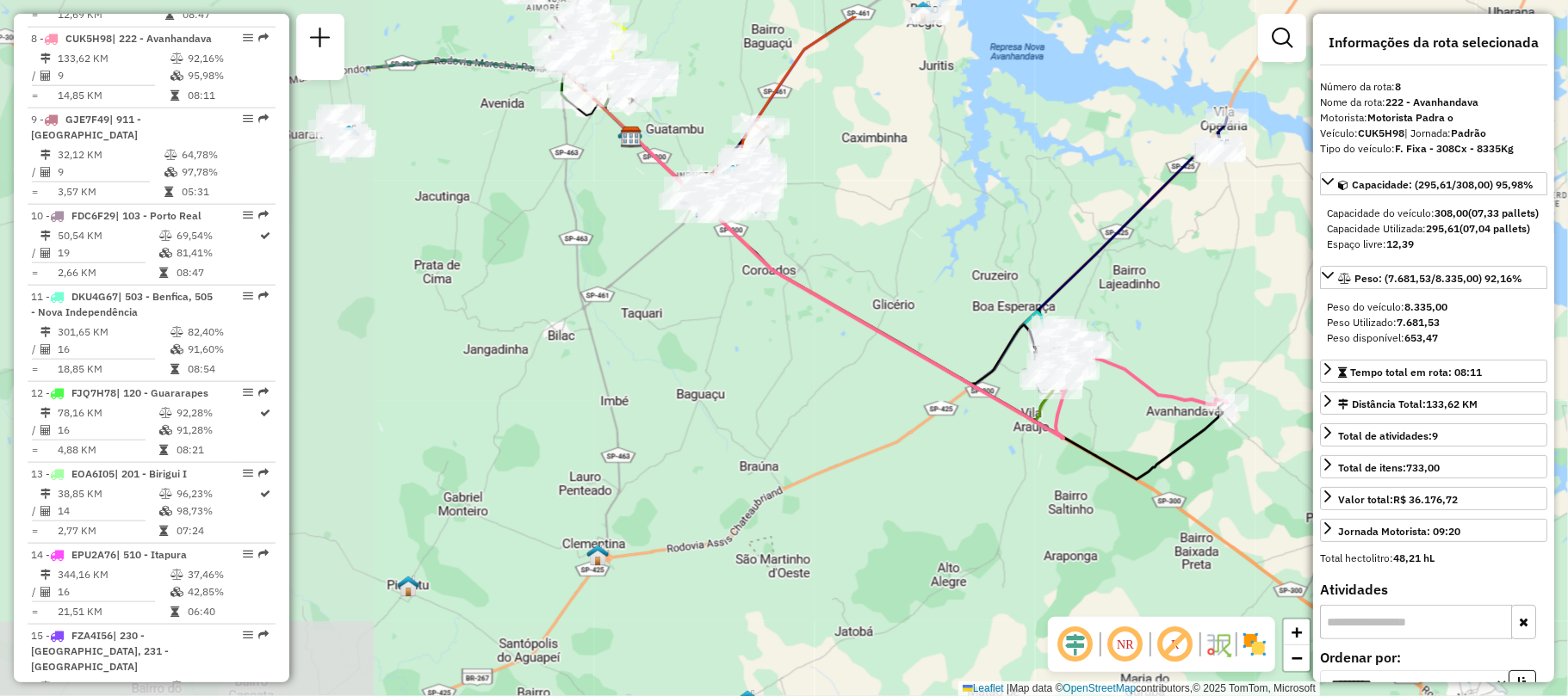
drag, startPoint x: 727, startPoint y: 225, endPoint x: 951, endPoint y: 239, distance: 224.4
click at [951, 239] on div "Janela de atendimento Grade de atendimento Capacidade Transportadoras Veículos …" at bounding box center [784, 348] width 1568 height 696
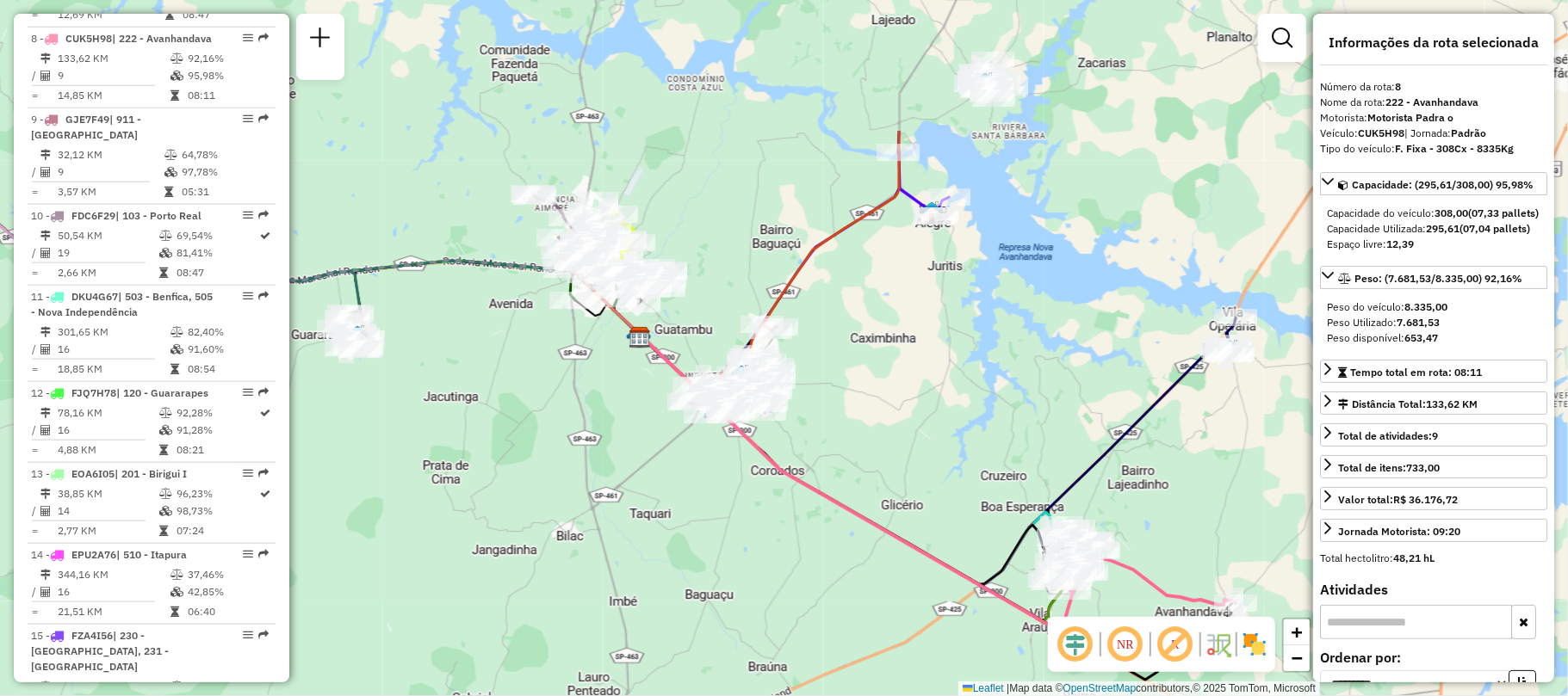
drag, startPoint x: 816, startPoint y: 128, endPoint x: 825, endPoint y: 329, distance: 201.2
click at [825, 329] on div "Janela de atendimento Grade de atendimento Capacidade Transportadoras Veículos …" at bounding box center [784, 348] width 1568 height 696
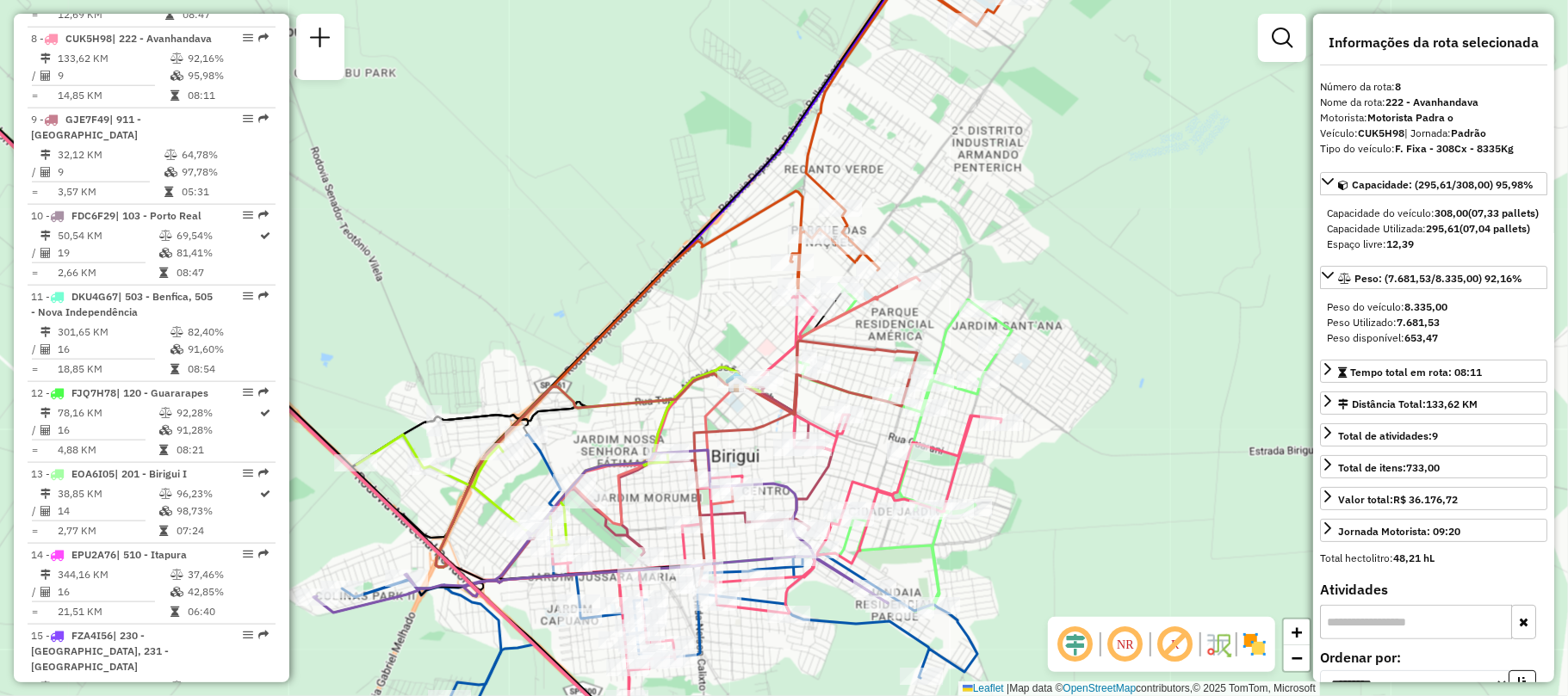
click at [1261, 640] on img at bounding box center [1254, 644] width 28 height 28
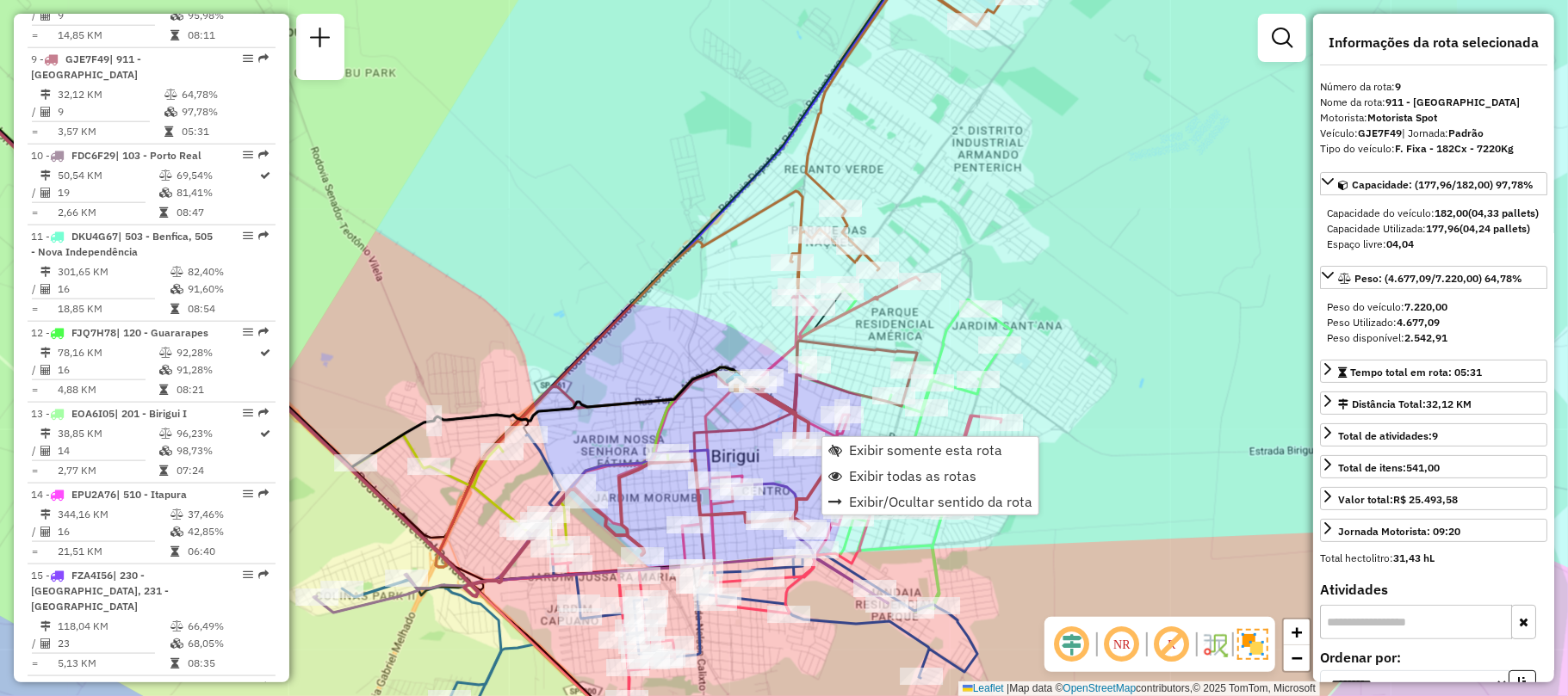
scroll to position [1416, 0]
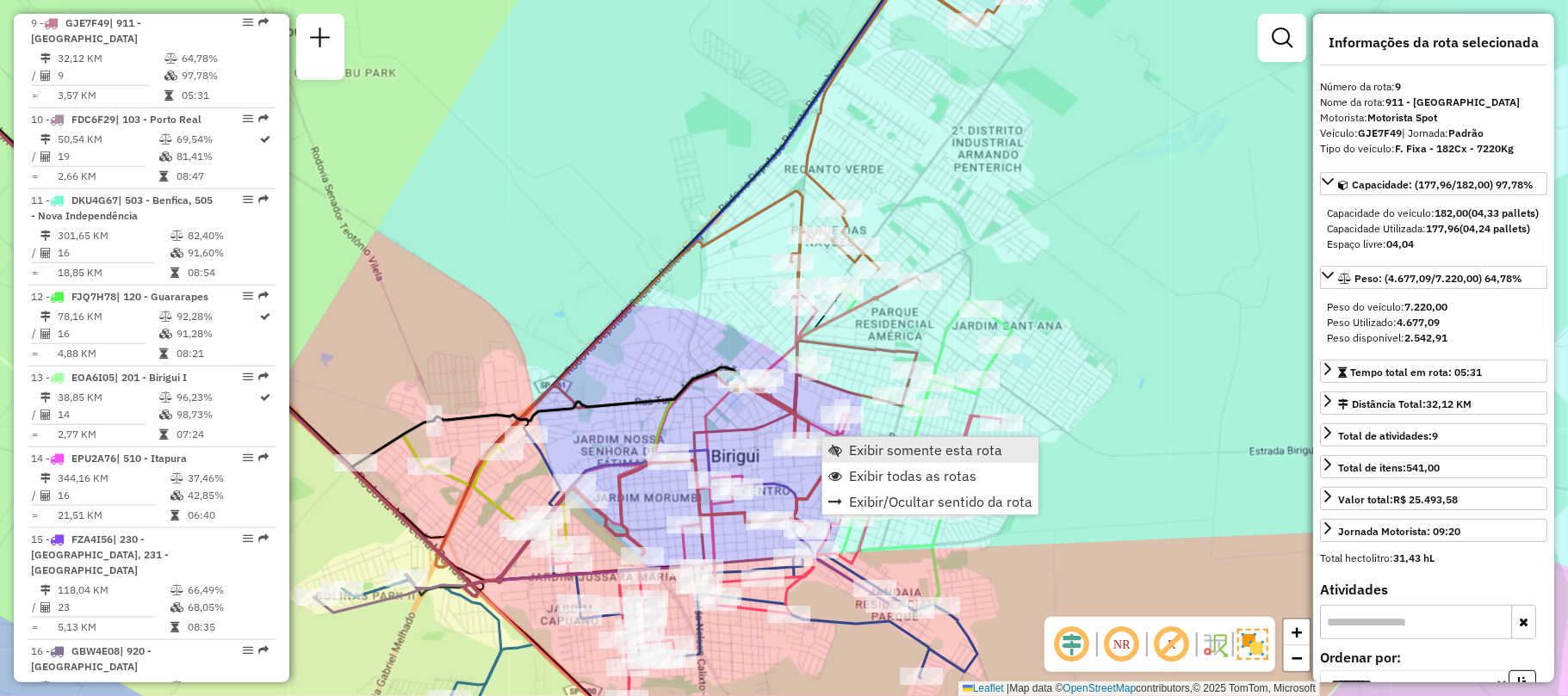
click at [842, 444] on link "Exibir somente esta rota" at bounding box center [930, 450] width 216 height 26
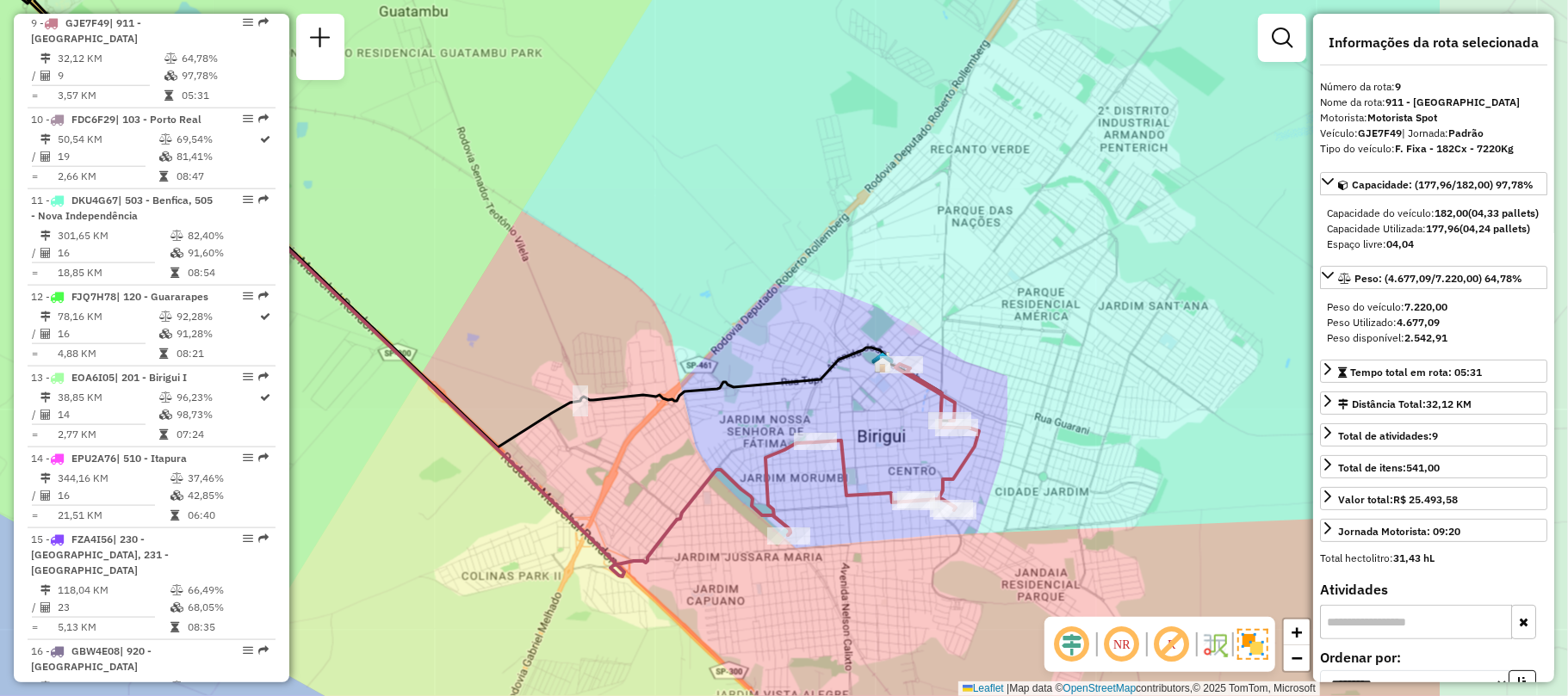
drag, startPoint x: 1127, startPoint y: 442, endPoint x: 841, endPoint y: 378, distance: 293.1
click at [841, 378] on div "Janela de atendimento Grade de atendimento Capacidade Transportadoras Veículos …" at bounding box center [784, 348] width 1568 height 696
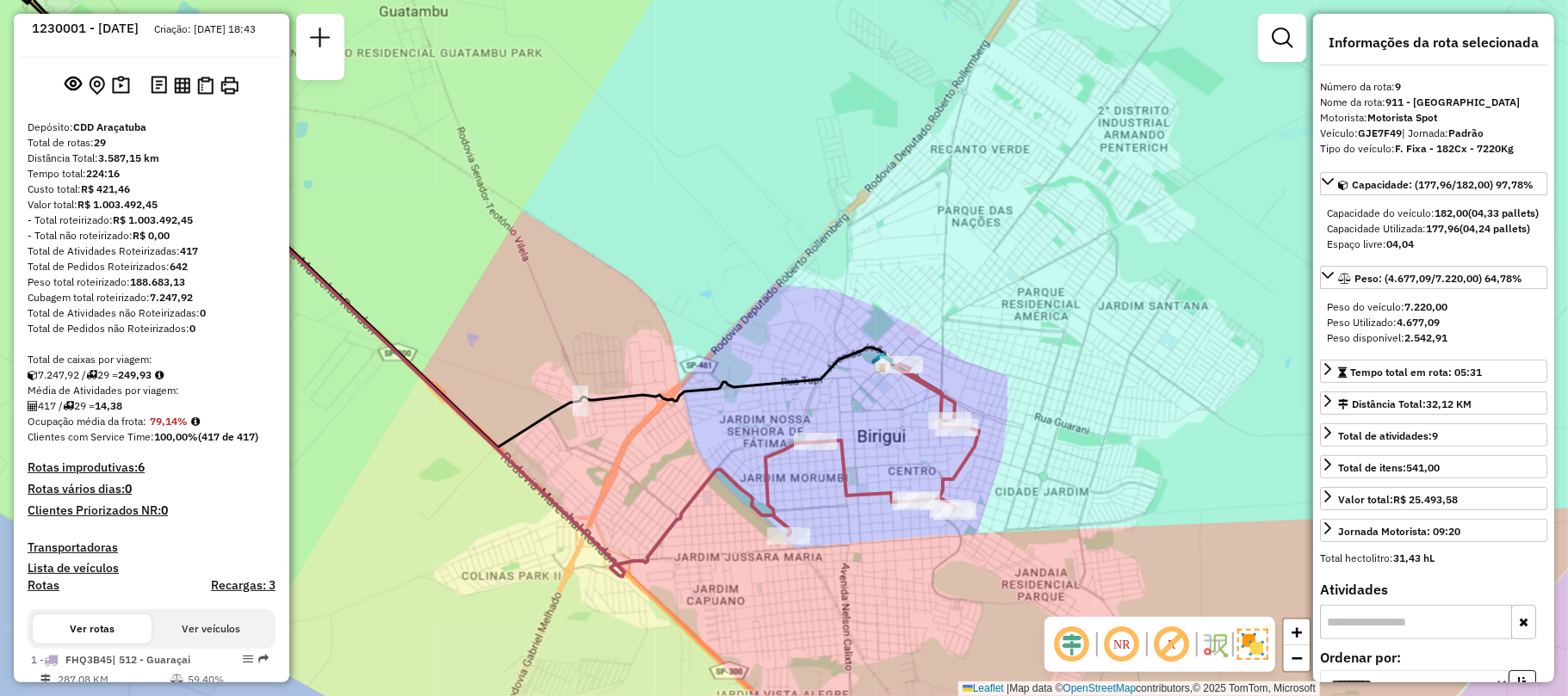
scroll to position [0, 0]
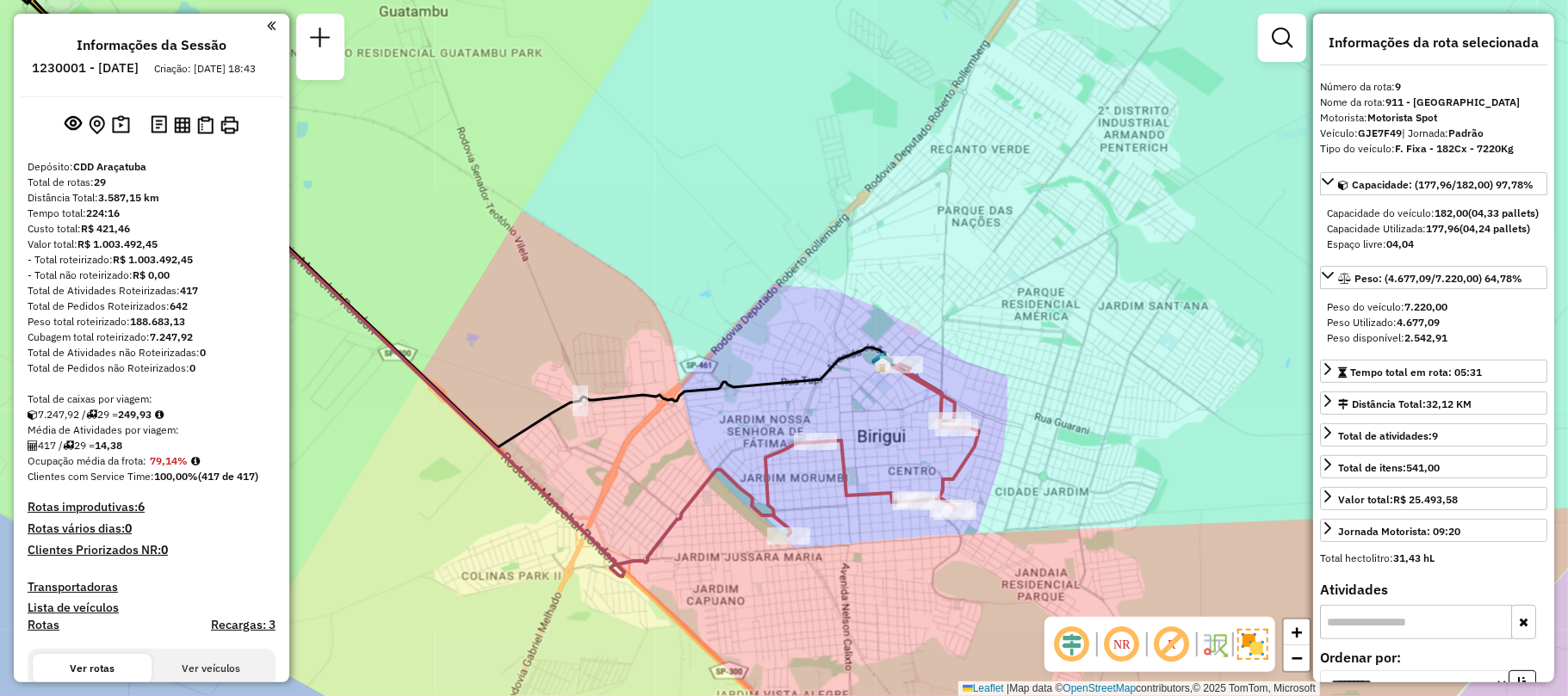
click at [123, 514] on h4 "Rotas improdutivas: 6" at bounding box center [151, 507] width 248 height 15
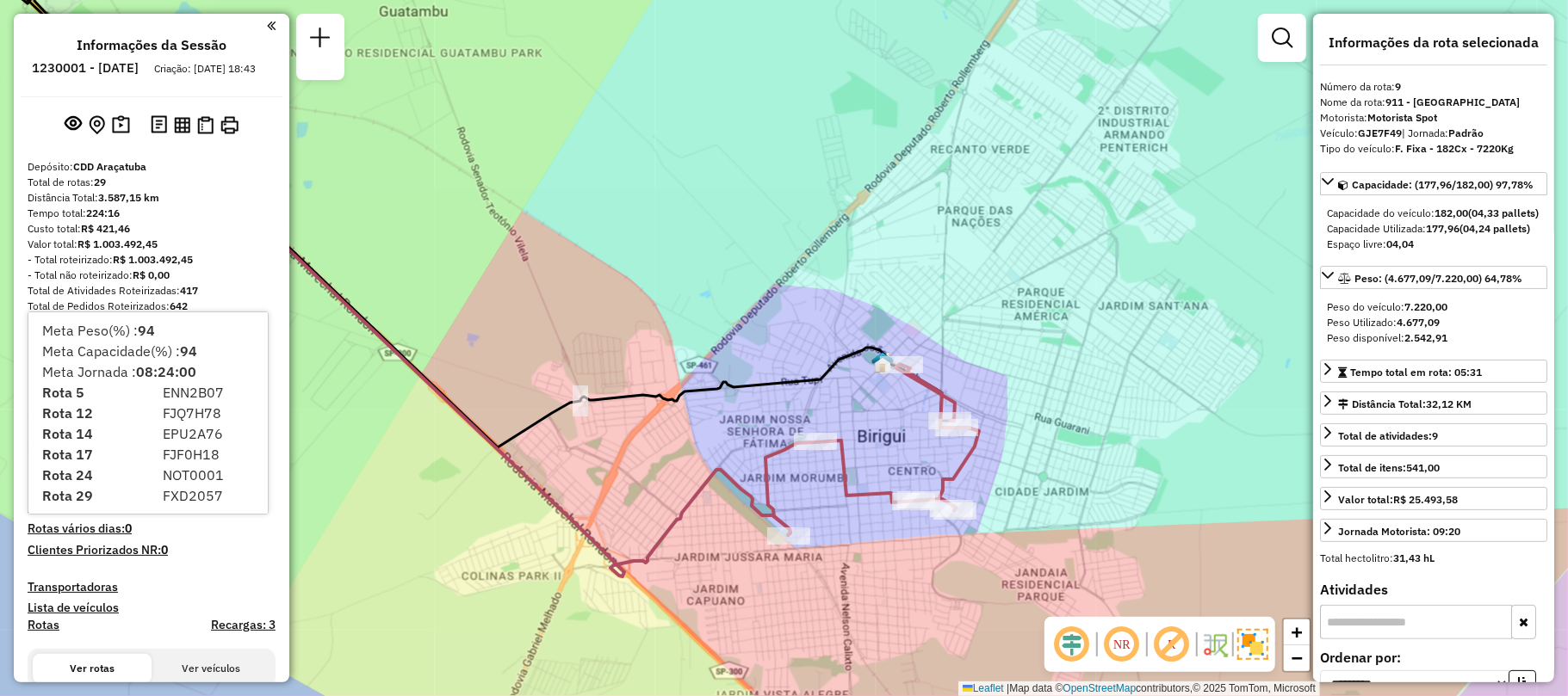
click at [130, 515] on h4 "Rotas improdutivas: 6" at bounding box center [151, 507] width 248 height 15
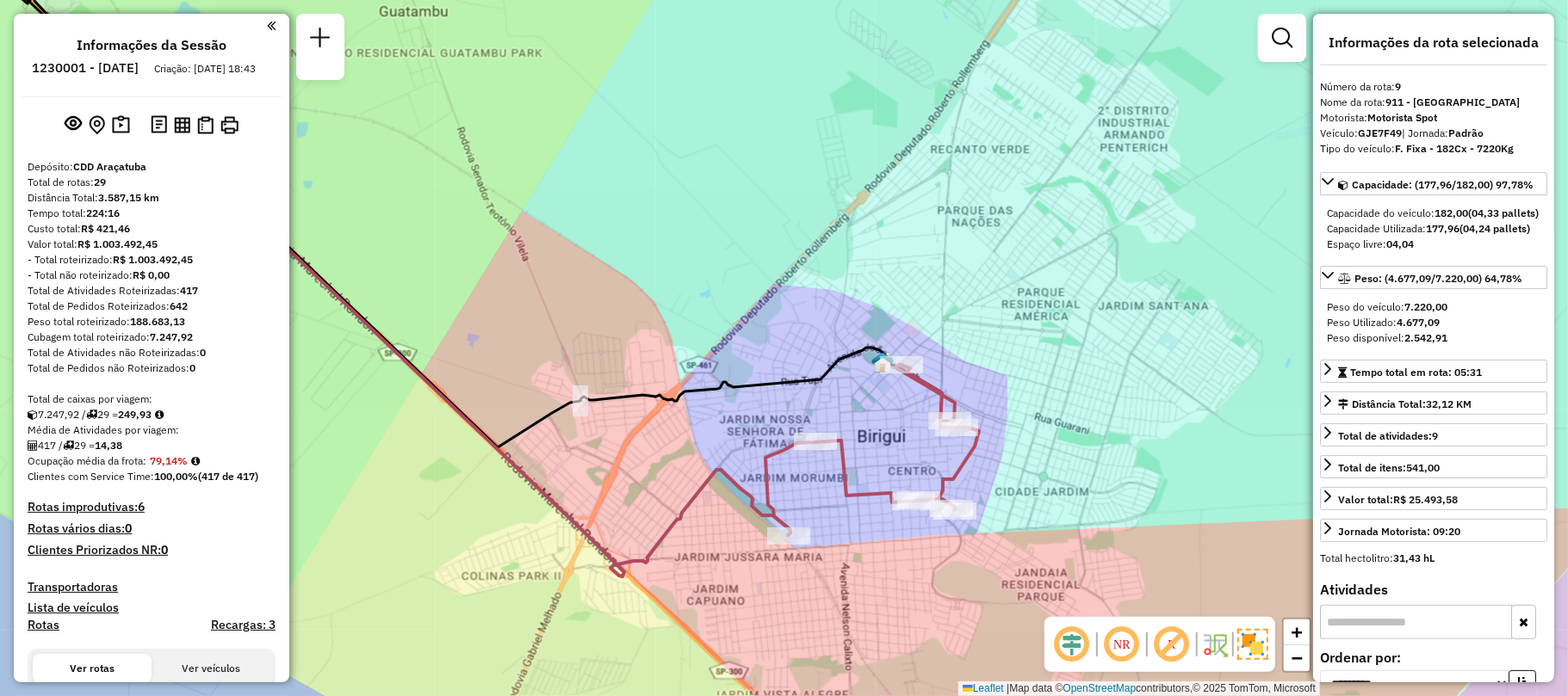
click at [130, 515] on h4 "Rotas improdutivas: 6" at bounding box center [151, 507] width 248 height 15
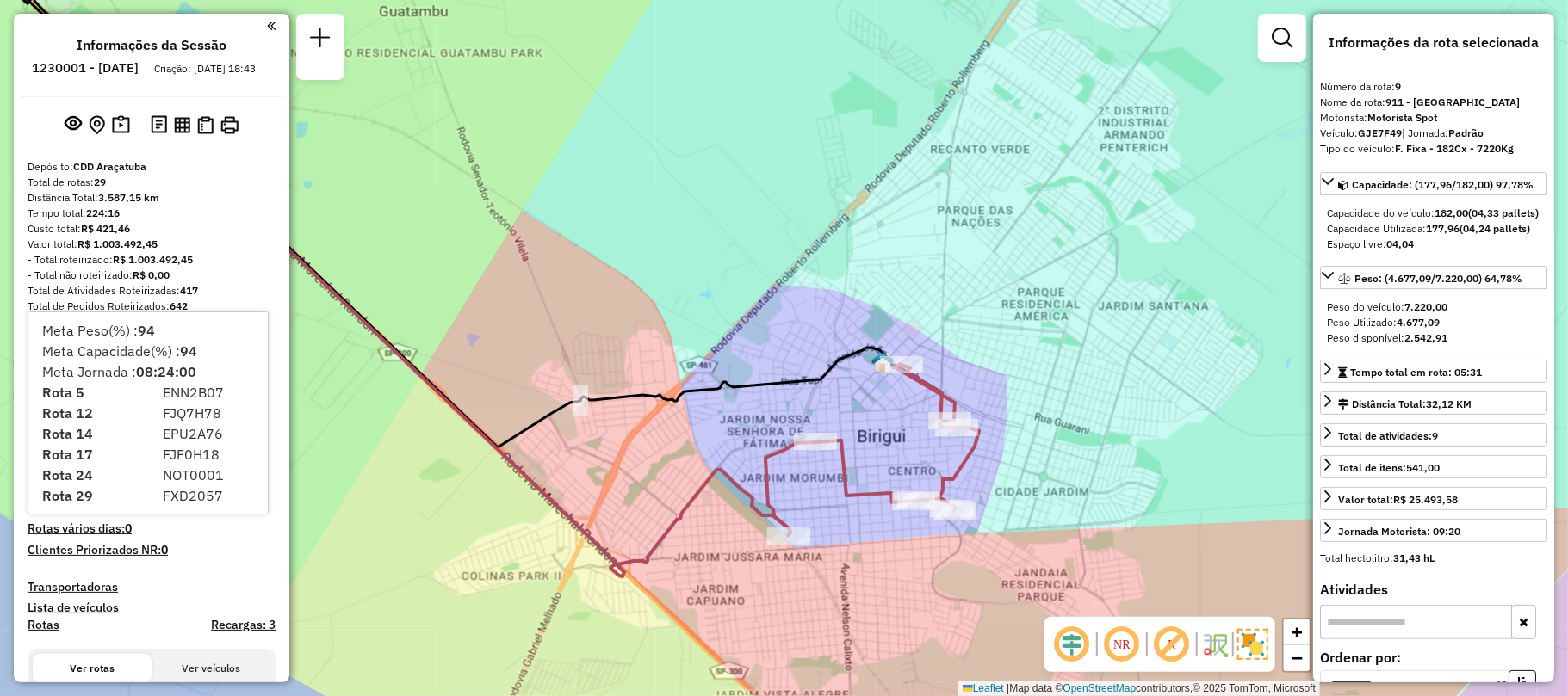
scroll to position [16, 0]
click at [338, 339] on div "Janela de atendimento Grade de atendimento Capacidade Transportadoras Veículos …" at bounding box center [784, 348] width 1568 height 696
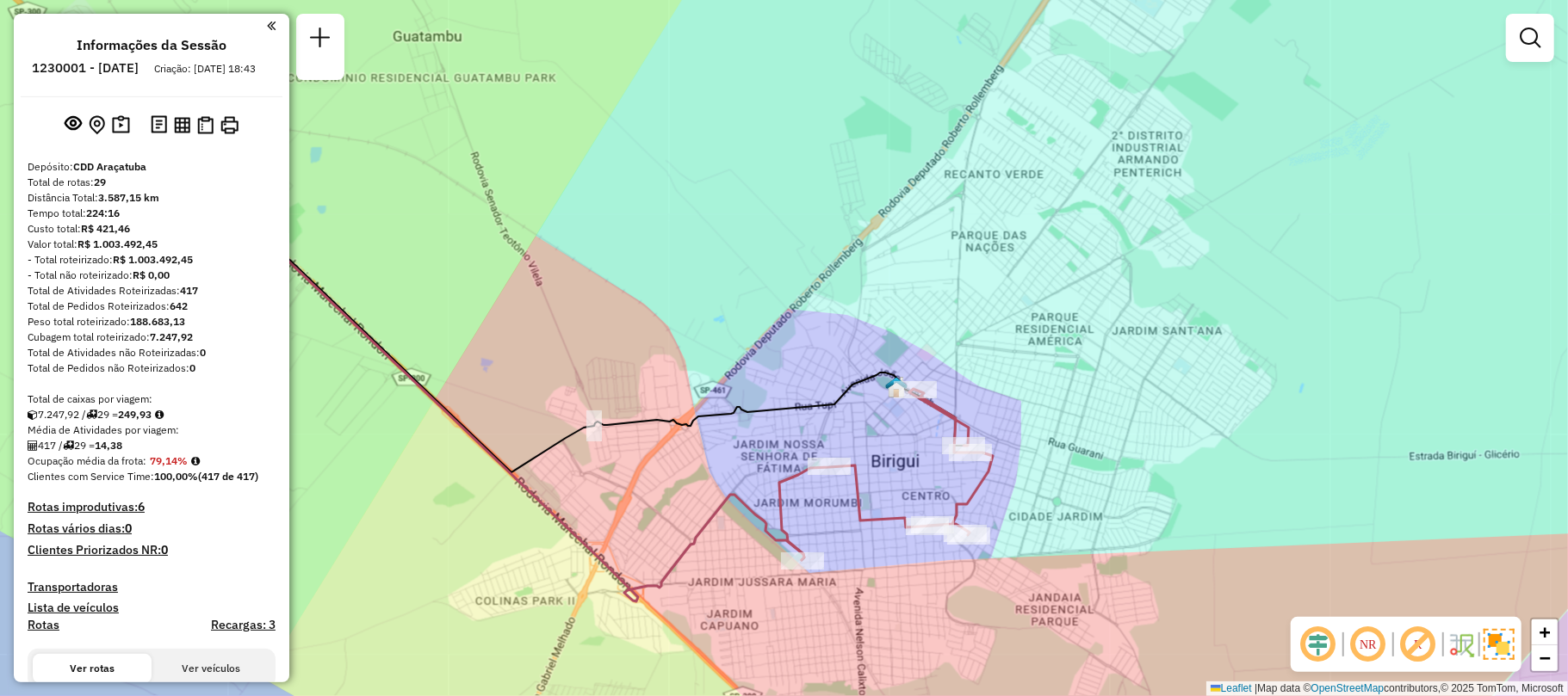
drag, startPoint x: 342, startPoint y: 352, endPoint x: 357, endPoint y: 372, distance: 25.0
click at [357, 372] on div "Janela de atendimento Grade de atendimento Capacidade Transportadoras Veículos …" at bounding box center [784, 348] width 1568 height 696
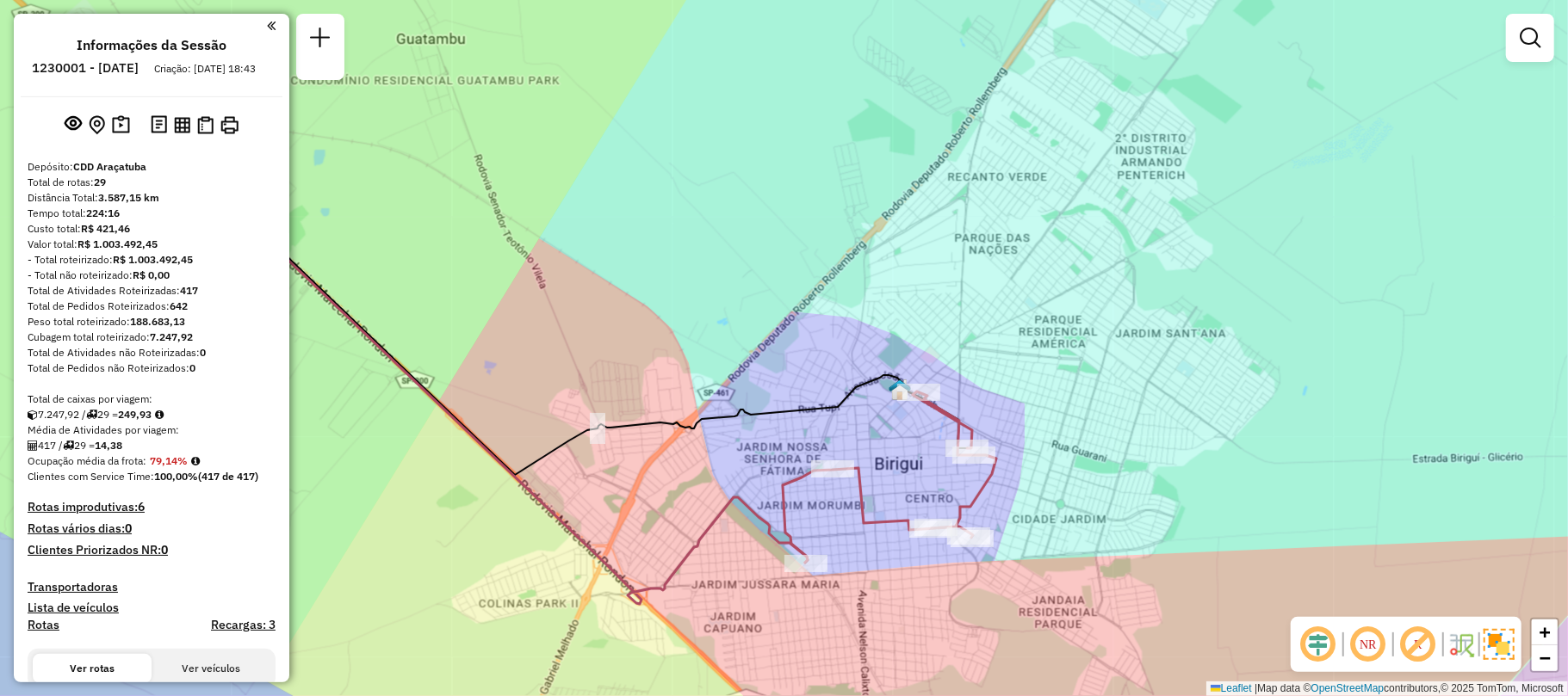
drag, startPoint x: 274, startPoint y: 14, endPoint x: 273, endPoint y: 26, distance: 12.0
click at [274, 15] on div "Informações da Sessão 1230001 - [DATE] Criação: [DATE] 18:43 Depósito: CDD Araç…" at bounding box center [151, 348] width 276 height 668
click at [273, 26] on div "Informações da Sessão 1230001 - [DATE] Criação: [DATE] 18:43 Depósito: CDD Araç…" at bounding box center [151, 348] width 276 height 668
click at [267, 26] on em at bounding box center [271, 26] width 9 height 16
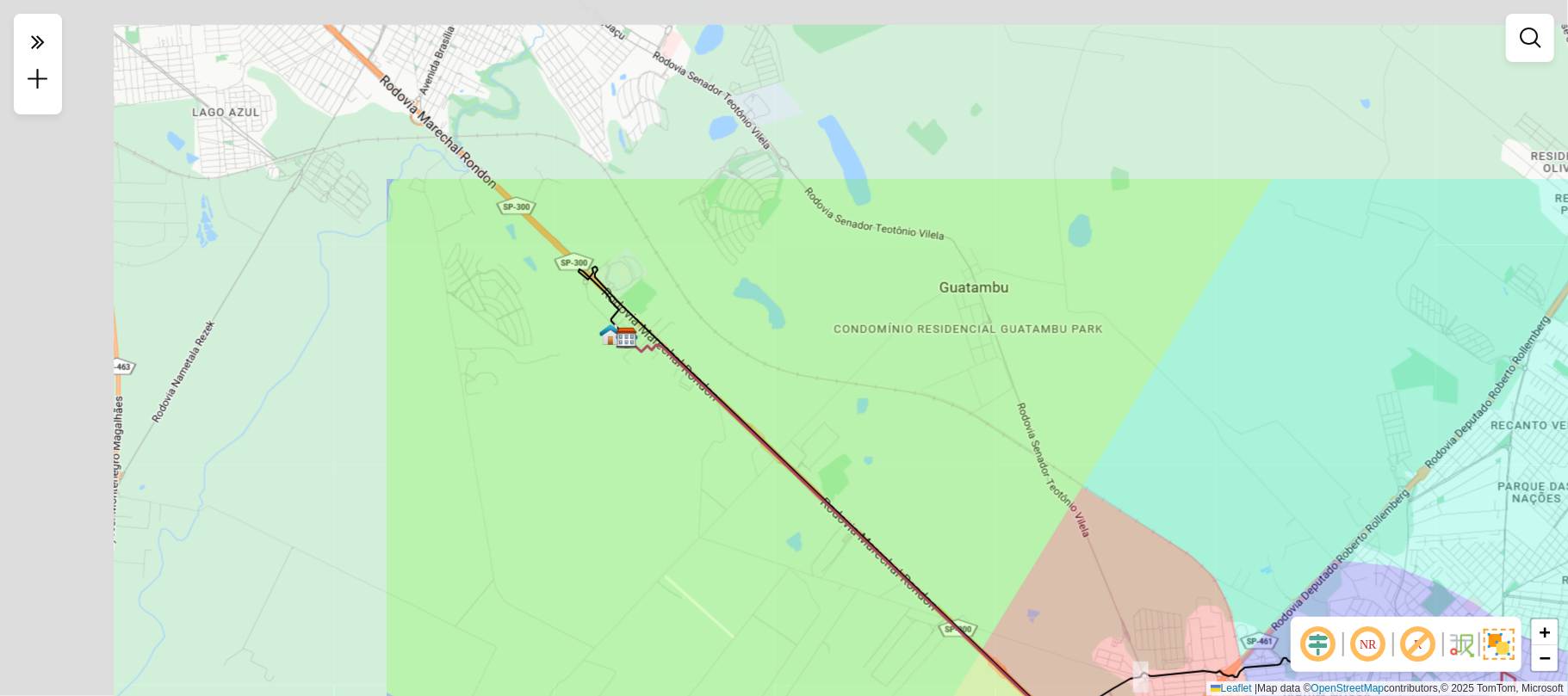
drag, startPoint x: 394, startPoint y: 252, endPoint x: 930, endPoint y: 497, distance: 589.3
click at [930, 497] on div "Janela de atendimento Grade de atendimento Capacidade Transportadoras Veículos …" at bounding box center [784, 348] width 1568 height 696
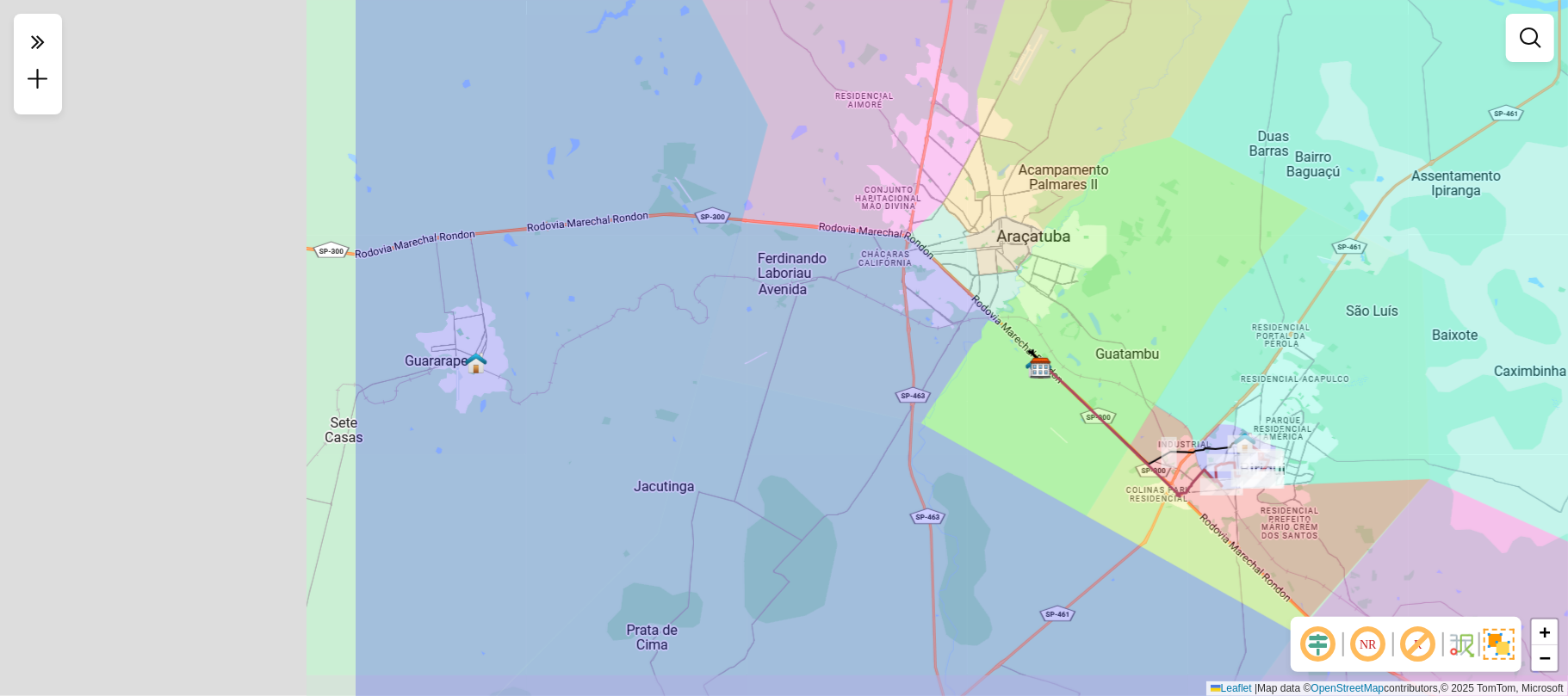
drag, startPoint x: 339, startPoint y: 317, endPoint x: 809, endPoint y: 327, distance: 470.1
click at [938, 294] on div "Janela de atendimento Grade de atendimento Capacidade Transportadoras Veículos …" at bounding box center [784, 348] width 1568 height 696
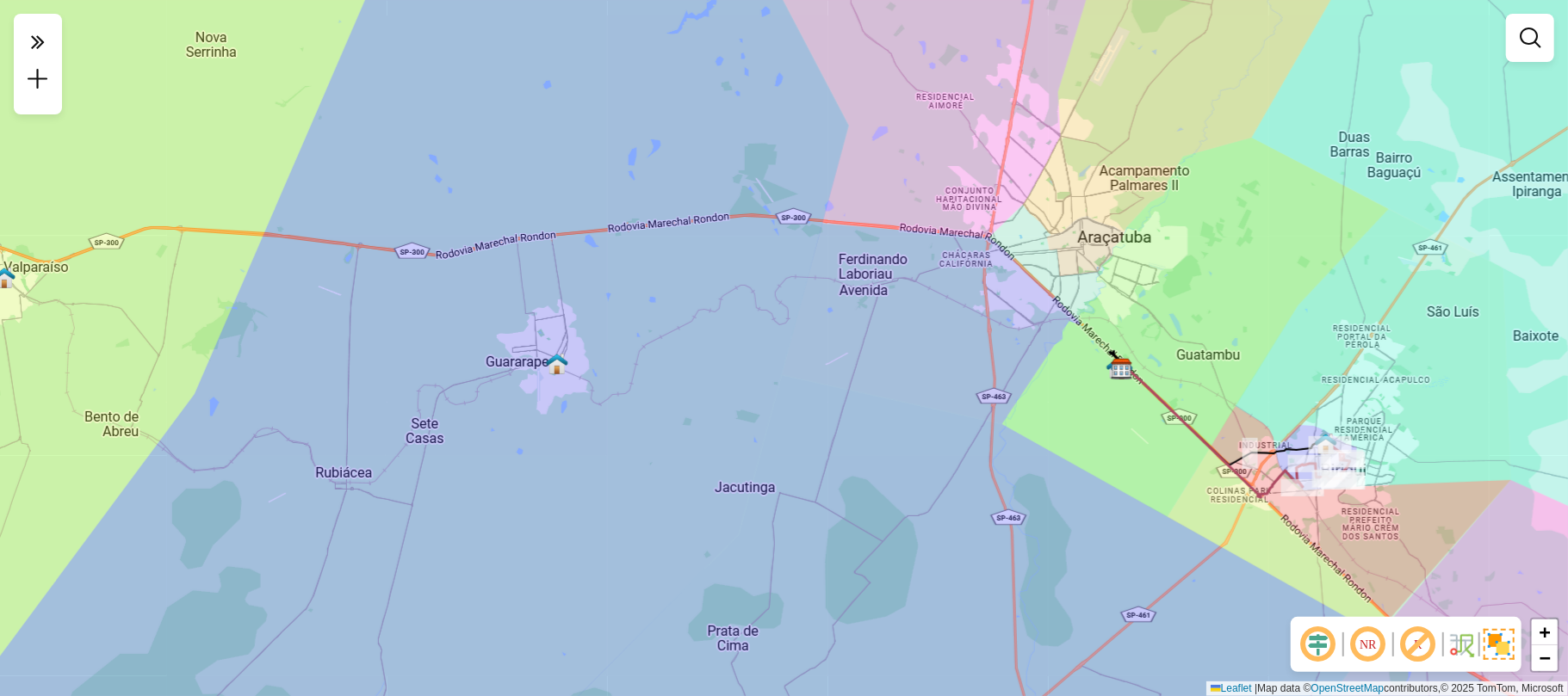
drag, startPoint x: 1355, startPoint y: 360, endPoint x: 1131, endPoint y: 239, distance: 254.6
click at [1131, 239] on div "Janela de atendimento Grade de atendimento Capacidade Transportadoras Veículos …" at bounding box center [784, 348] width 1568 height 696
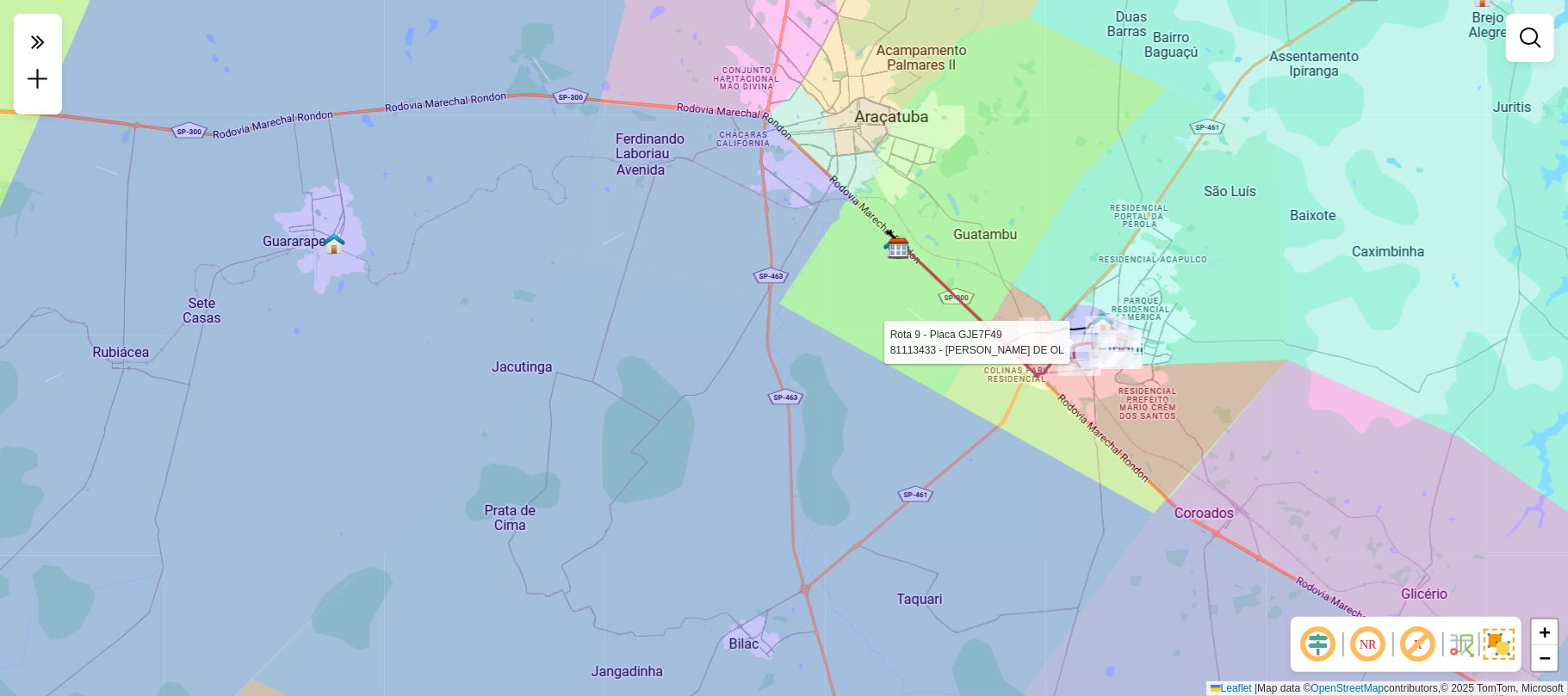
select select "**********"
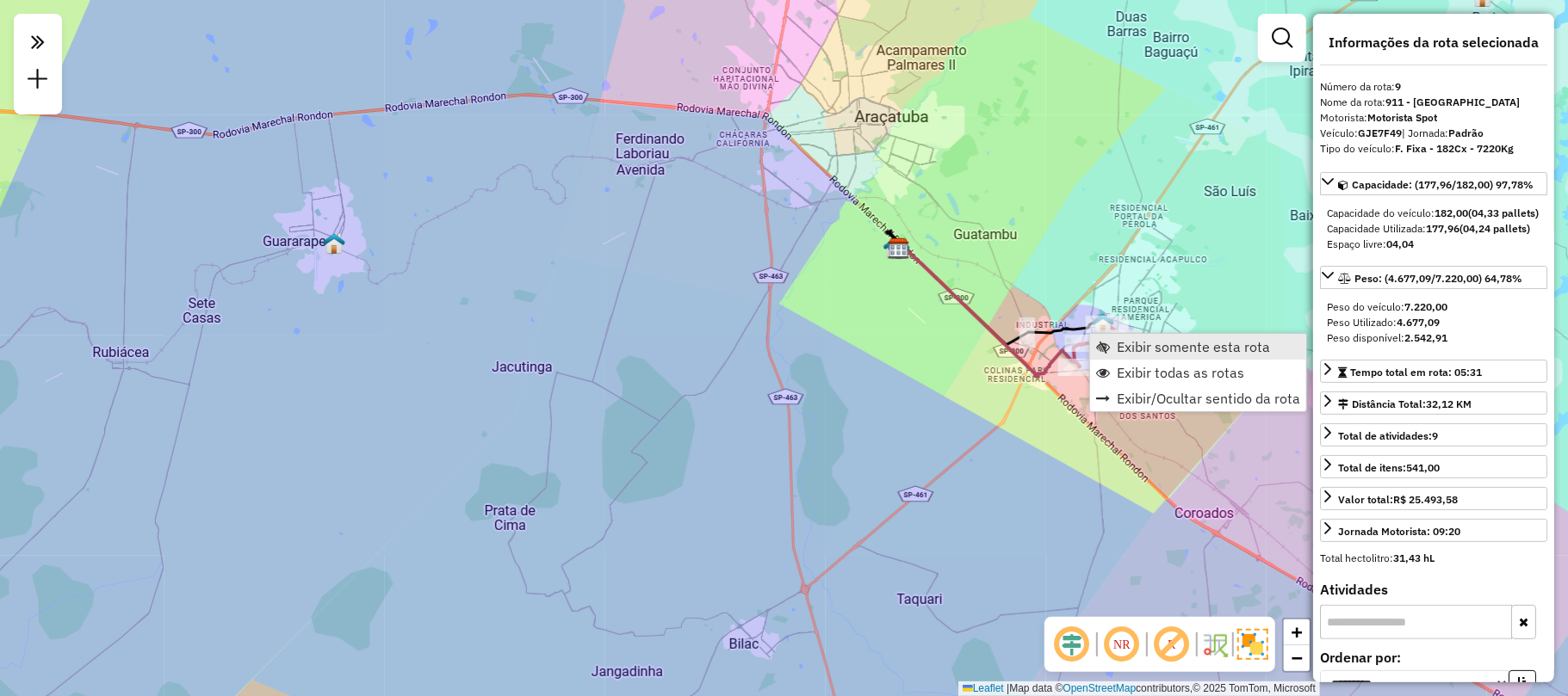
click at [1162, 356] on link "Exibir somente esta rota" at bounding box center [1198, 347] width 216 height 26
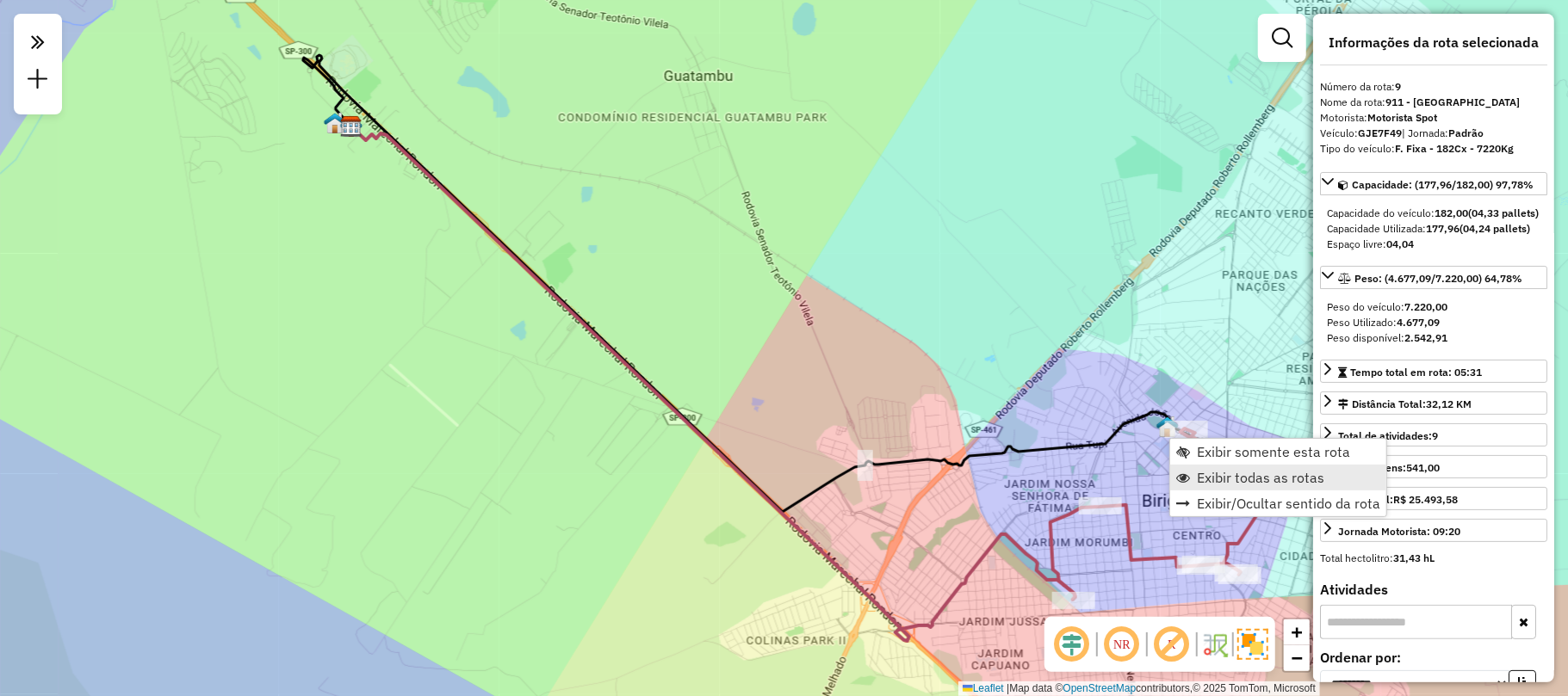
click at [1210, 480] on span "Exibir todas as rotas" at bounding box center [1260, 478] width 127 height 14
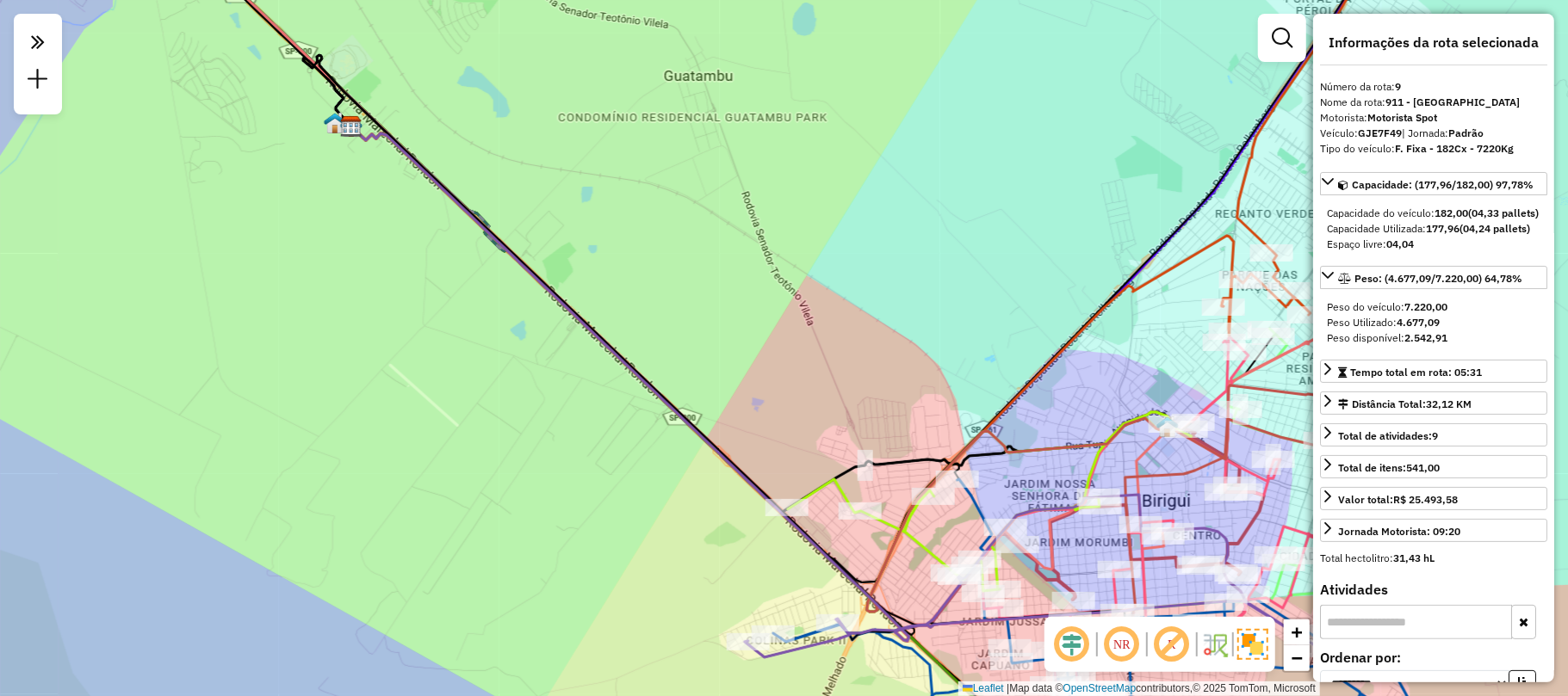
click at [903, 163] on div "Janela de atendimento Grade de atendimento Capacidade Transportadoras Veículos …" at bounding box center [784, 348] width 1568 height 696
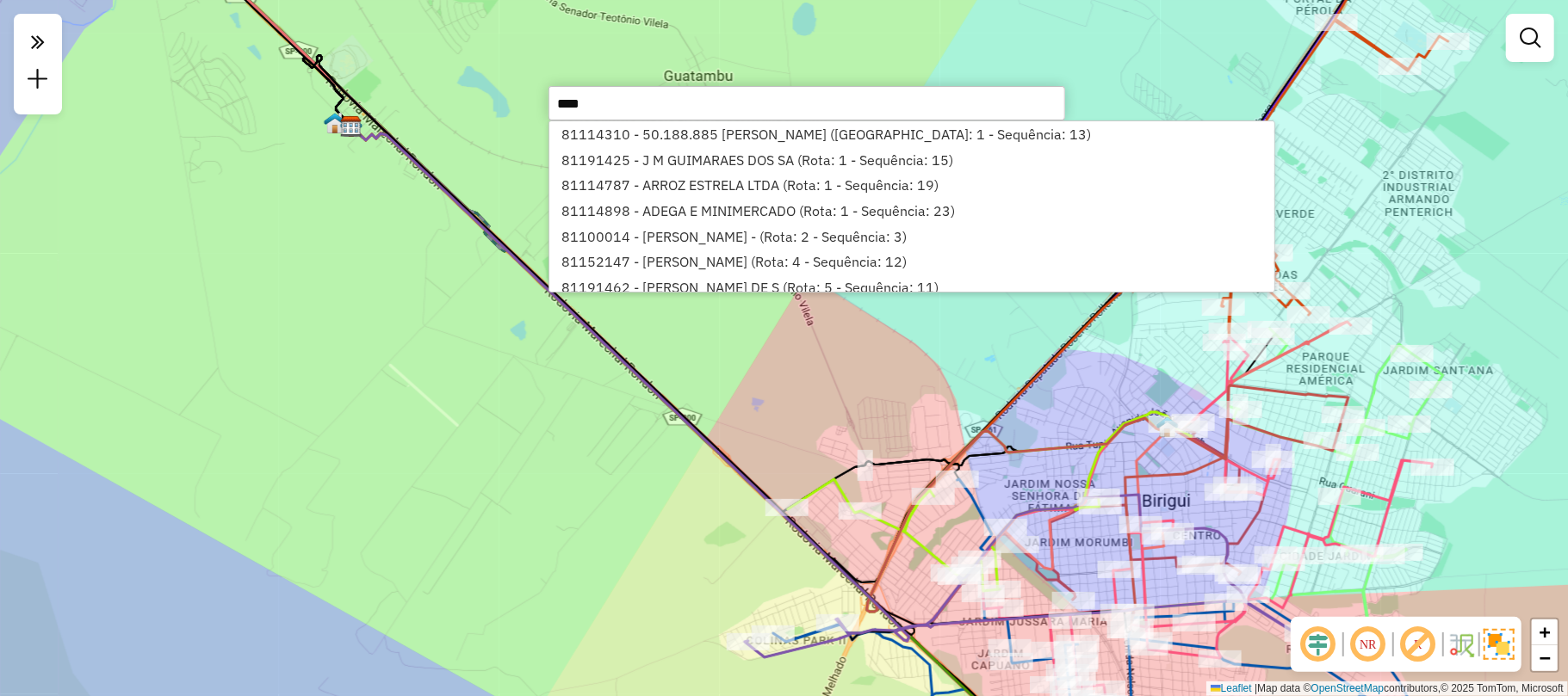
type input "*****"
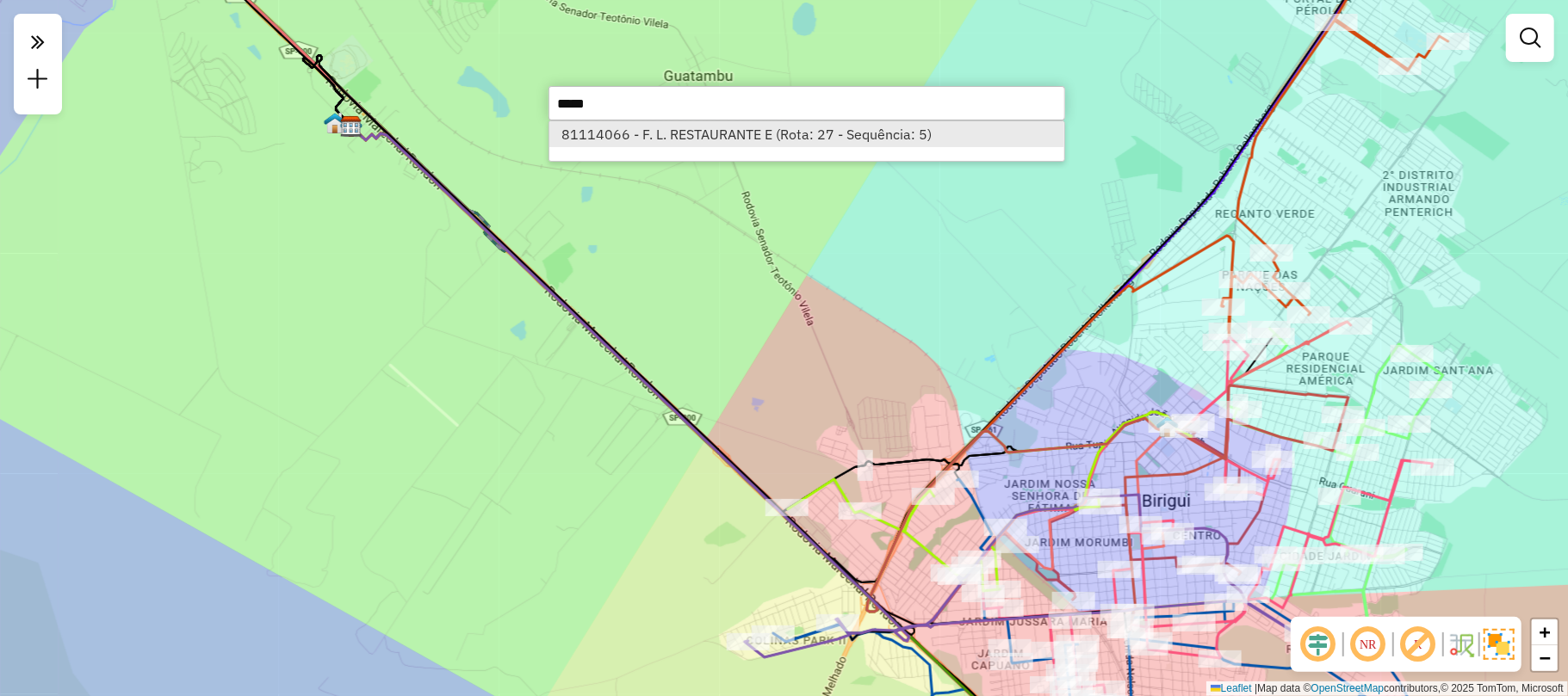
click at [903, 130] on li "81114066 - F. L. RESTAURANTE E (Rota: 27 - Sequência: 5)" at bounding box center [807, 135] width 515 height 26
select select "**********"
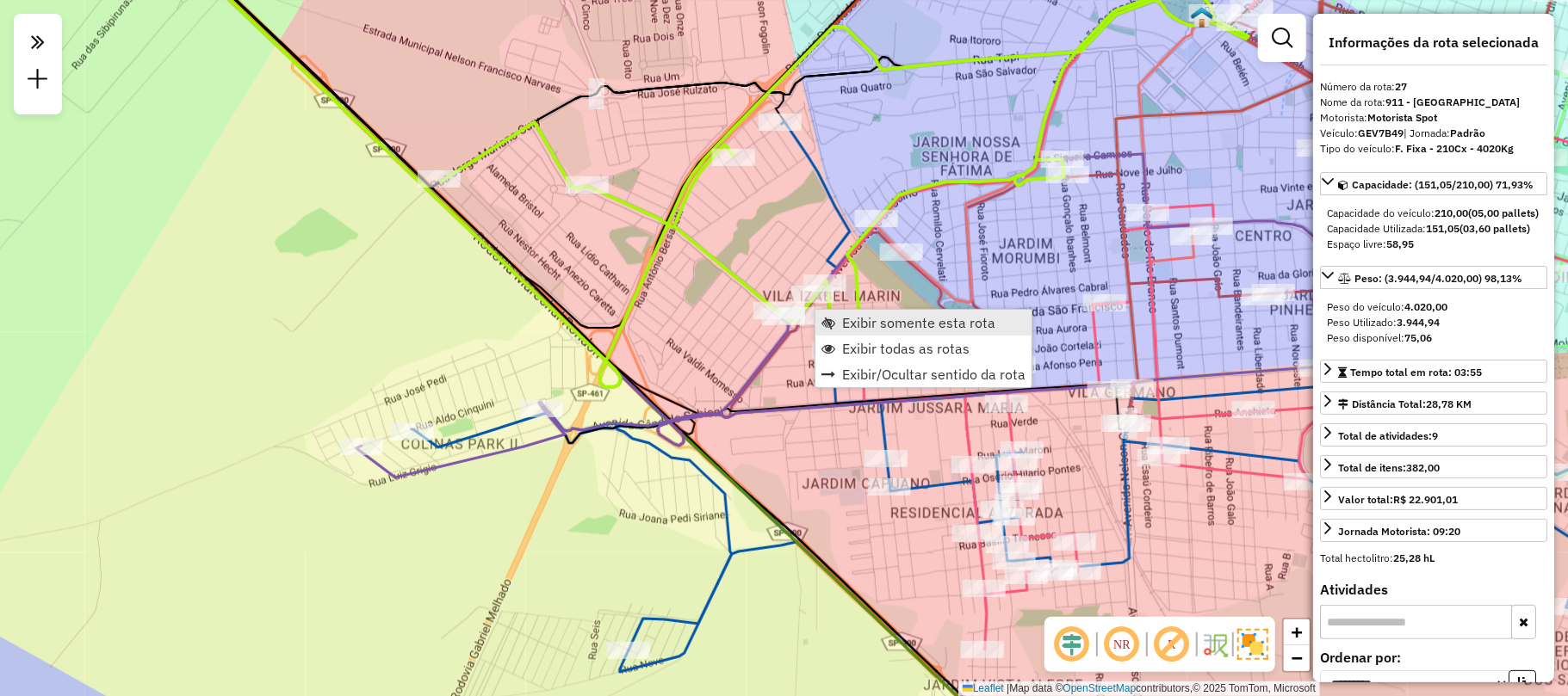
click at [824, 326] on span "Exibir somente esta rota" at bounding box center [828, 323] width 14 height 14
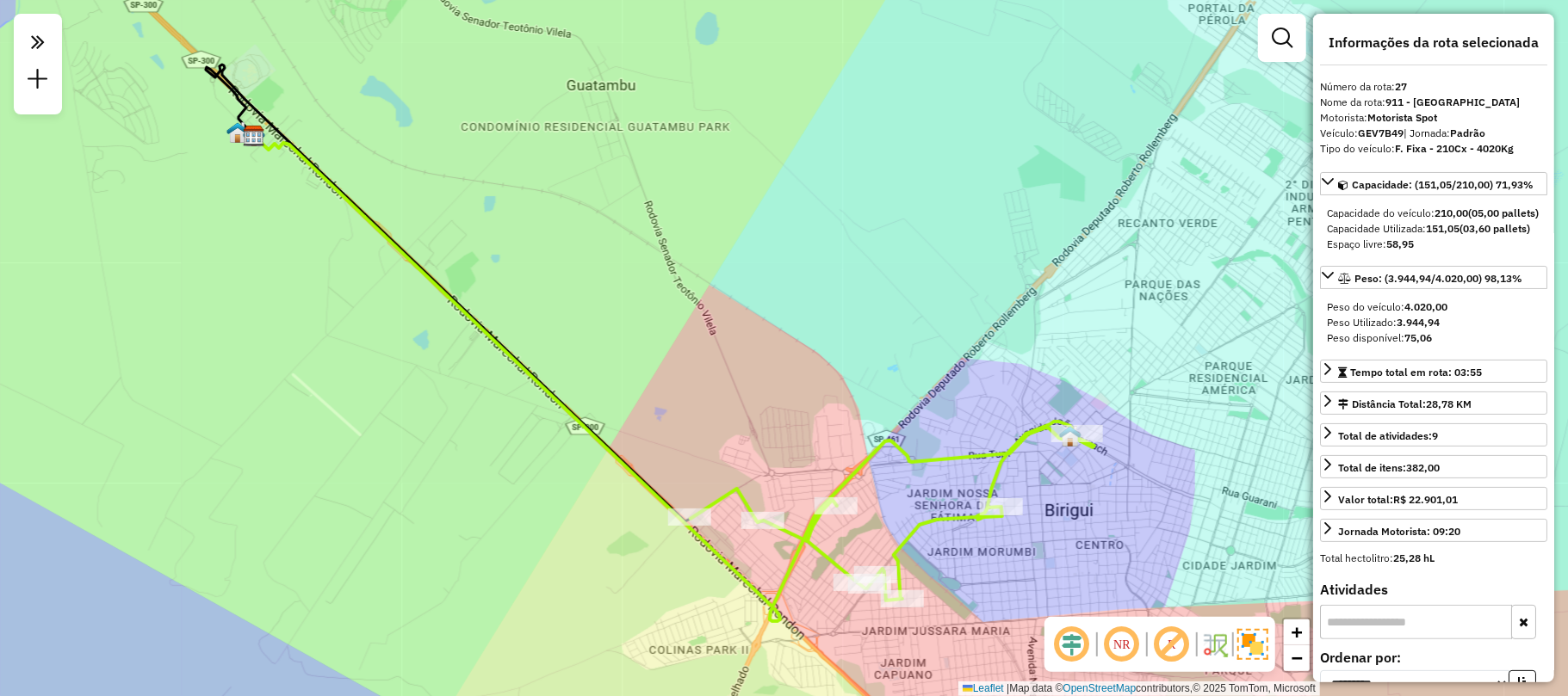
drag, startPoint x: 822, startPoint y: 339, endPoint x: 680, endPoint y: 338, distance: 142.0
click at [680, 338] on div "Janela de atendimento Grade de atendimento Capacidade Transportadoras Veículos …" at bounding box center [784, 348] width 1568 height 696
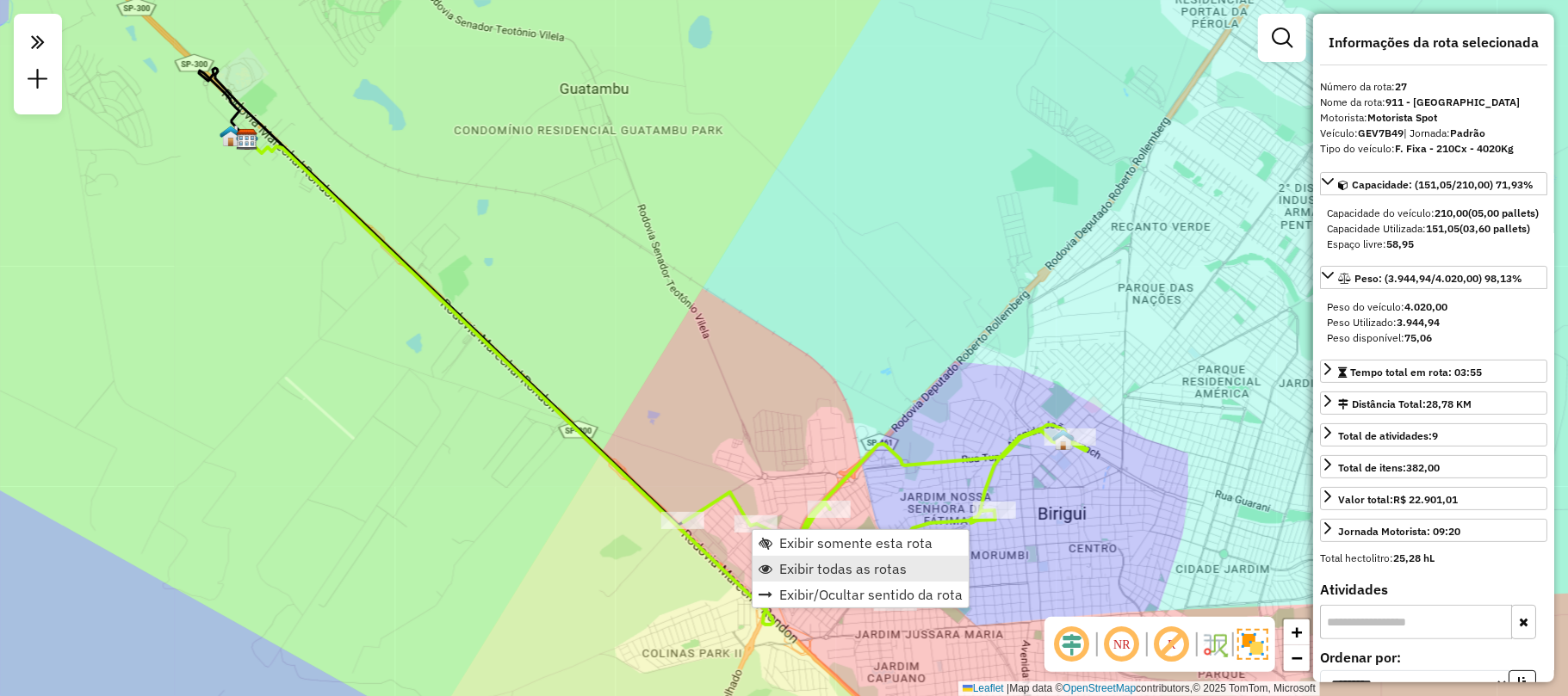
click at [827, 562] on span "Exibir todas as rotas" at bounding box center [842, 569] width 127 height 14
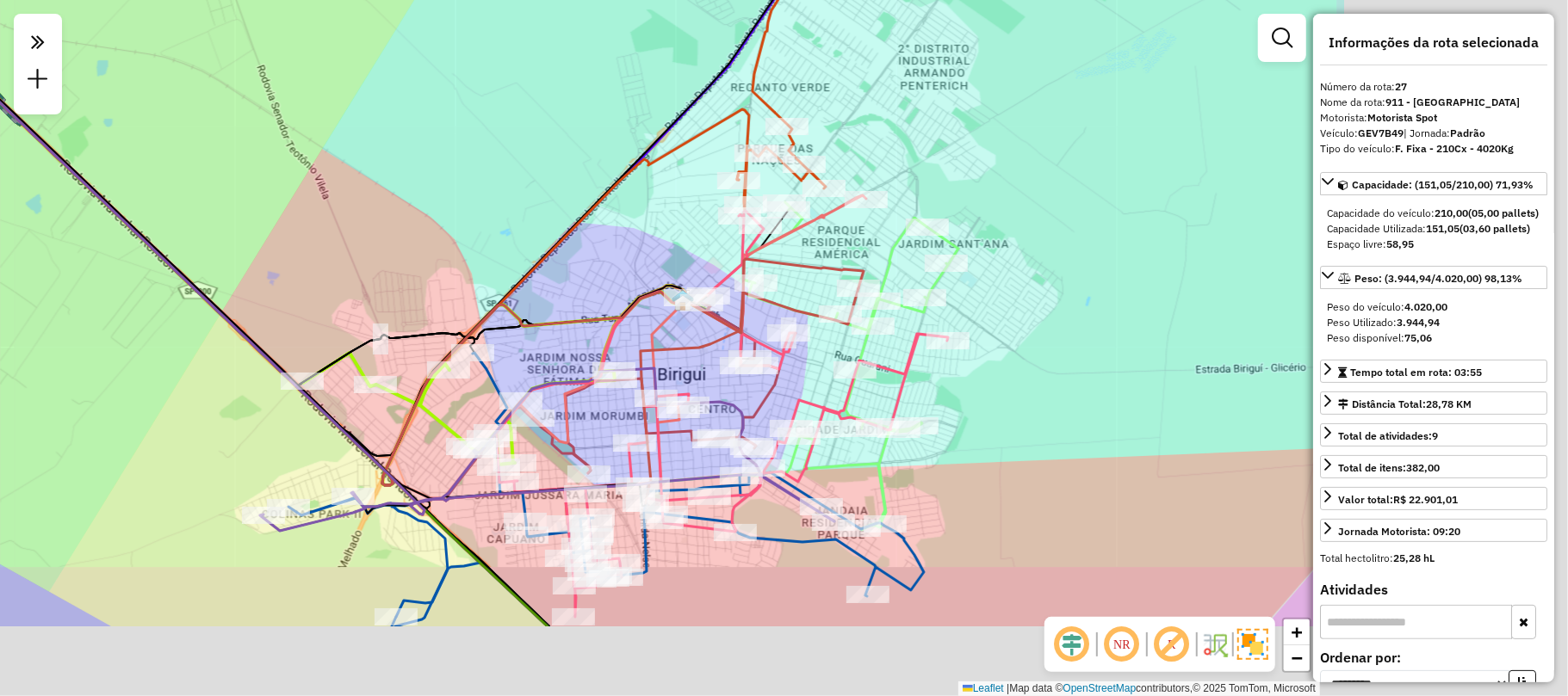
drag, startPoint x: 765, startPoint y: 270, endPoint x: 384, endPoint y: 130, distance: 405.9
click at [384, 130] on div "Janela de atendimento Grade de atendimento Capacidade Transportadoras Veículos …" at bounding box center [784, 348] width 1568 height 696
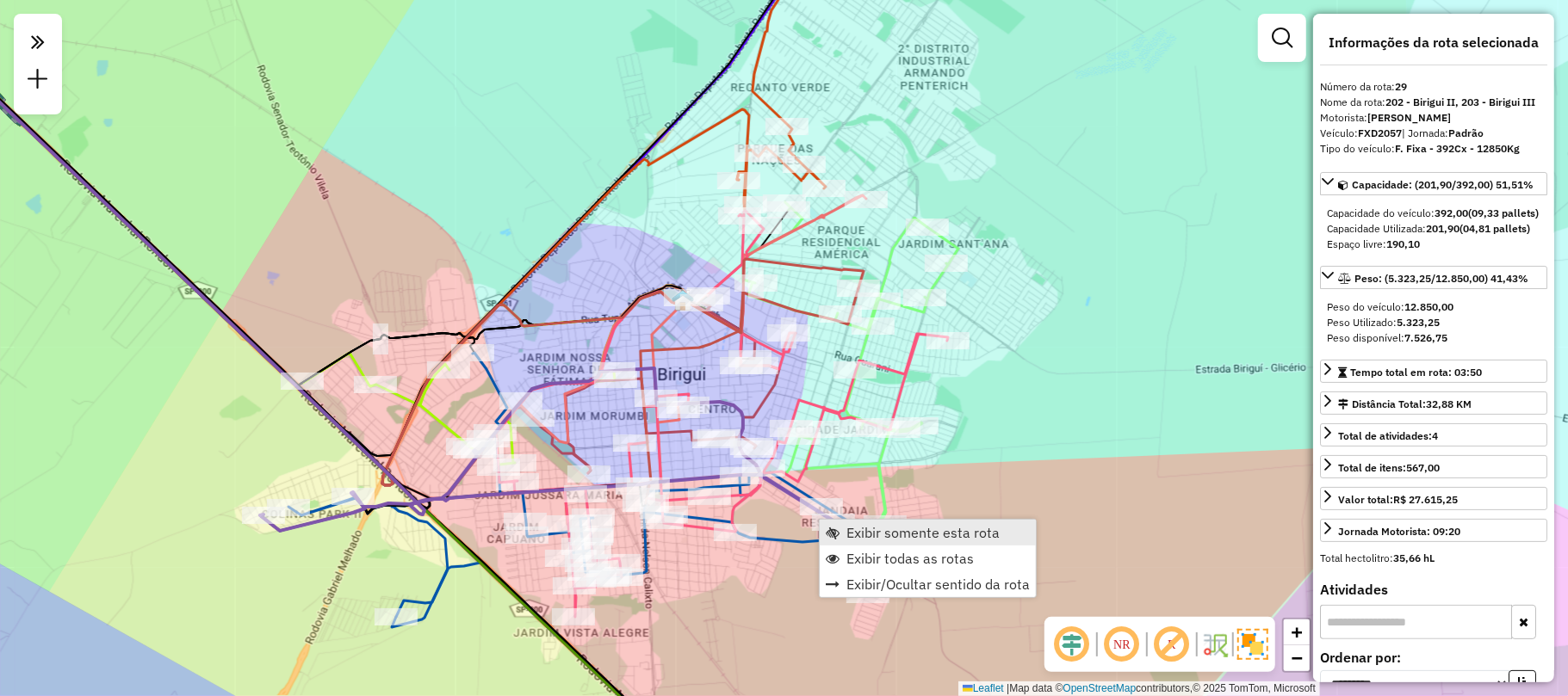
click at [860, 528] on span "Exibir somente esta rota" at bounding box center [923, 533] width 153 height 14
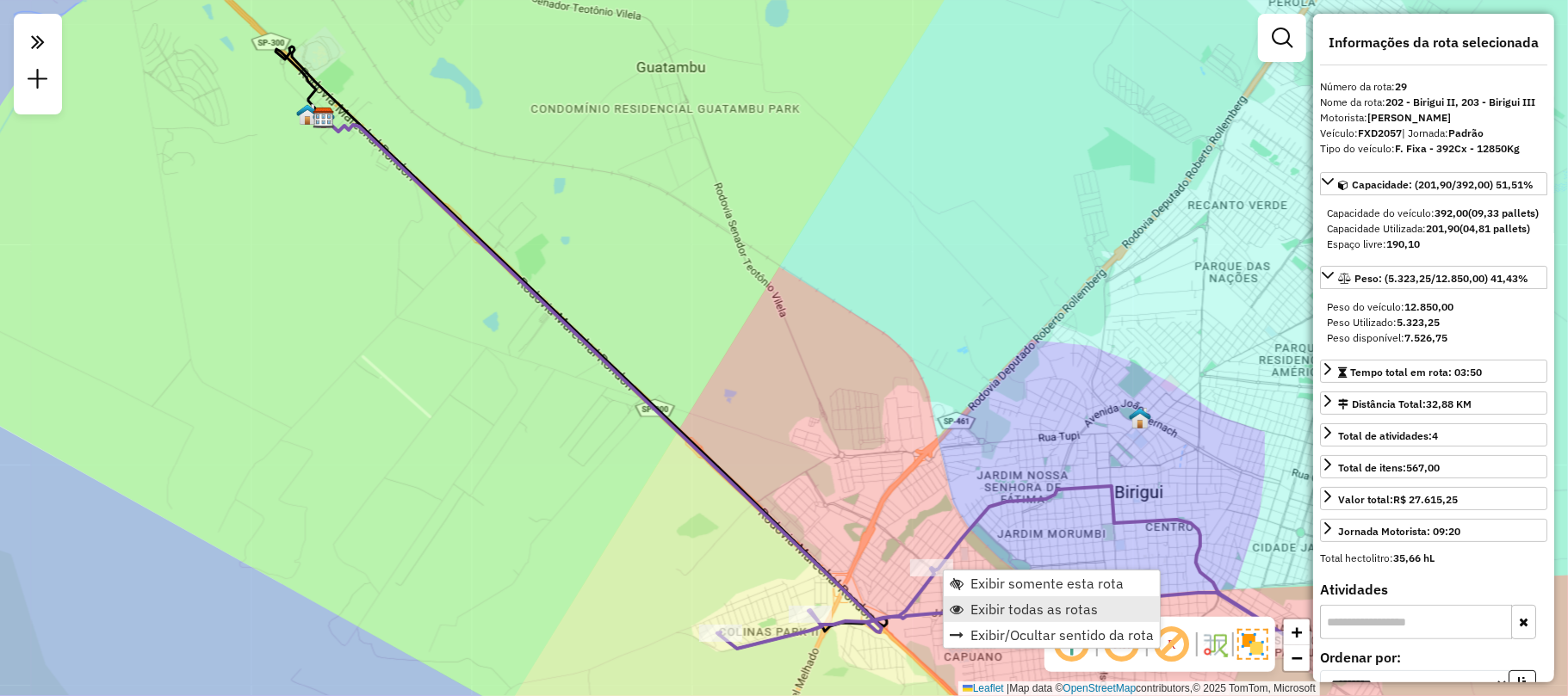
click at [1020, 603] on span "Exibir todas as rotas" at bounding box center [1033, 610] width 127 height 14
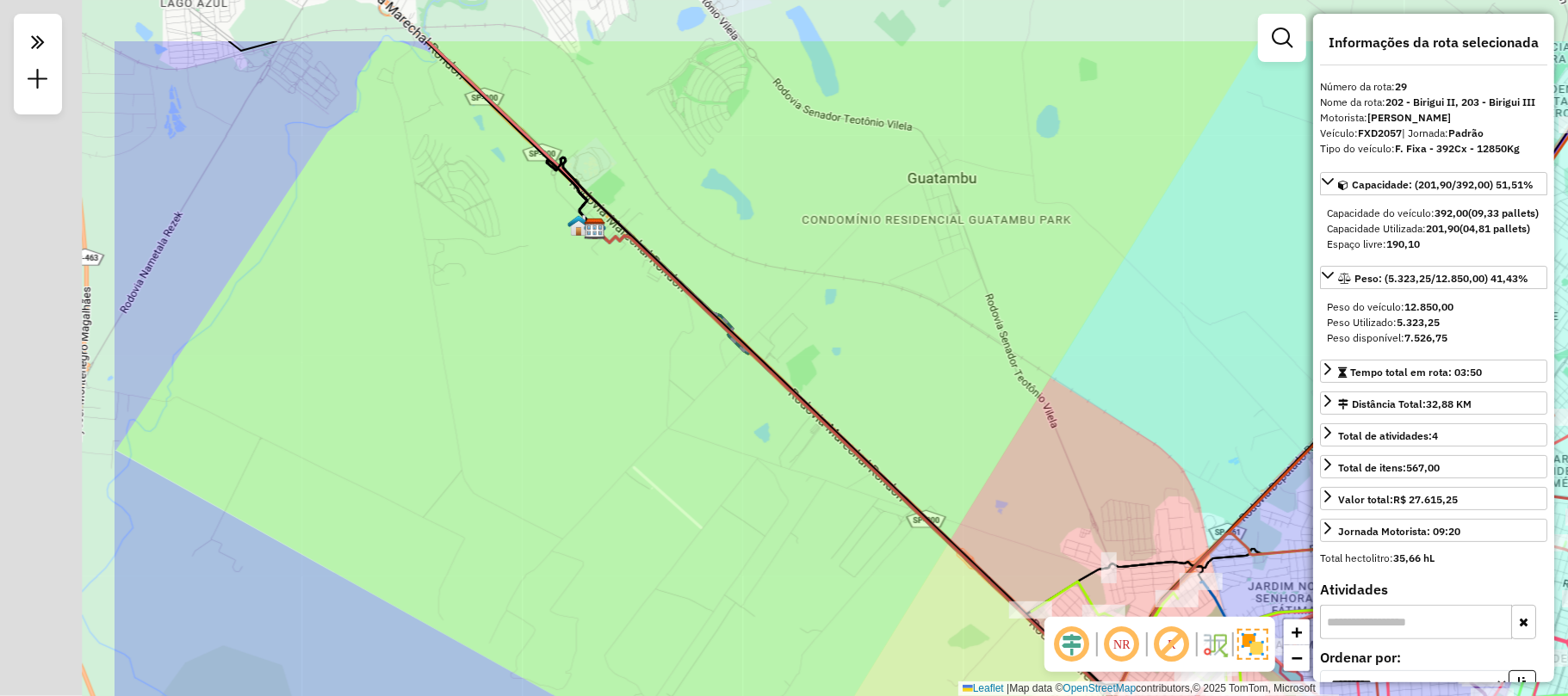
drag, startPoint x: 687, startPoint y: 311, endPoint x: 1279, endPoint y: 522, distance: 628.5
click at [1312, 542] on div "Janela de atendimento Grade de atendimento Capacidade Transportadoras Veículos …" at bounding box center [784, 348] width 1568 height 696
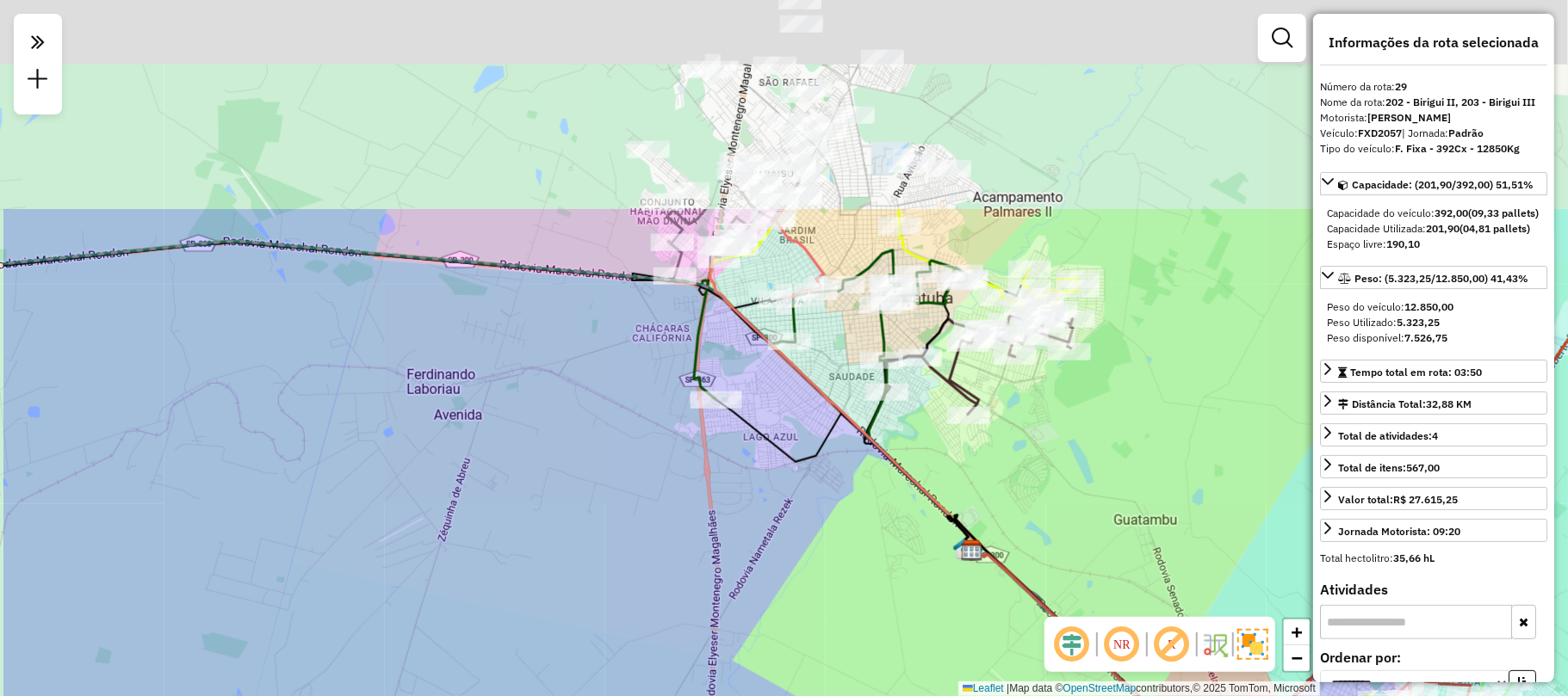
drag, startPoint x: 642, startPoint y: 222, endPoint x: 782, endPoint y: 456, distance: 272.7
click at [782, 456] on icon at bounding box center [844, 475] width 256 height 150
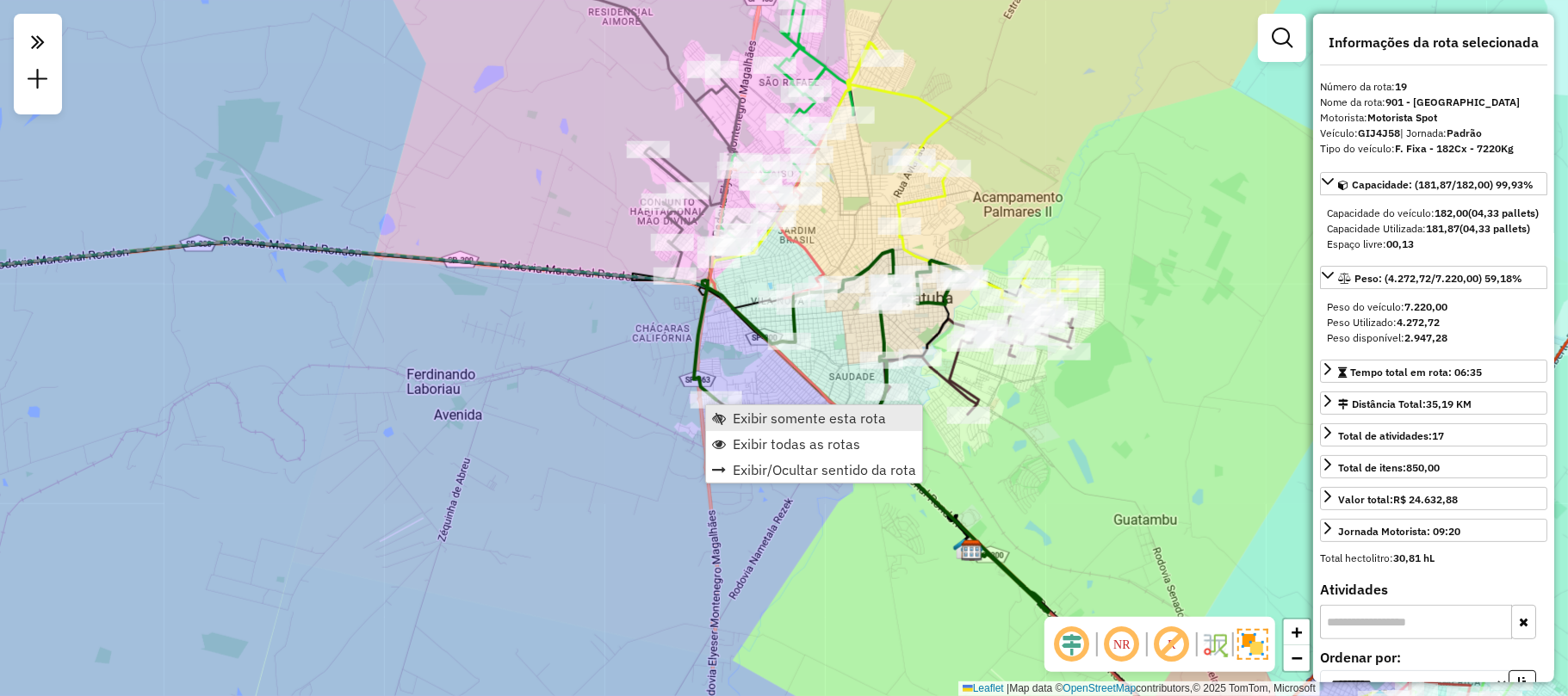
click at [844, 421] on span "Exibir somente esta rota" at bounding box center [809, 418] width 153 height 14
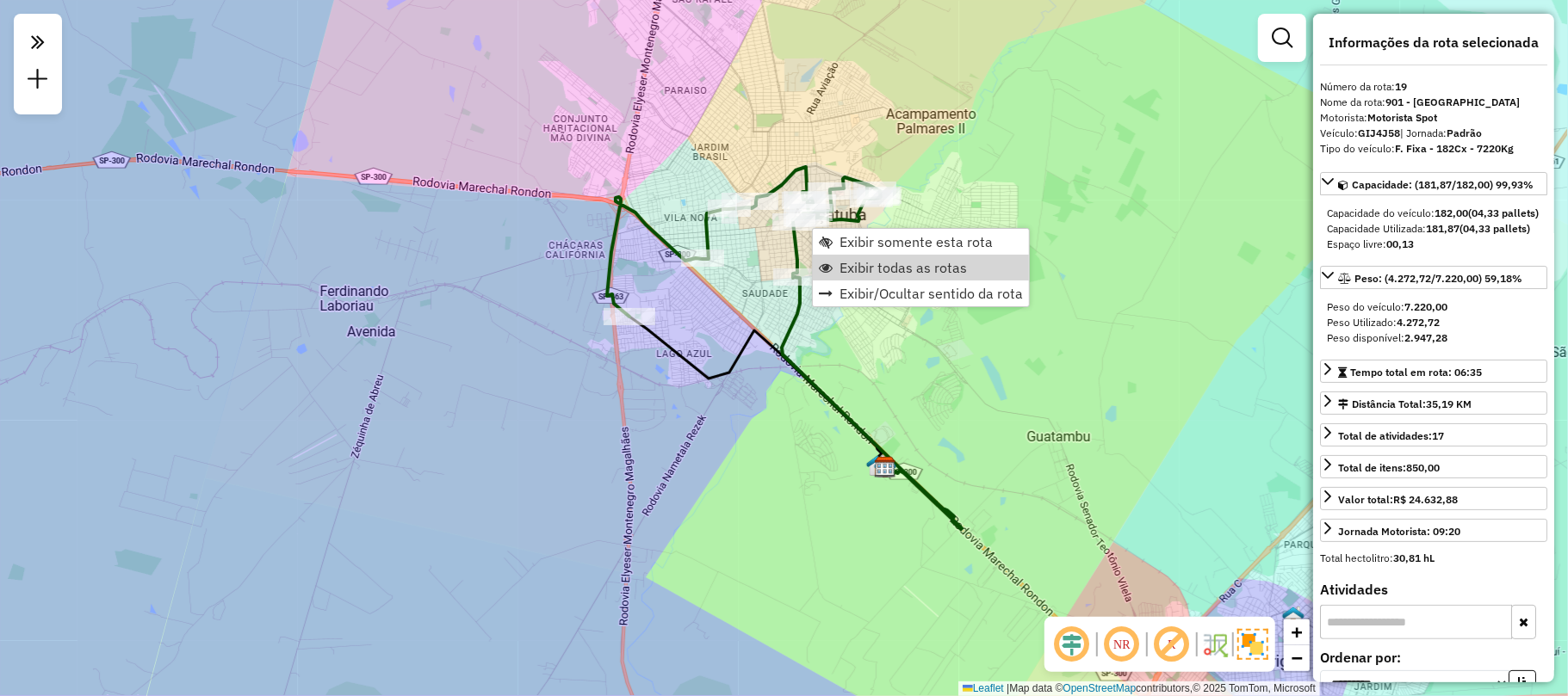
click at [849, 269] on span "Exibir todas as rotas" at bounding box center [903, 268] width 127 height 14
